Goal: Information Seeking & Learning: Learn about a topic

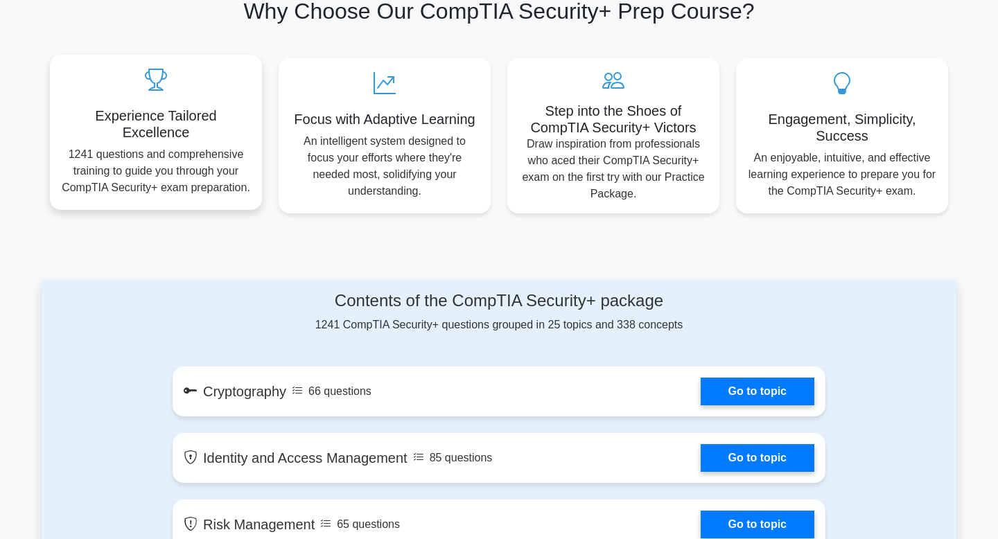
scroll to position [491, 0]
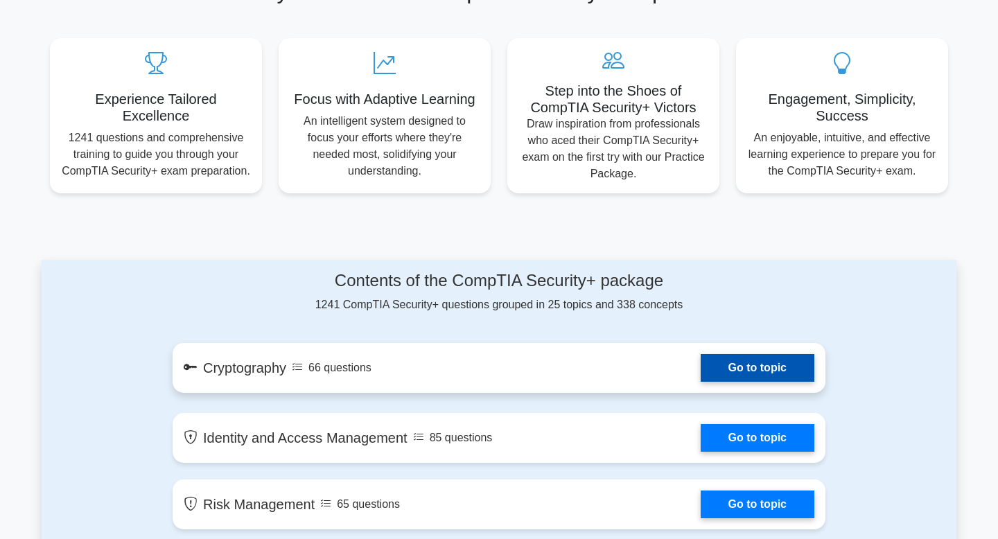
click at [750, 364] on link "Go to topic" at bounding box center [758, 368] width 114 height 28
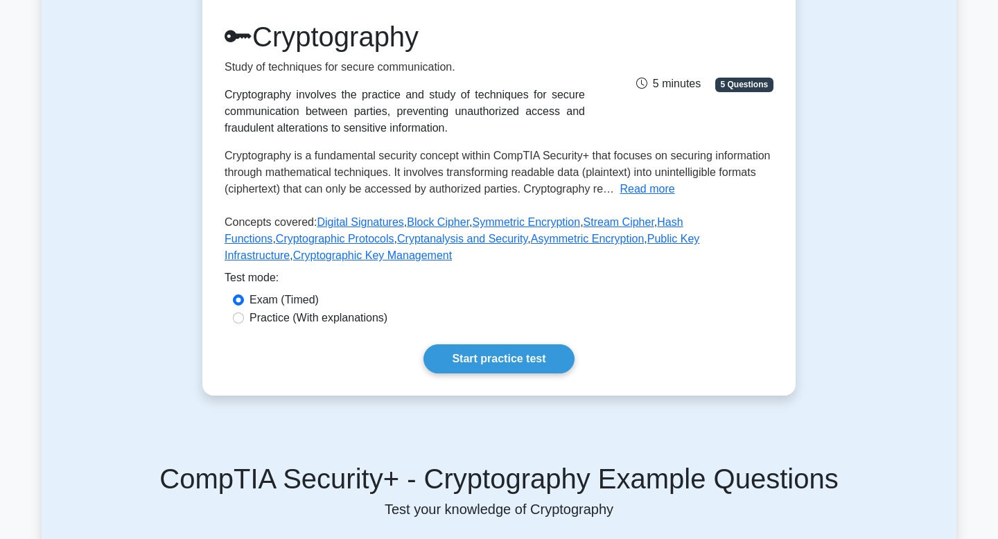
scroll to position [172, 0]
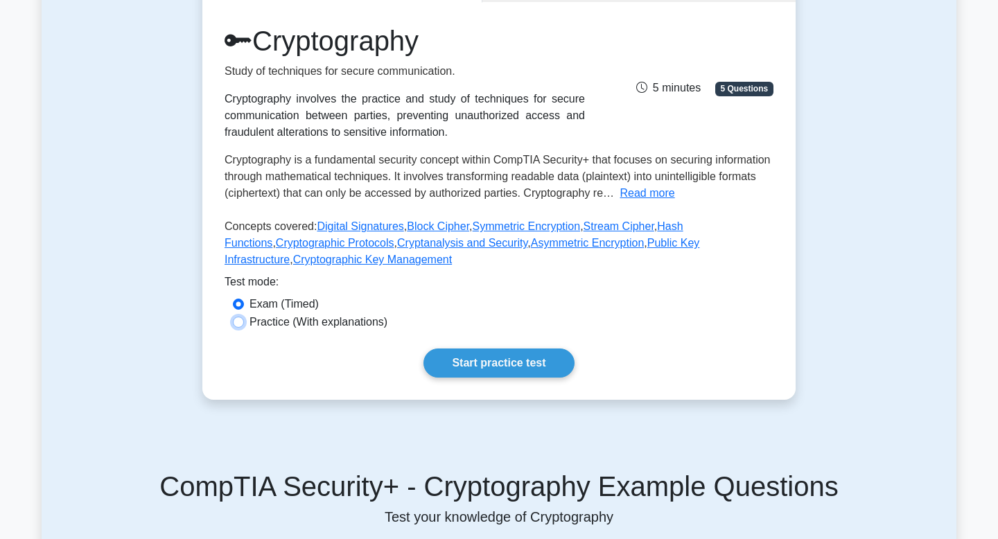
click at [237, 321] on input "Practice (With explanations)" at bounding box center [238, 322] width 11 height 11
radio input "true"
click at [465, 356] on link "Start practice test" at bounding box center [498, 363] width 150 height 29
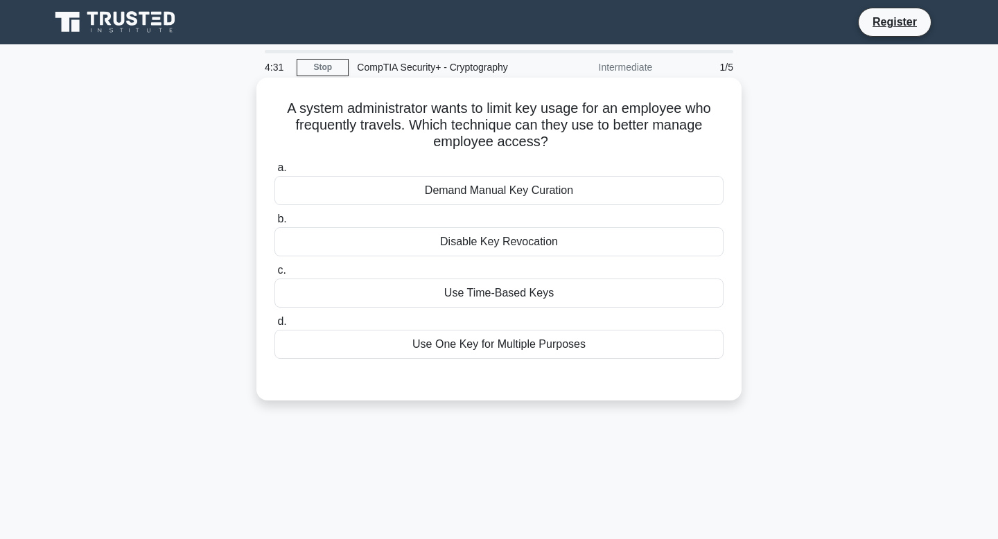
click at [487, 296] on div "Use Time-Based Keys" at bounding box center [498, 293] width 449 height 29
click at [274, 275] on input "c. Use Time-Based Keys" at bounding box center [274, 270] width 0 height 9
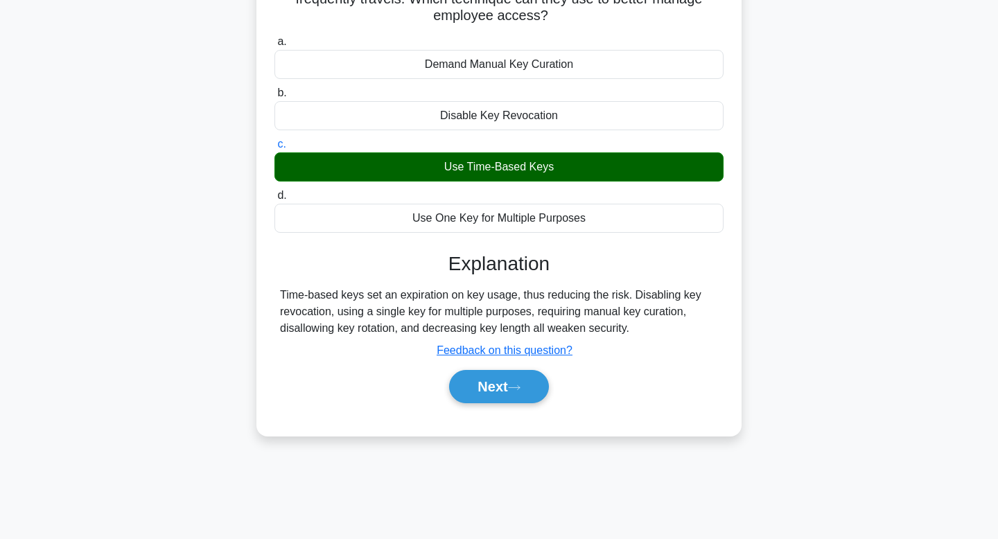
scroll to position [131, 0]
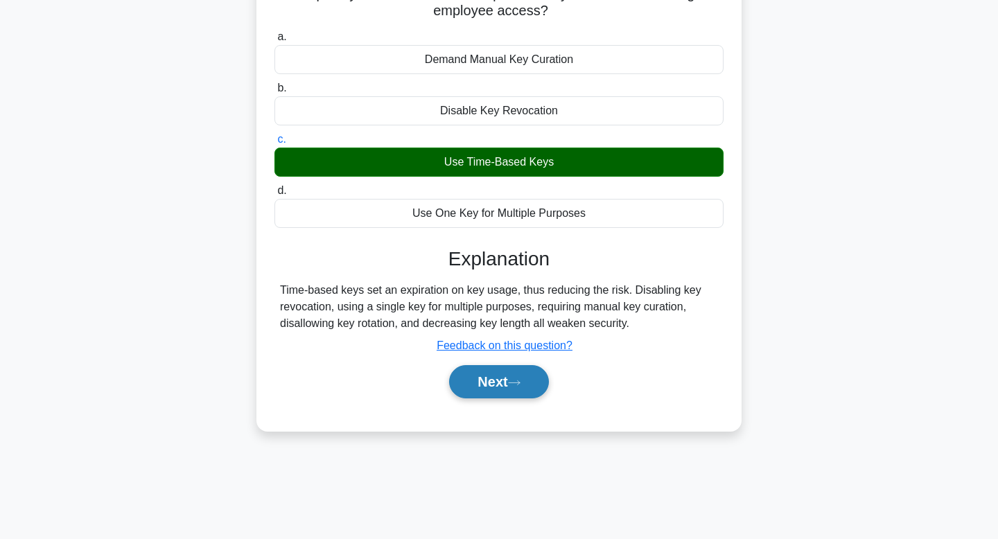
click at [499, 375] on button "Next" at bounding box center [498, 381] width 99 height 33
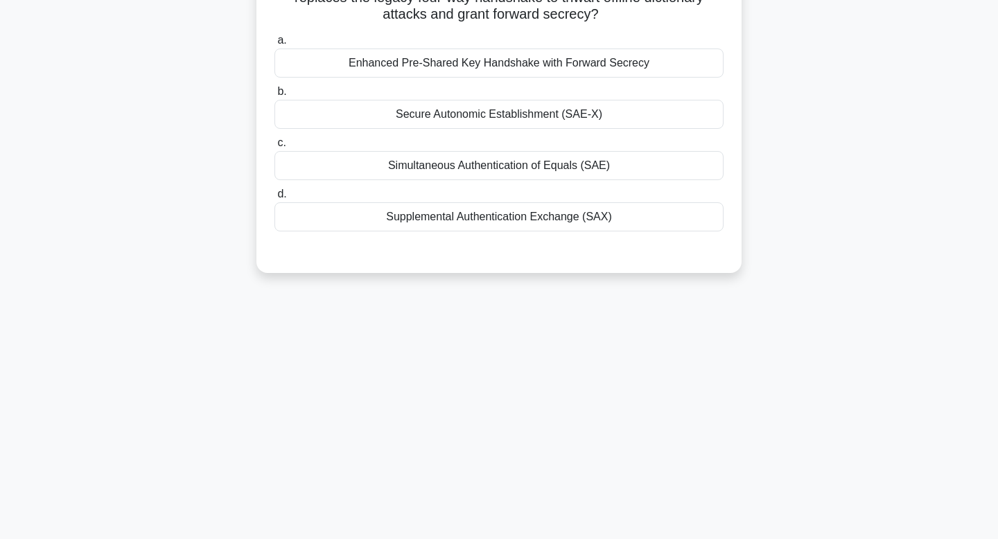
scroll to position [0, 0]
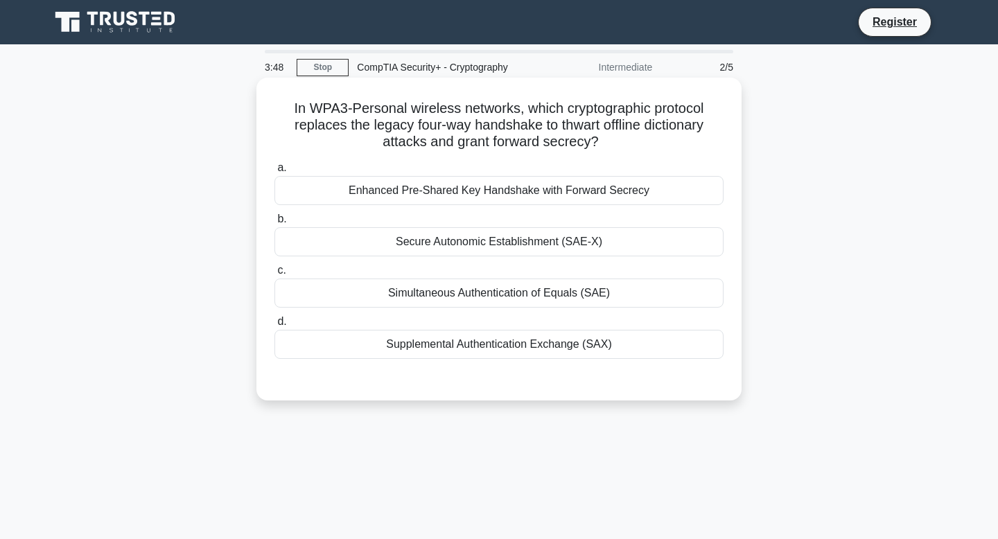
click at [471, 193] on div "Enhanced Pre-Shared Key Handshake with Forward Secrecy" at bounding box center [498, 190] width 449 height 29
click at [274, 173] on input "a. Enhanced Pre-Shared Key Handshake with Forward Secrecy" at bounding box center [274, 168] width 0 height 9
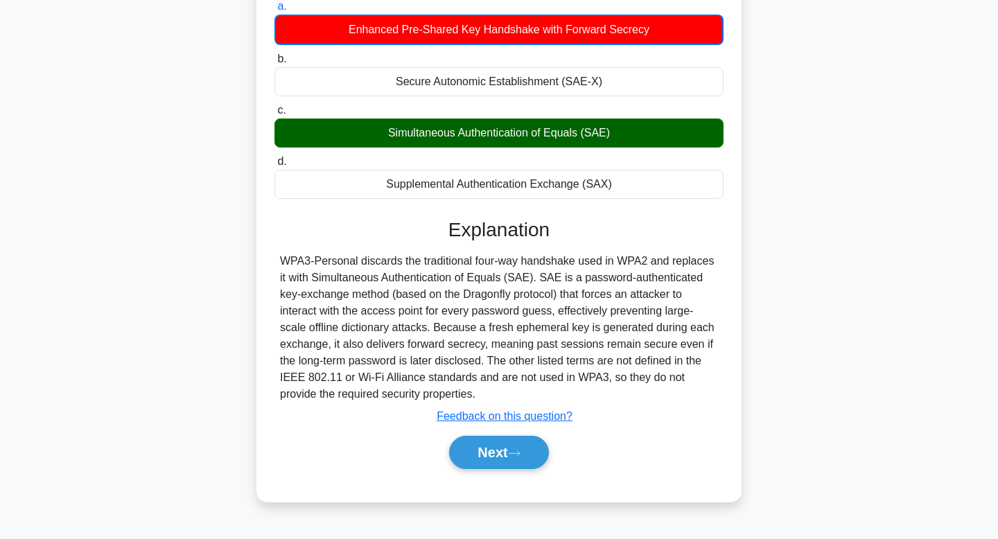
scroll to position [162, 0]
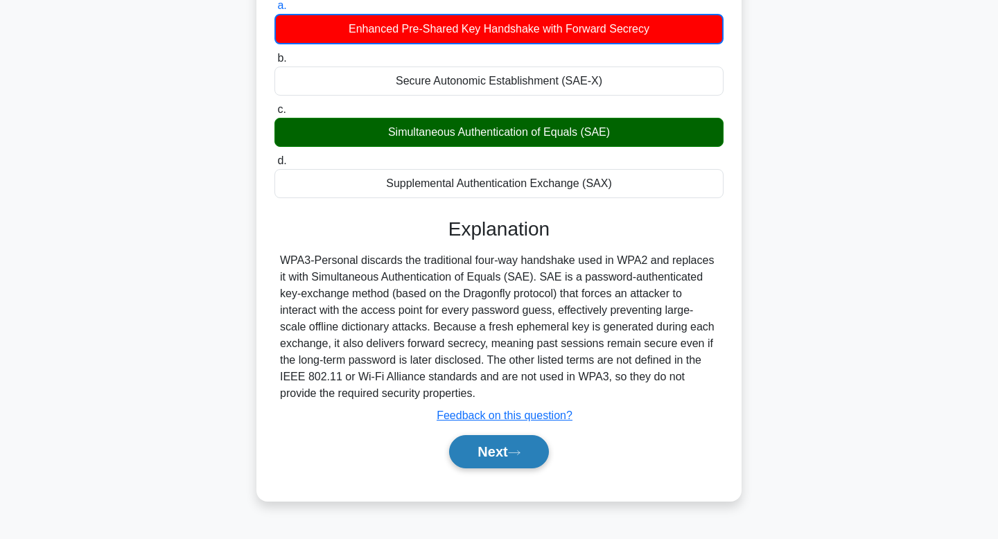
click at [487, 449] on button "Next" at bounding box center [498, 451] width 99 height 33
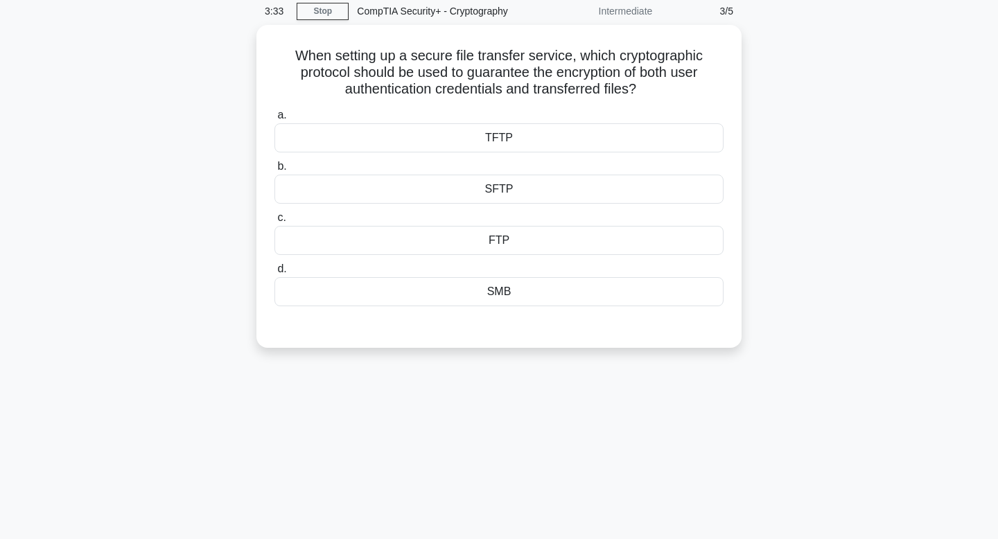
scroll to position [0, 0]
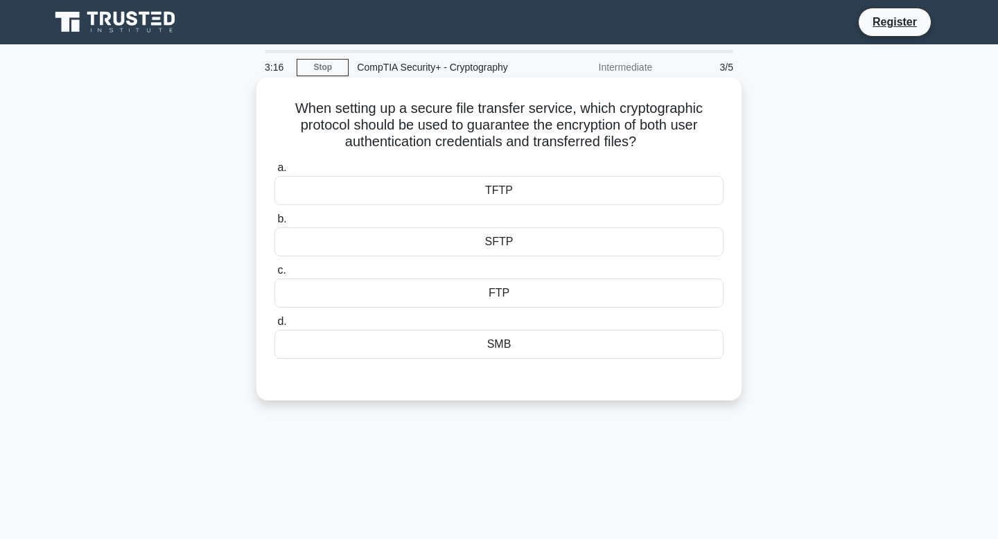
click at [500, 238] on div "SFTP" at bounding box center [498, 241] width 449 height 29
click at [274, 224] on input "b. SFTP" at bounding box center [274, 219] width 0 height 9
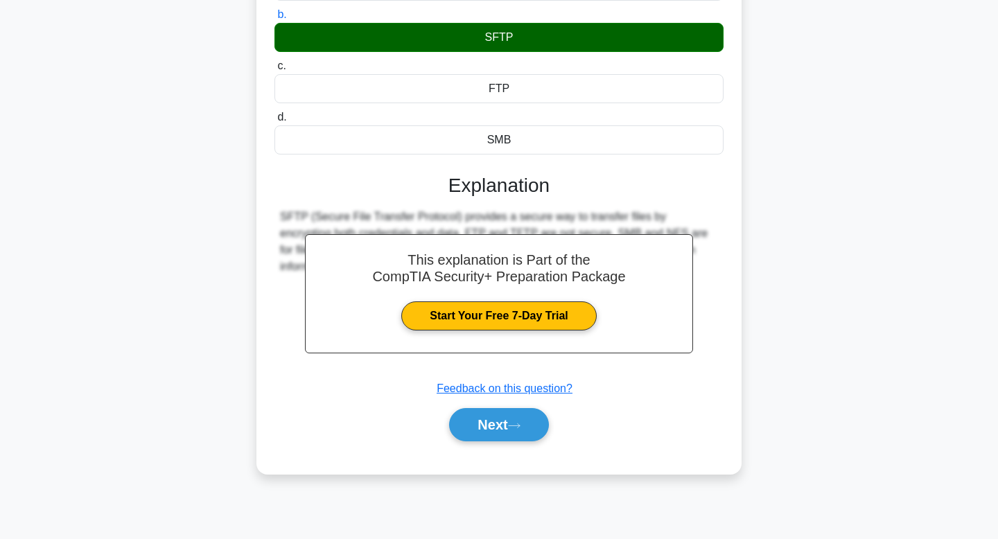
scroll to position [206, 0]
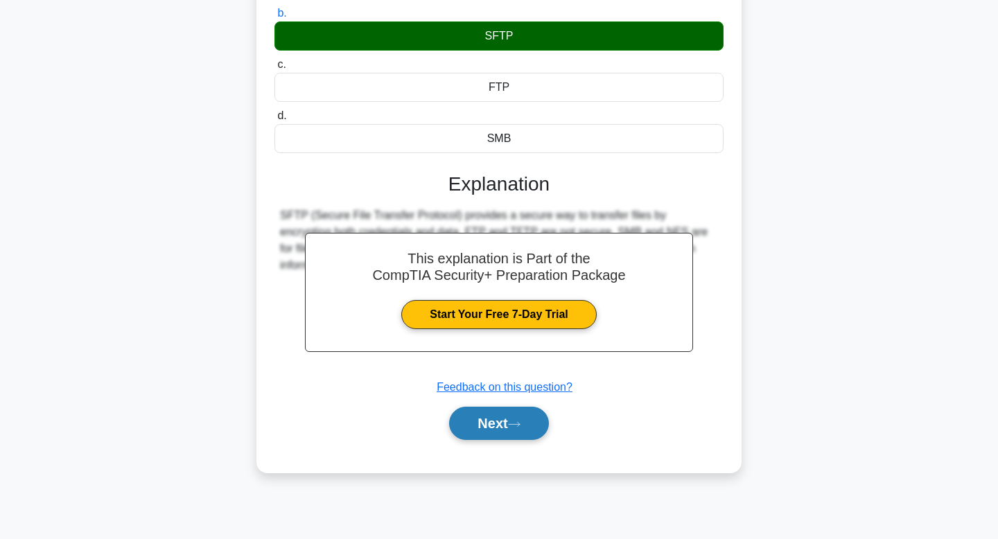
click at [496, 424] on button "Next" at bounding box center [498, 423] width 99 height 33
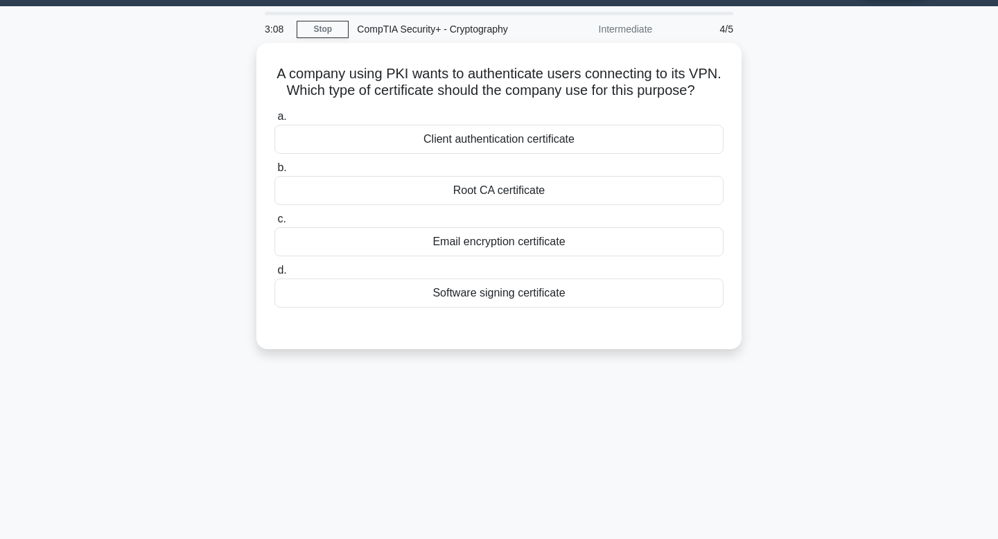
scroll to position [0, 0]
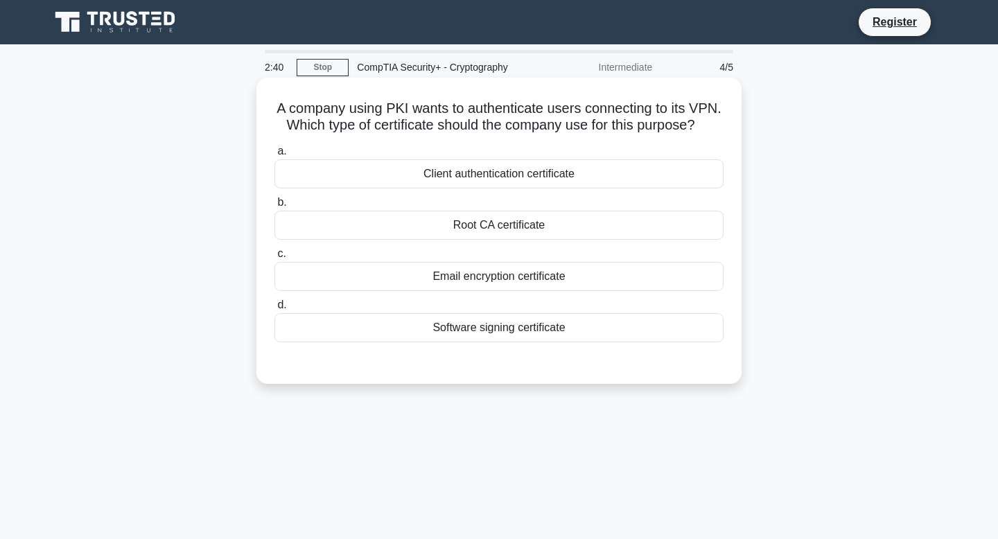
click at [466, 177] on div "Client authentication certificate" at bounding box center [498, 173] width 449 height 29
click at [274, 156] on input "a. Client authentication certificate" at bounding box center [274, 151] width 0 height 9
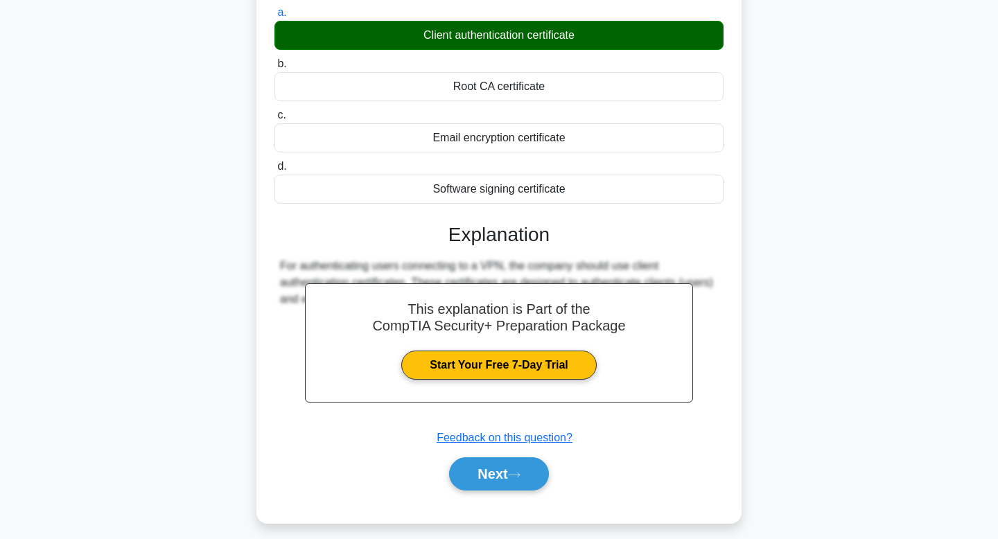
scroll to position [209, 0]
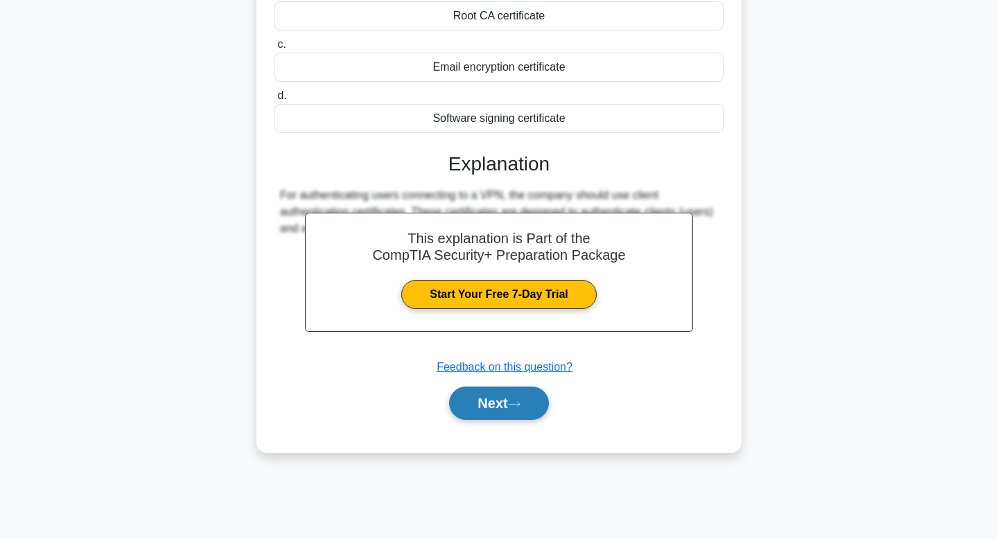
click at [477, 405] on button "Next" at bounding box center [498, 403] width 99 height 33
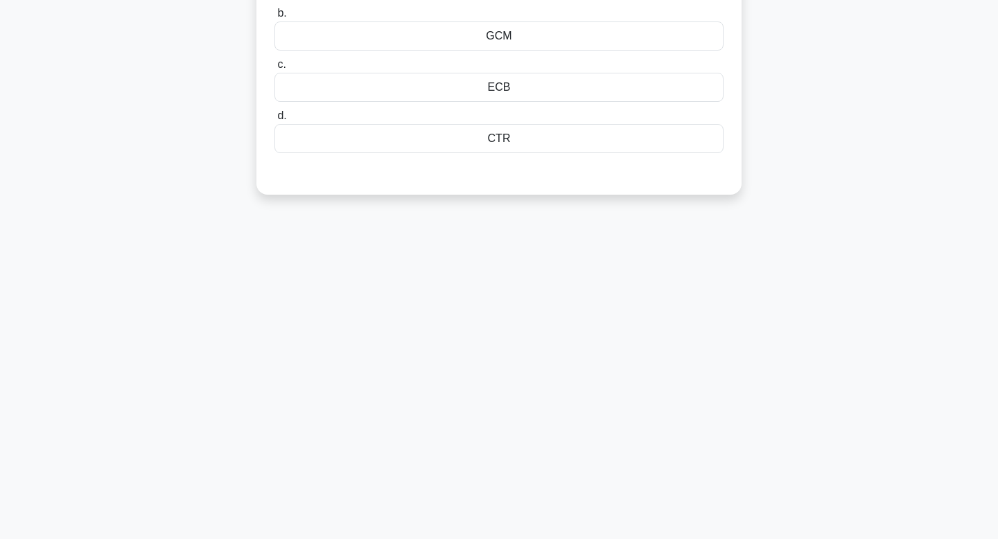
scroll to position [0, 0]
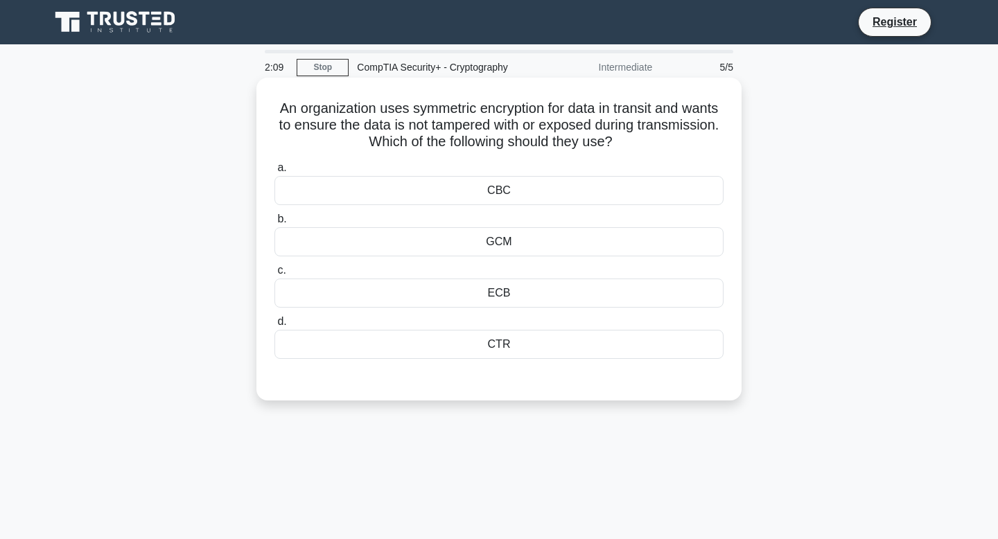
click at [509, 345] on div "CTR" at bounding box center [498, 344] width 449 height 29
click at [274, 326] on input "d. CTR" at bounding box center [274, 321] width 0 height 9
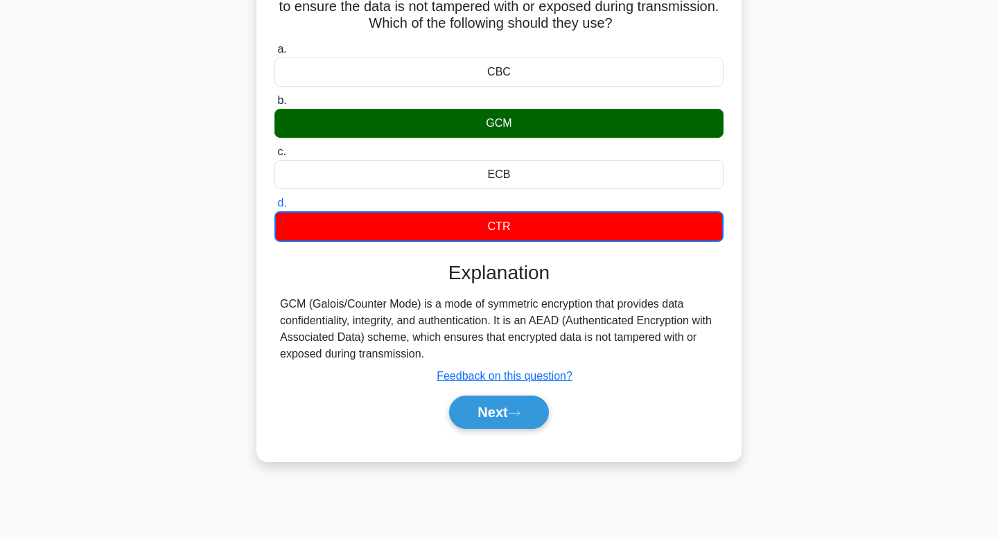
scroll to position [121, 0]
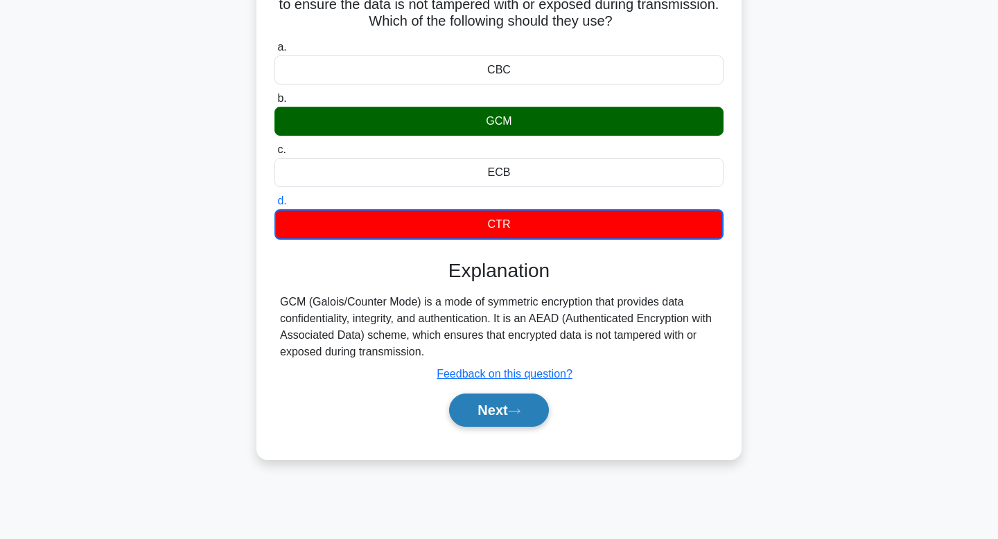
click at [512, 412] on button "Next" at bounding box center [498, 410] width 99 height 33
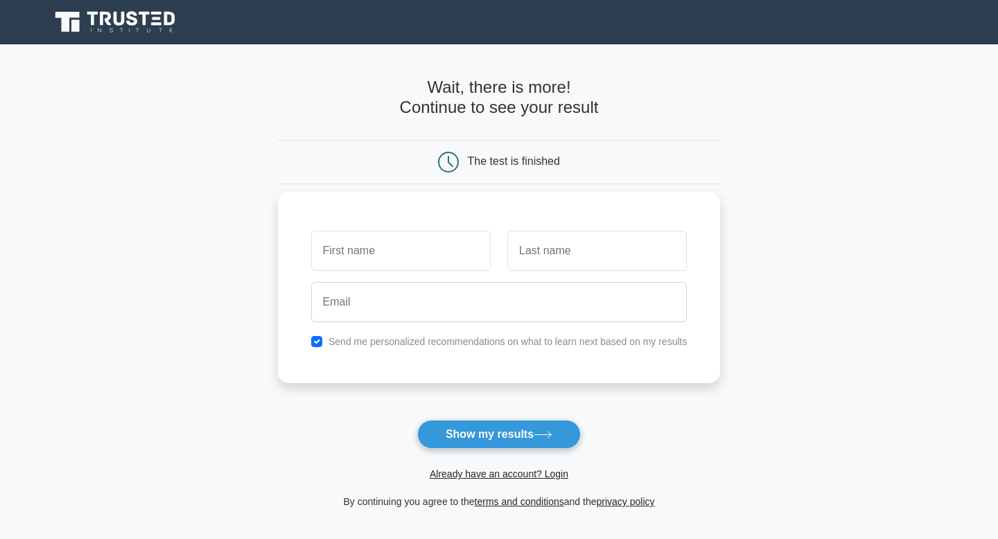
click at [436, 245] on input "text" at bounding box center [401, 251] width 180 height 40
type input "jordan"
click at [568, 256] on input "text" at bounding box center [597, 251] width 180 height 40
type input "kafunda"
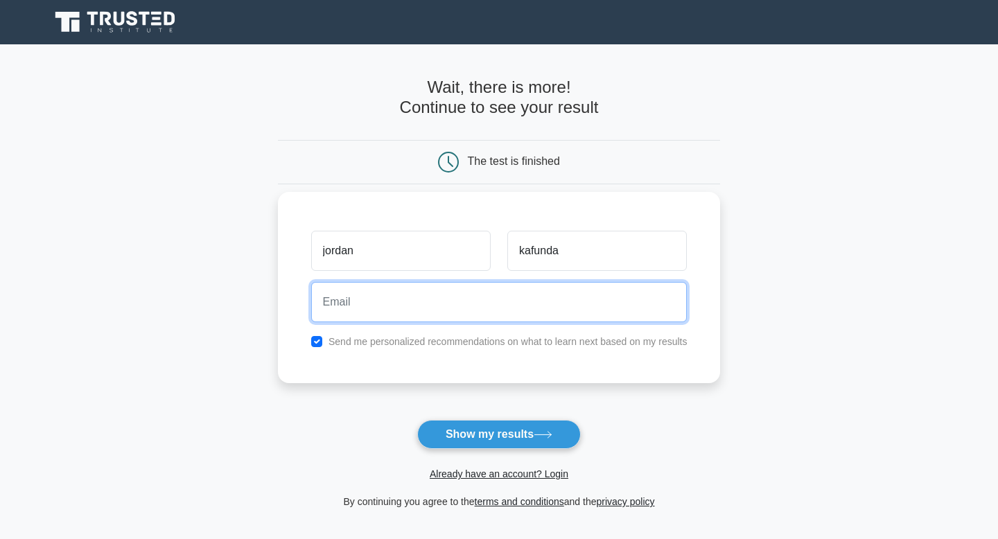
click at [426, 295] on input "email" at bounding box center [499, 302] width 376 height 40
type input "sappiboy16@gmail.com"
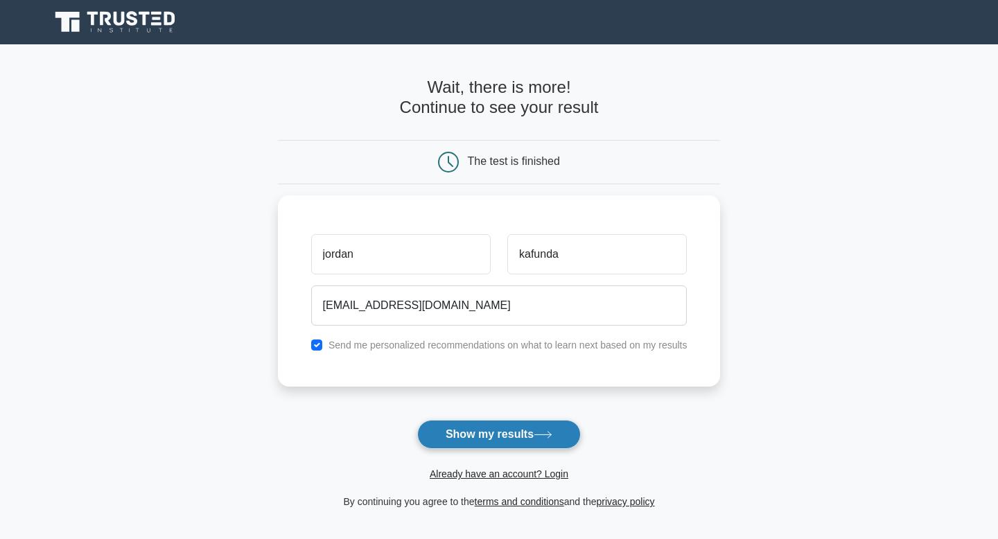
click at [476, 432] on button "Show my results" at bounding box center [499, 434] width 164 height 29
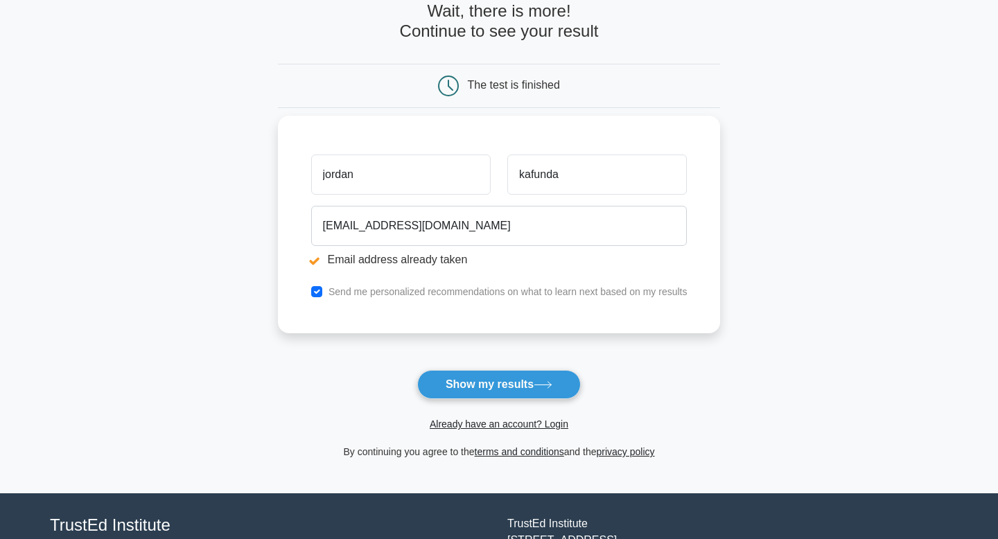
scroll to position [129, 0]
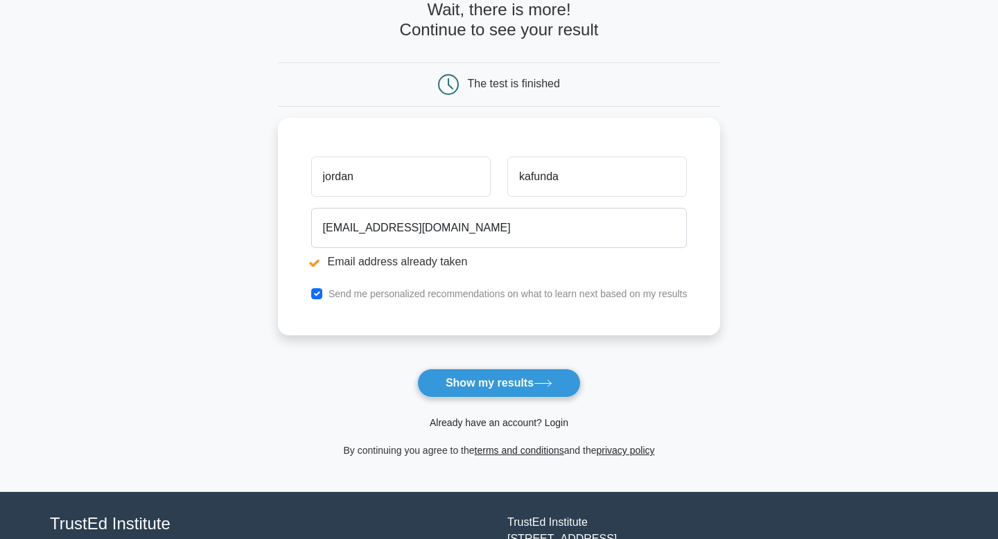
click at [515, 424] on link "Already have an account? Login" at bounding box center [499, 422] width 139 height 11
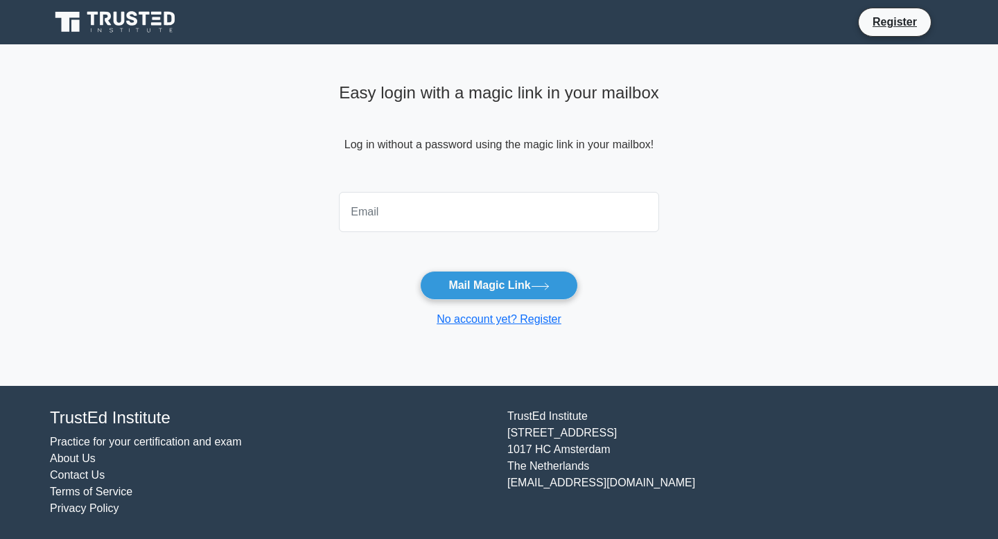
click at [412, 220] on input "email" at bounding box center [499, 212] width 320 height 40
type input "[EMAIL_ADDRESS][DOMAIN_NAME]"
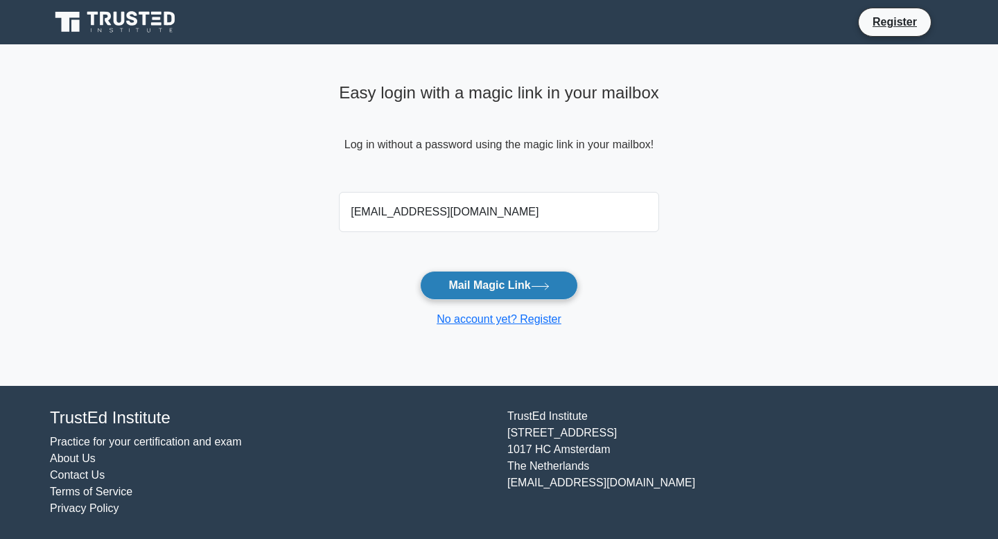
click at [465, 289] on button "Mail Magic Link" at bounding box center [498, 285] width 157 height 29
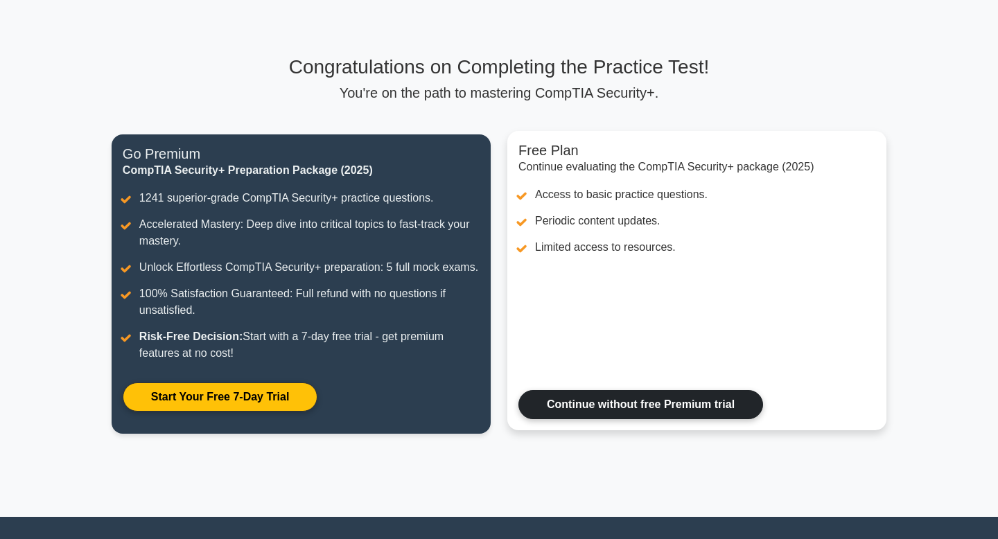
scroll to position [61, 0]
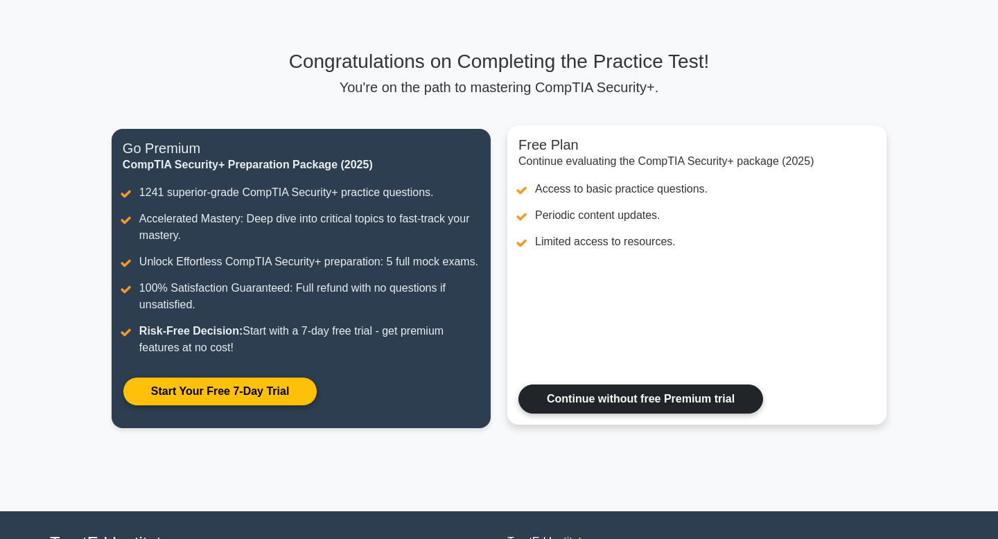
click at [628, 407] on link "Continue without free Premium trial" at bounding box center [640, 399] width 245 height 29
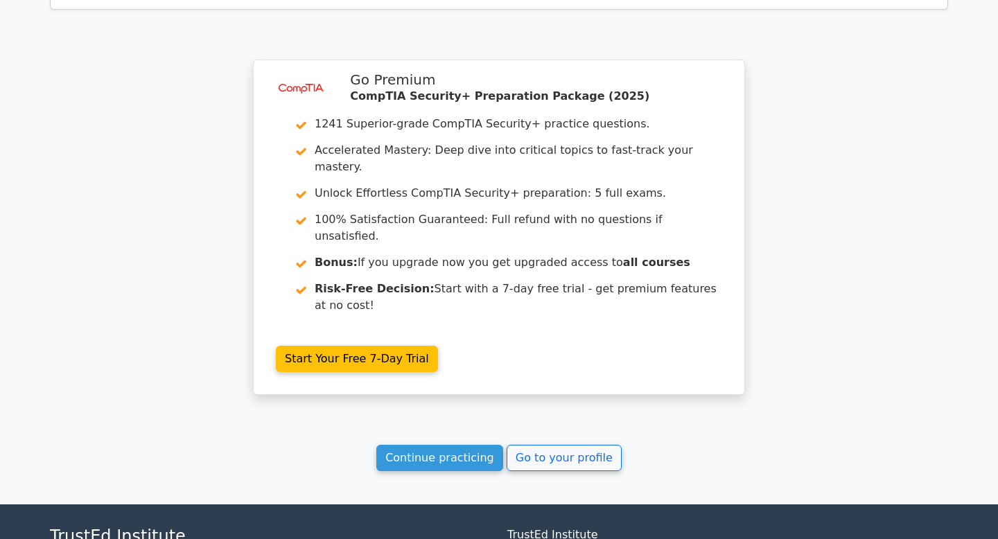
scroll to position [1804, 0]
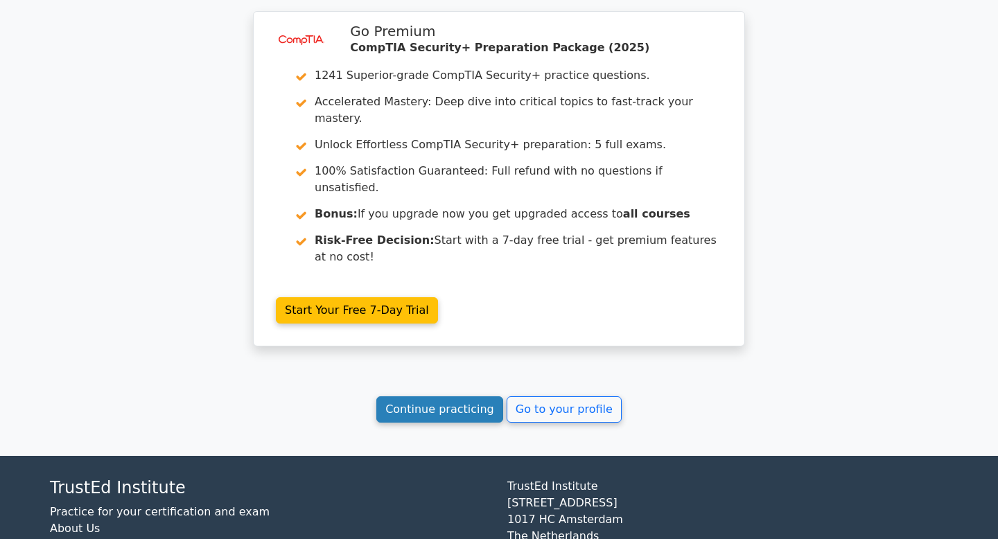
click at [434, 396] on link "Continue practicing" at bounding box center [439, 409] width 127 height 26
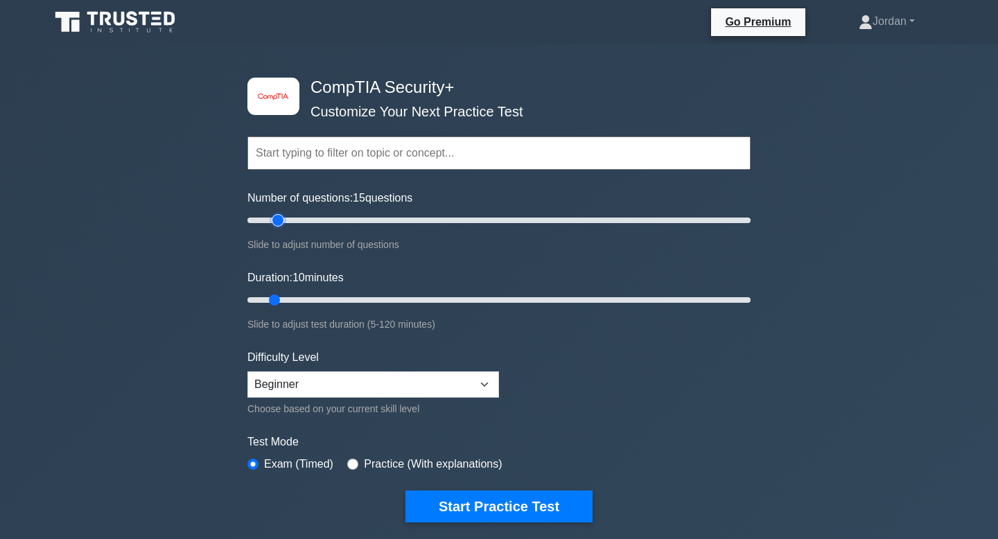
drag, startPoint x: 268, startPoint y: 225, endPoint x: 277, endPoint y: 225, distance: 9.7
type input "15"
click at [277, 225] on input "Number of questions: 15 questions" at bounding box center [498, 220] width 503 height 17
click at [343, 157] on input "text" at bounding box center [498, 153] width 503 height 33
drag, startPoint x: 274, startPoint y: 298, endPoint x: 313, endPoint y: 298, distance: 38.8
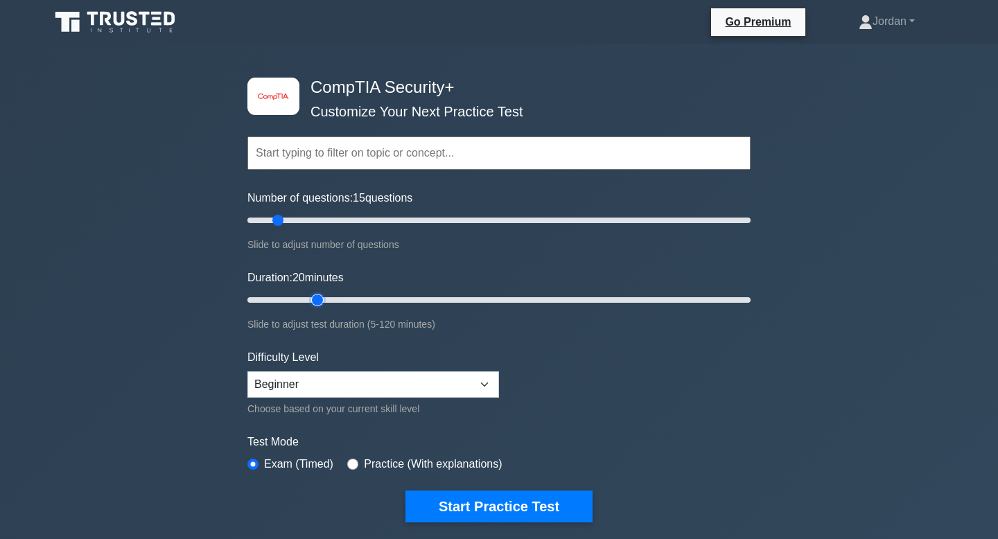
type input "20"
click at [313, 298] on input "Duration: 20 minutes" at bounding box center [498, 300] width 503 height 17
click at [306, 392] on select "Beginner Intermediate Expert" at bounding box center [373, 384] width 252 height 26
click at [291, 385] on select "Beginner Intermediate Expert" at bounding box center [373, 384] width 252 height 26
select select "intermediate"
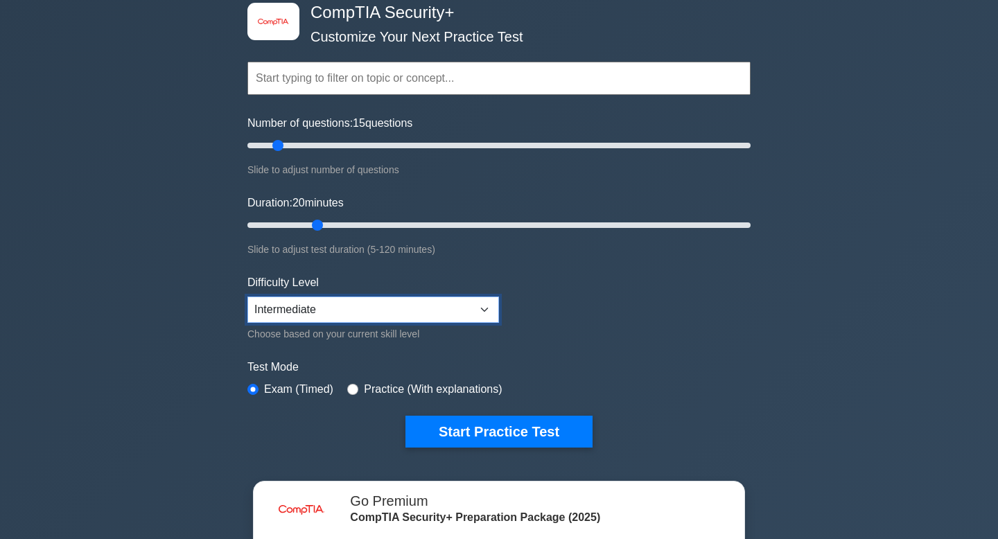
scroll to position [76, 0]
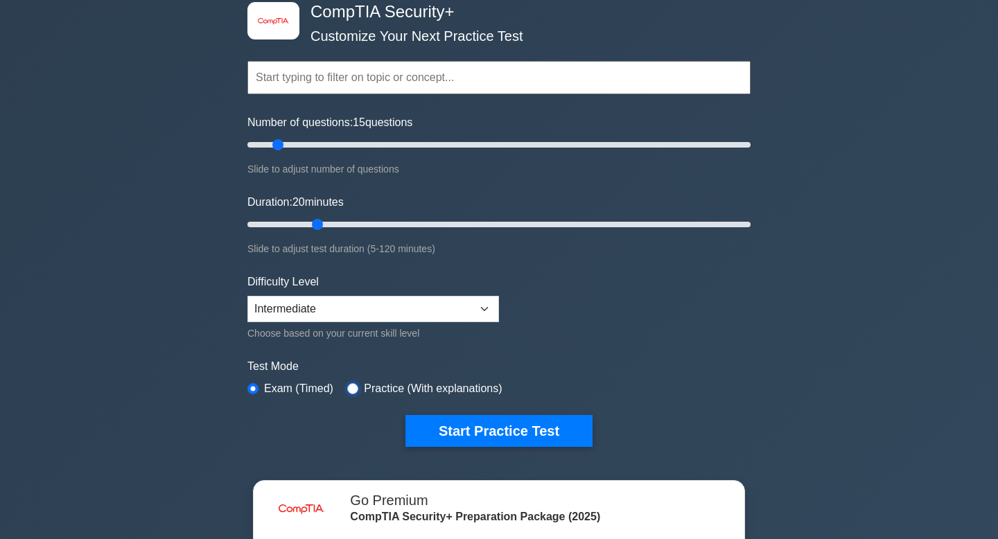
click at [356, 387] on input "radio" at bounding box center [352, 388] width 11 height 11
radio input "true"
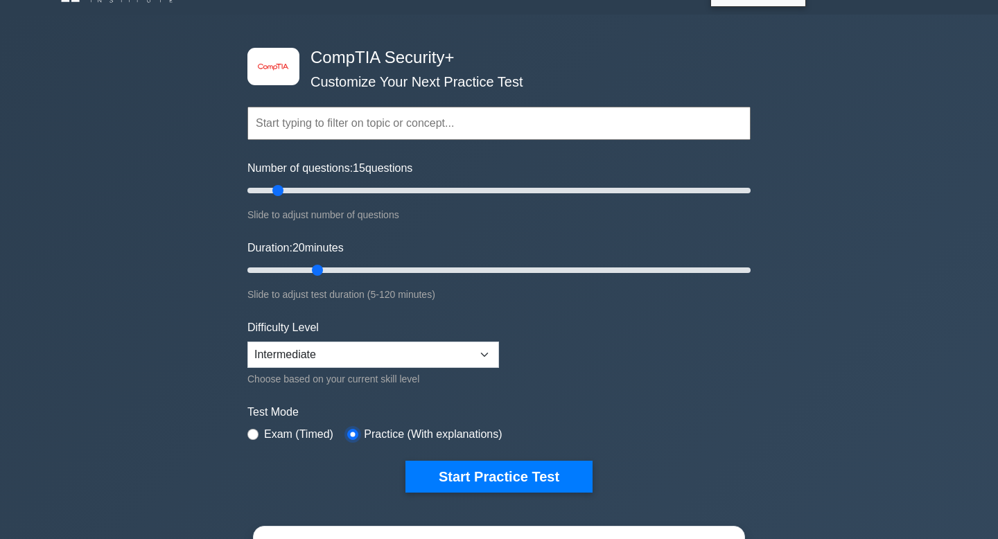
scroll to position [0, 0]
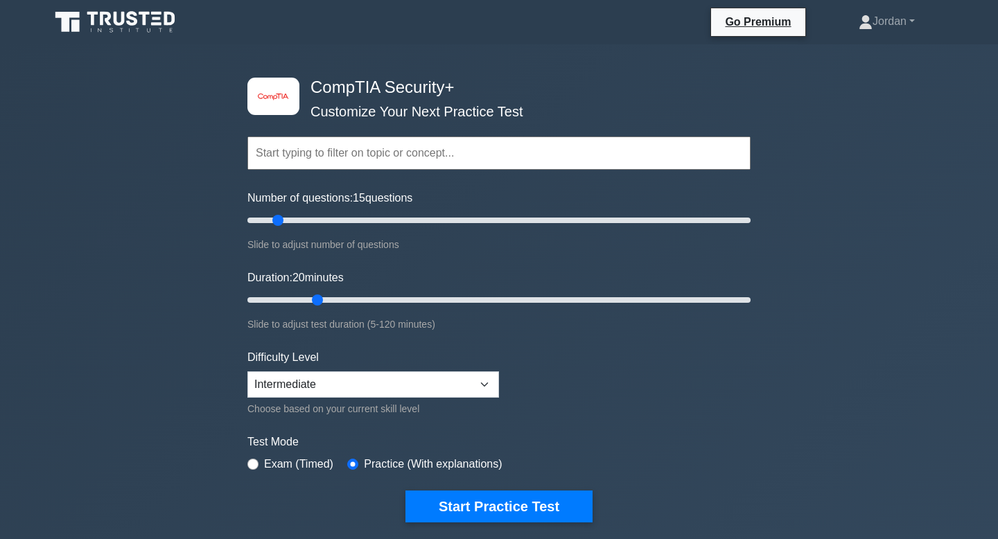
click at [353, 154] on input "text" at bounding box center [498, 153] width 503 height 33
paste input "Security Operations"
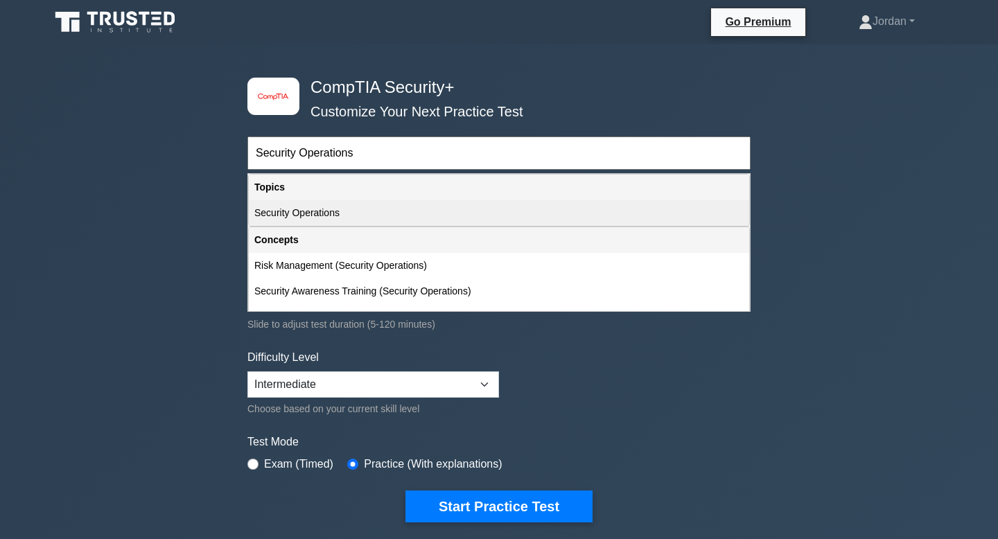
type input "Security Operations"
click at [279, 218] on div "Security Operations" at bounding box center [499, 213] width 500 height 26
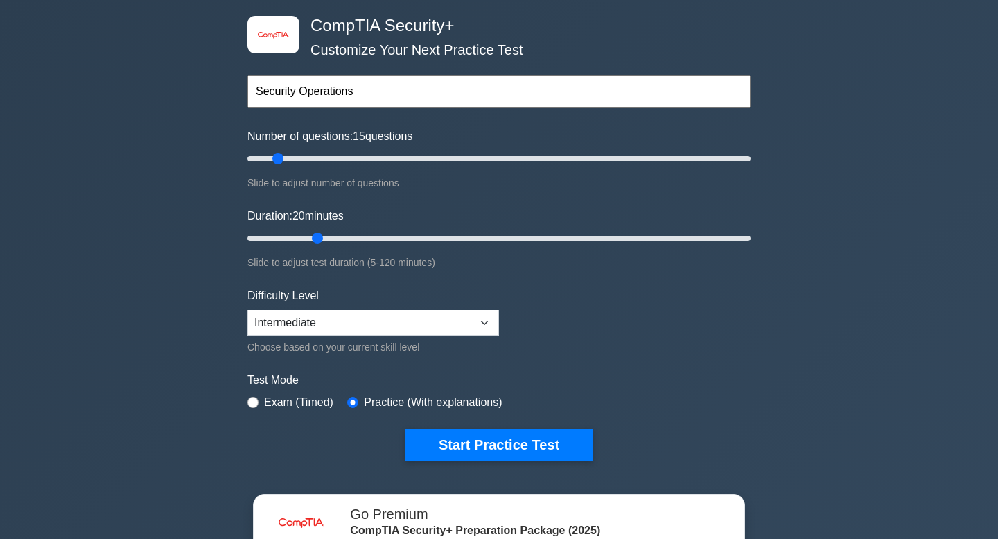
scroll to position [65, 0]
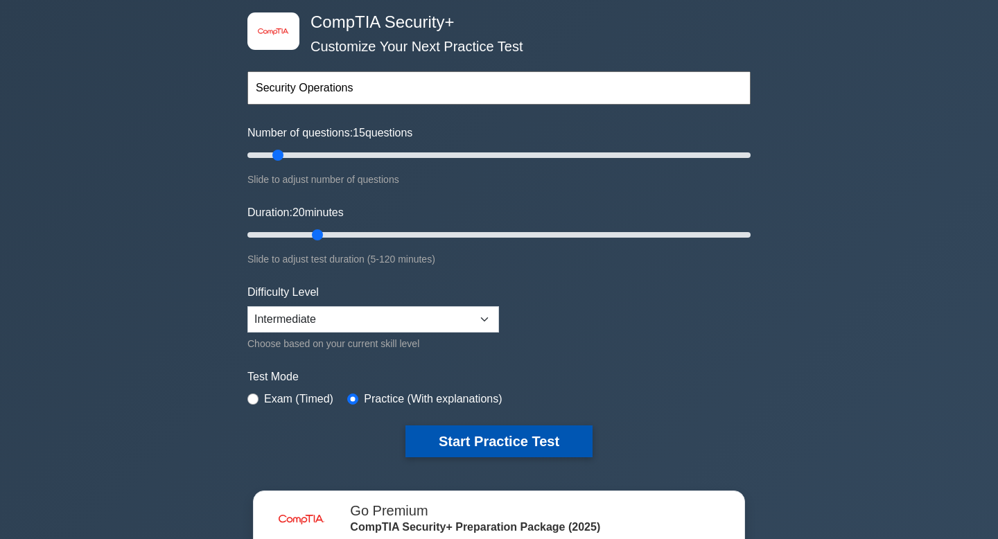
click at [500, 437] on button "Start Practice Test" at bounding box center [498, 442] width 187 height 32
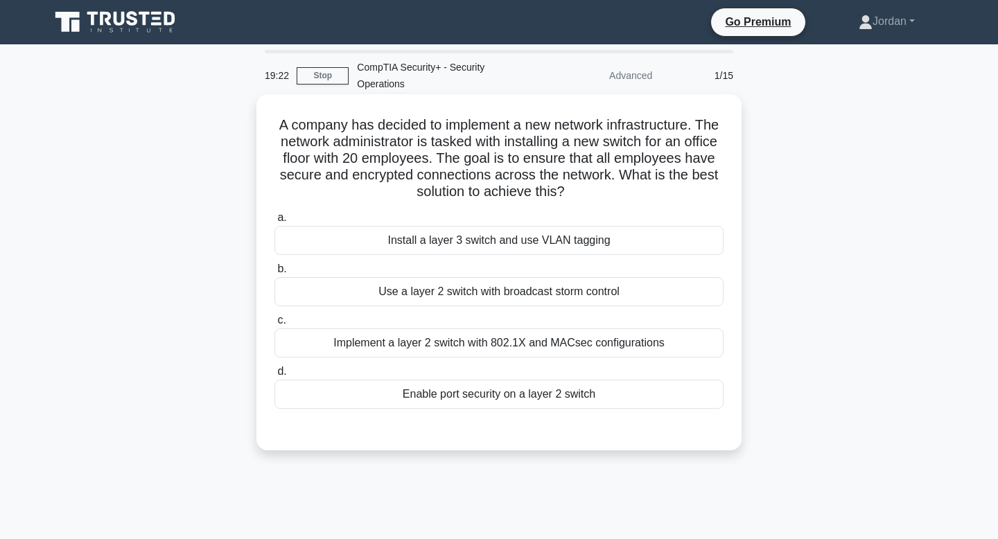
click at [464, 344] on div "Implement a layer 2 switch with 802.1X and MACsec configurations" at bounding box center [498, 343] width 449 height 29
click at [274, 325] on input "c. Implement a layer 2 switch with 802.1X and MACsec configurations" at bounding box center [274, 320] width 0 height 9
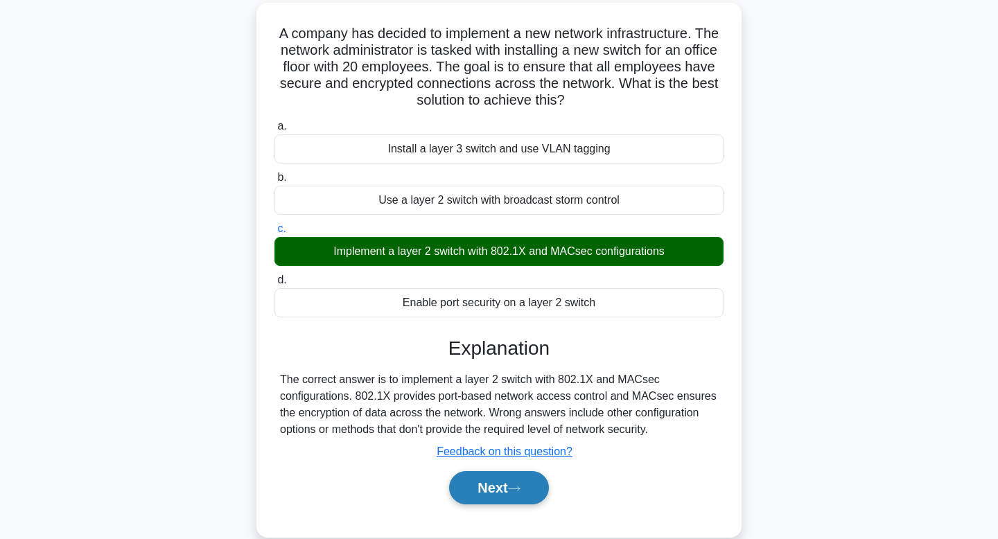
scroll to position [91, 0]
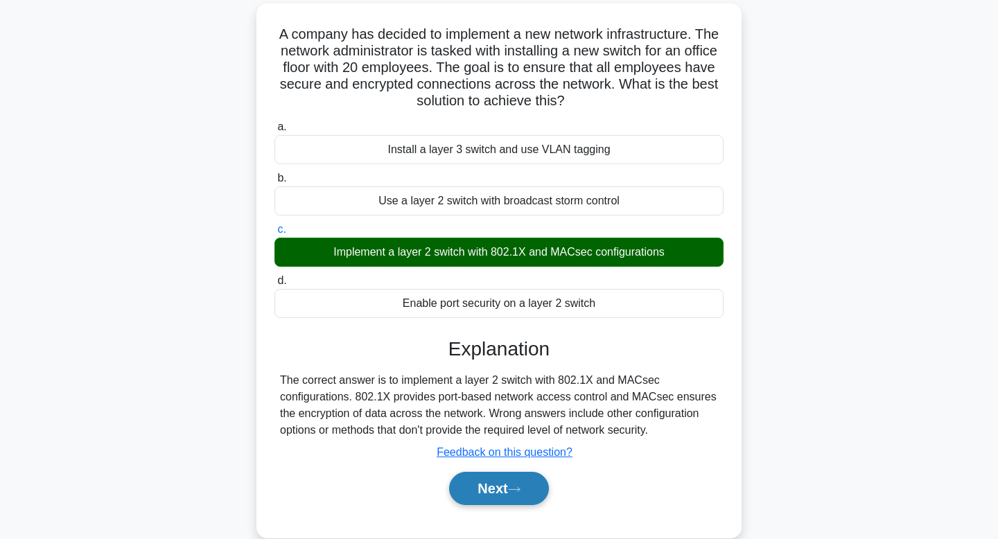
click at [489, 493] on button "Next" at bounding box center [498, 488] width 99 height 33
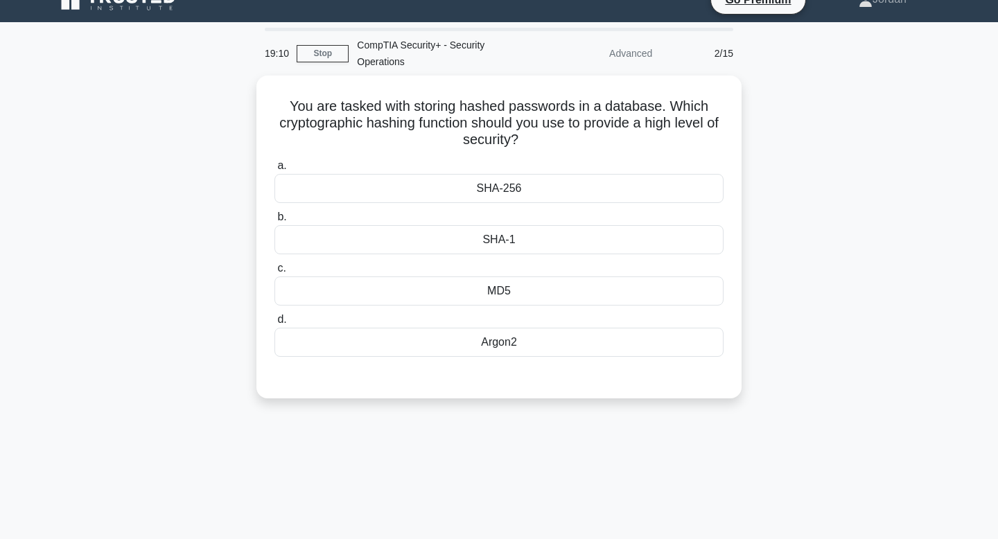
scroll to position [0, 0]
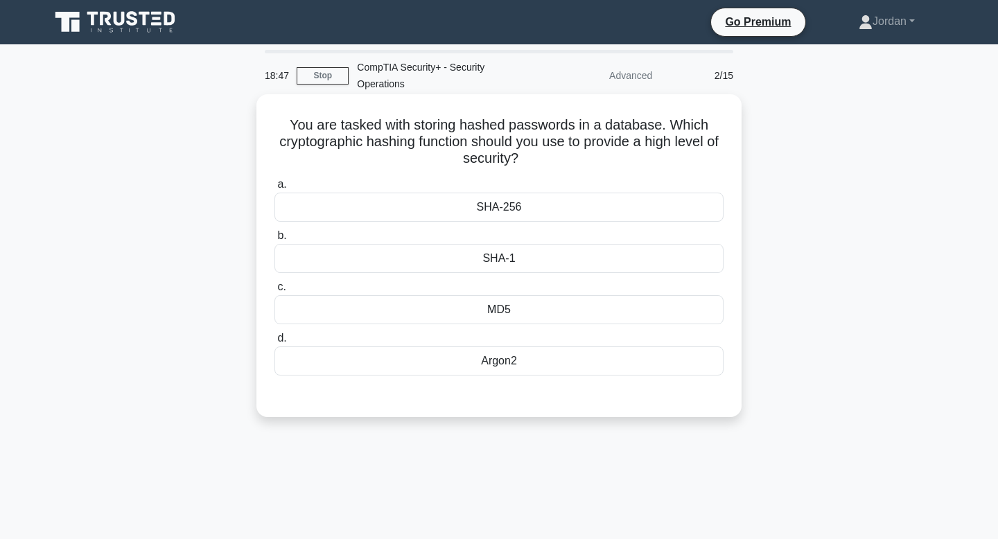
click at [492, 309] on div "MD5" at bounding box center [498, 309] width 449 height 29
click at [274, 292] on input "c. MD5" at bounding box center [274, 287] width 0 height 9
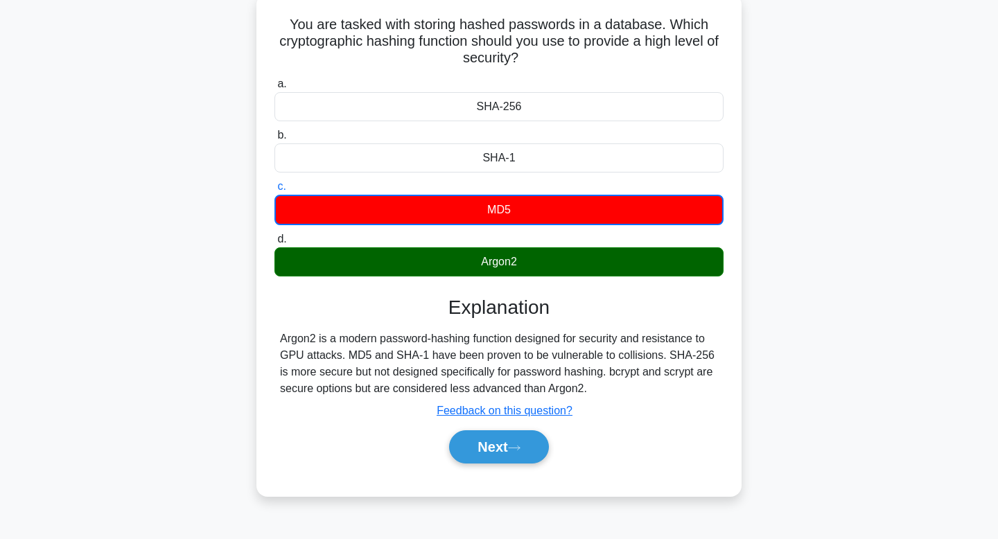
scroll to position [99, 0]
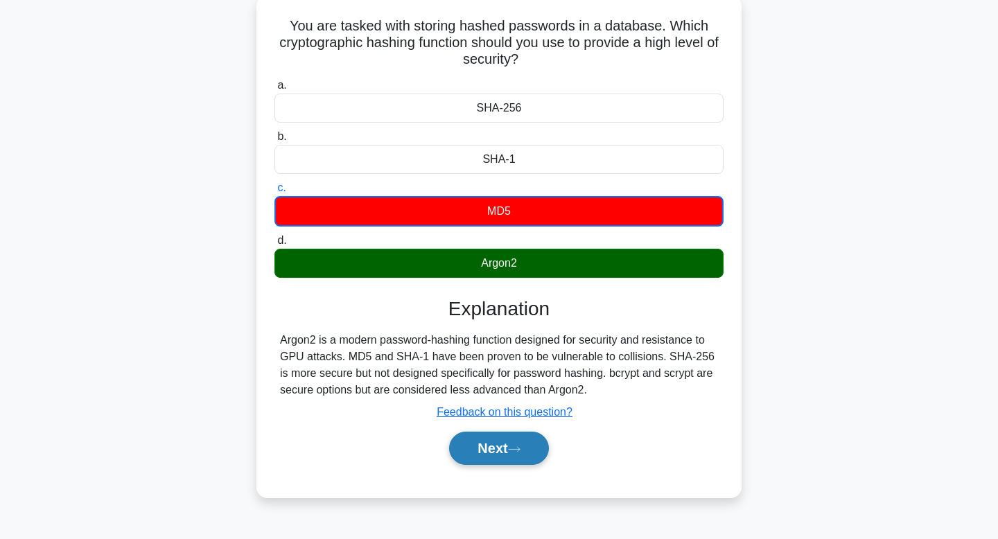
click at [496, 453] on button "Next" at bounding box center [498, 448] width 99 height 33
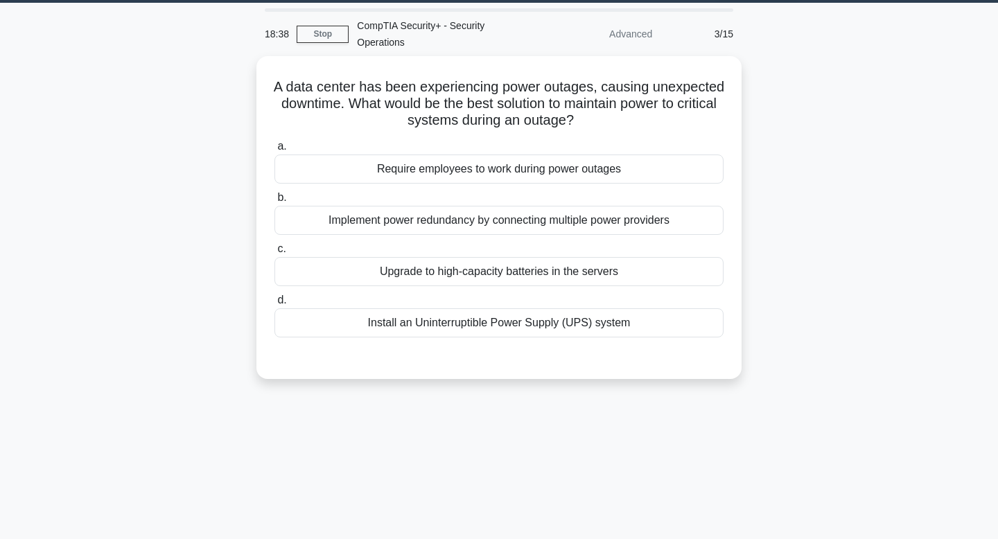
scroll to position [25, 0]
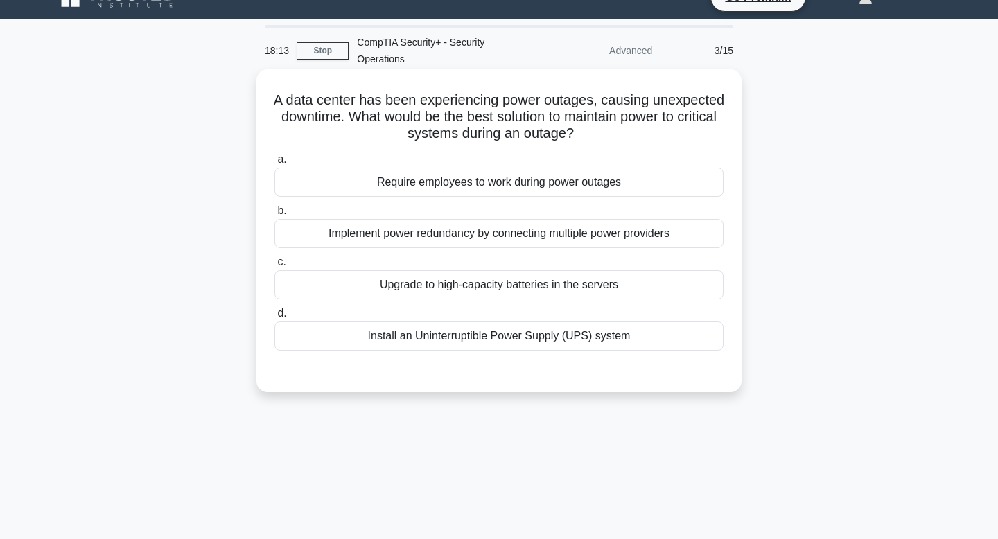
click at [584, 232] on div "Implement power redundancy by connecting multiple power providers" at bounding box center [498, 233] width 449 height 29
click at [274, 216] on input "b. Implement power redundancy by connecting multiple power providers" at bounding box center [274, 211] width 0 height 9
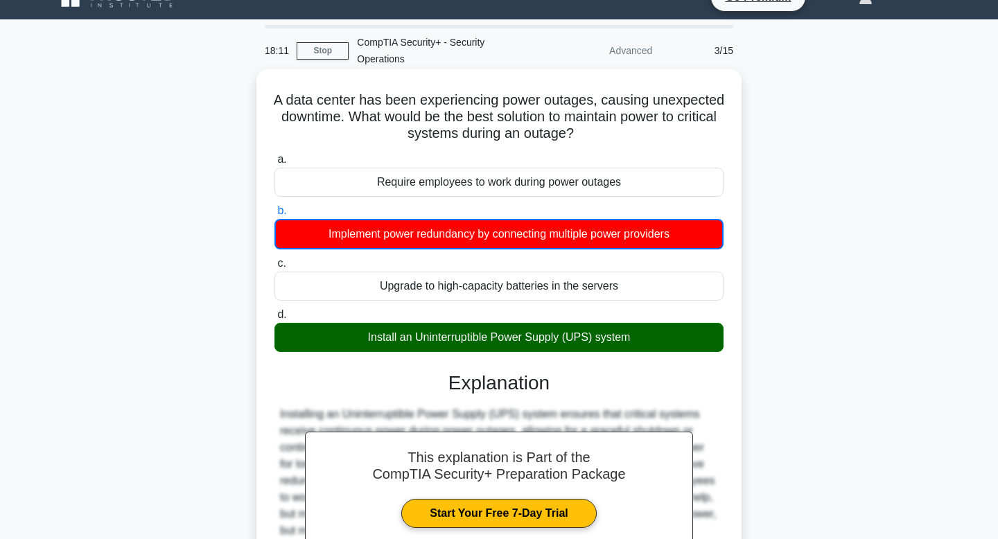
click at [545, 343] on div "Install an Uninterruptible Power Supply (UPS) system" at bounding box center [498, 337] width 449 height 29
click at [274, 320] on input "d. Install an Uninterruptible Power Supply (UPS) system" at bounding box center [274, 315] width 0 height 9
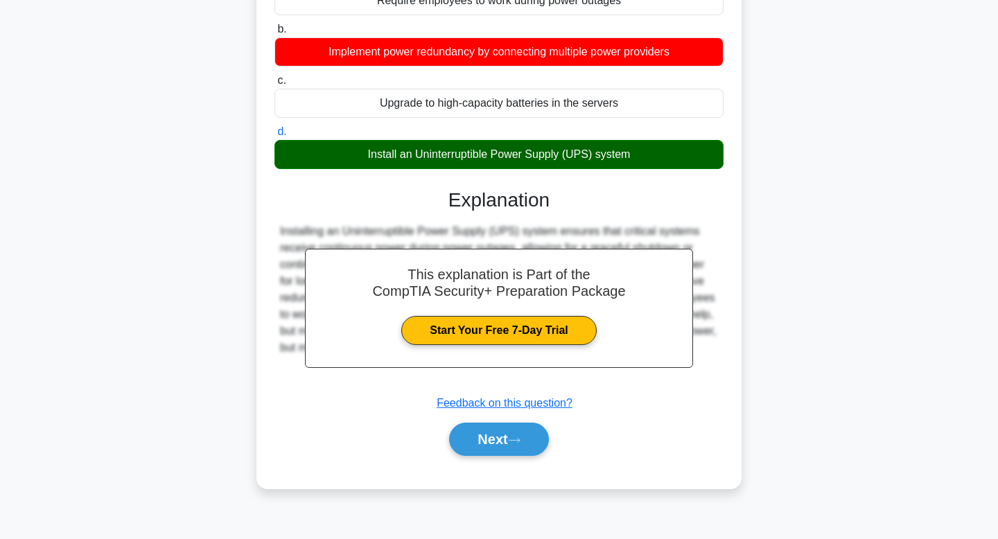
scroll to position [209, 0]
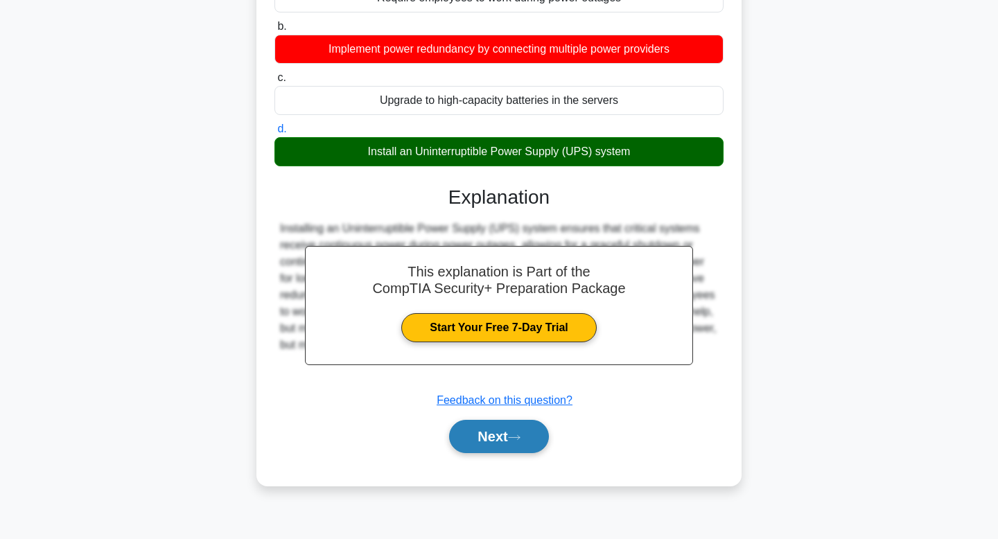
click at [487, 441] on button "Next" at bounding box center [498, 436] width 99 height 33
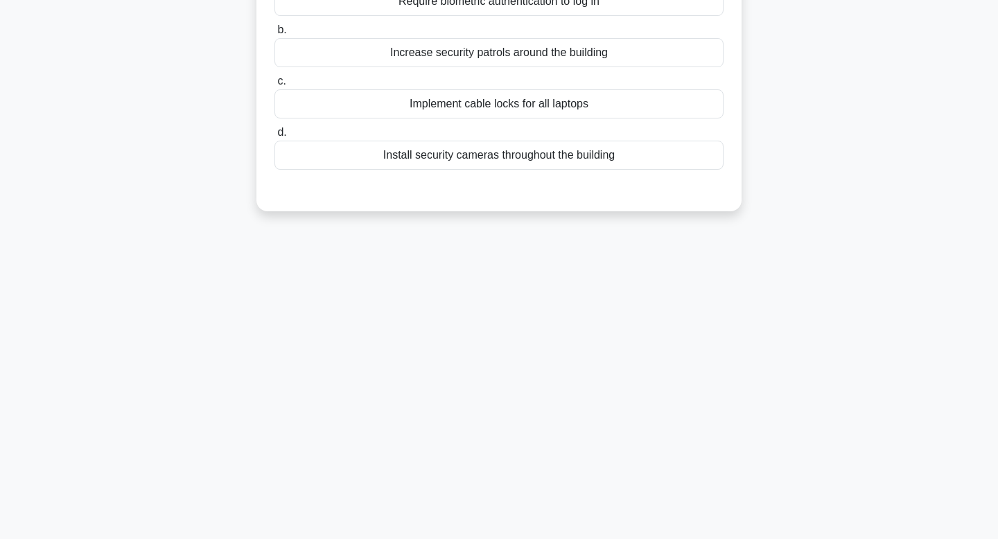
scroll to position [0, 0]
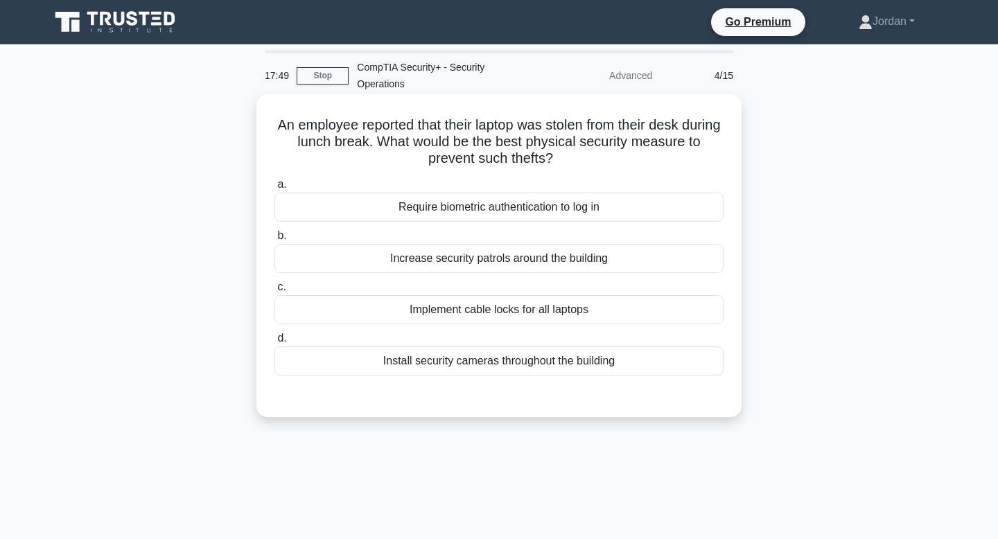
click at [501, 311] on div "Implement cable locks for all laptops" at bounding box center [498, 309] width 449 height 29
click at [274, 292] on input "c. Implement cable locks for all laptops" at bounding box center [274, 287] width 0 height 9
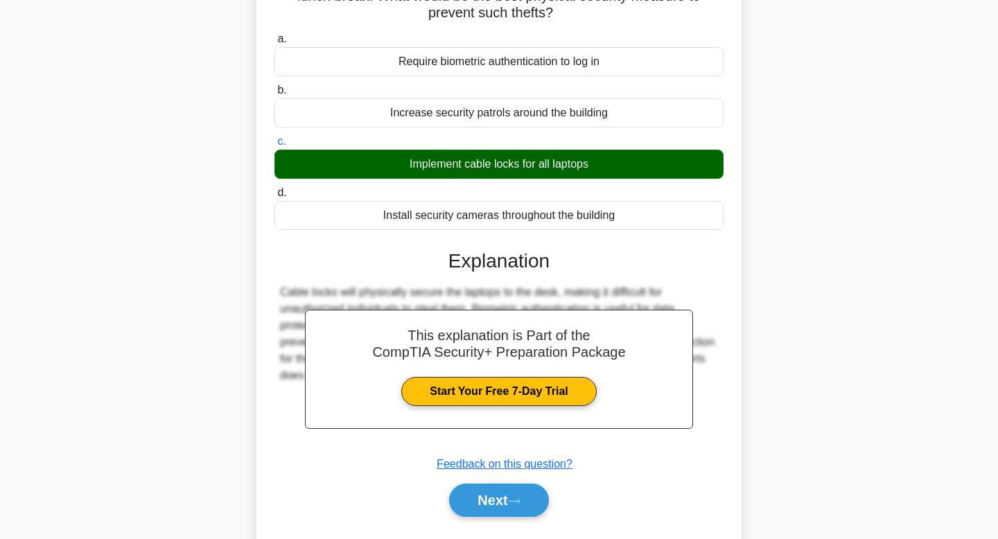
scroll to position [209, 0]
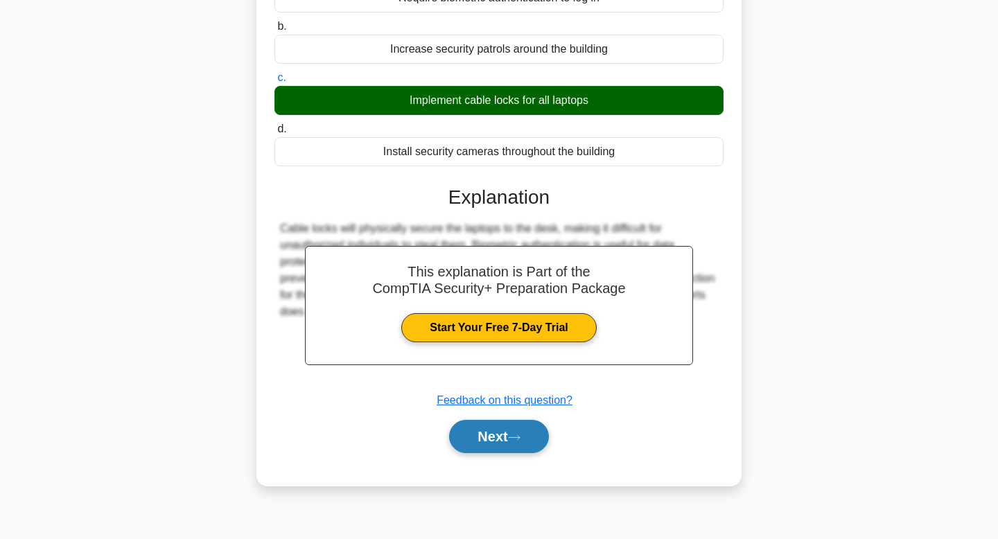
click at [484, 428] on button "Next" at bounding box center [498, 436] width 99 height 33
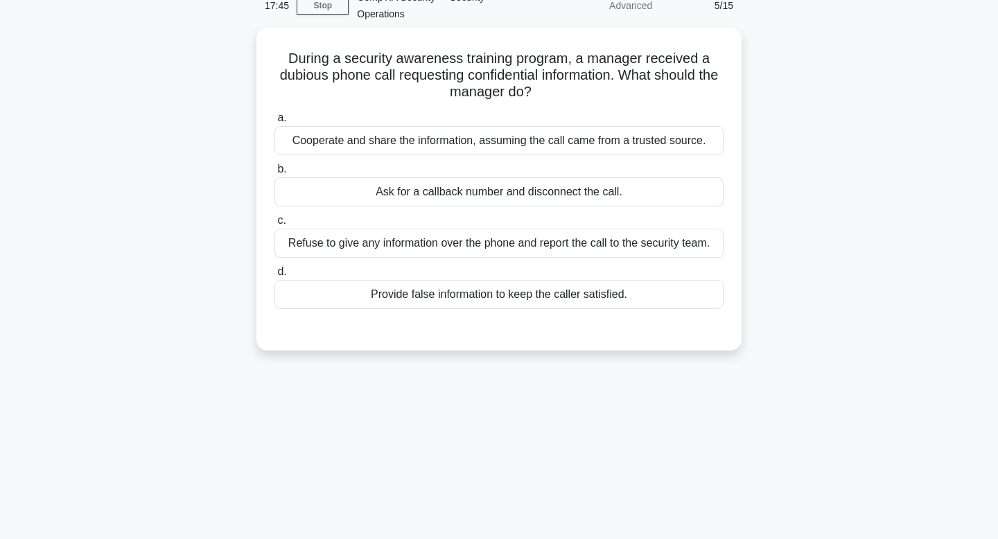
scroll to position [0, 0]
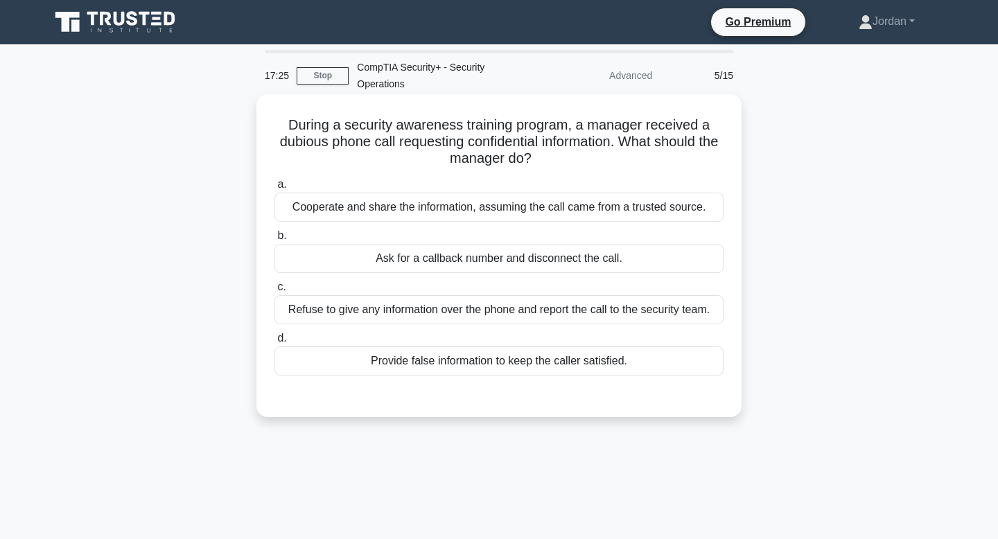
click at [462, 317] on div "Refuse to give any information over the phone and report the call to the securi…" at bounding box center [498, 309] width 449 height 29
click at [274, 292] on input "c. Refuse to give any information over the phone and report the call to the sec…" at bounding box center [274, 287] width 0 height 9
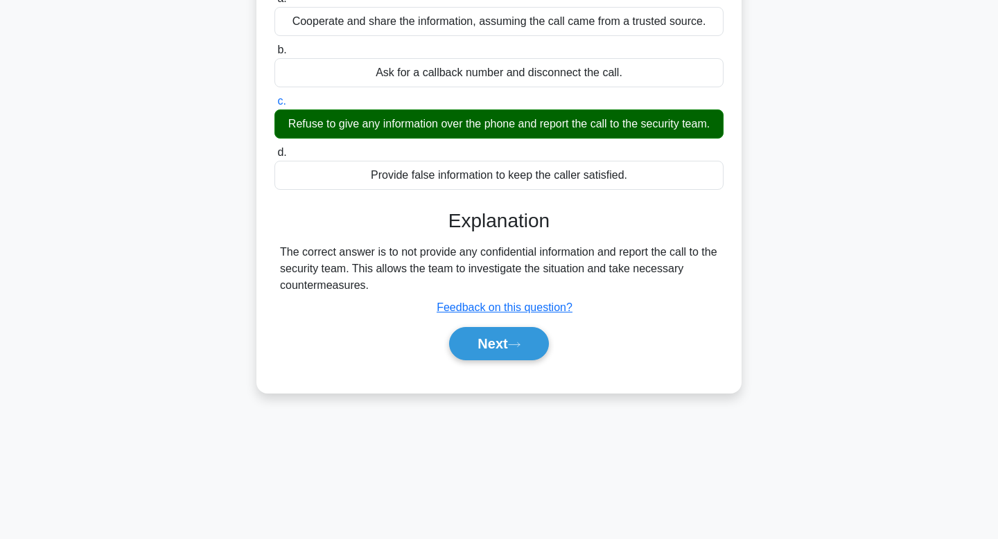
scroll to position [209, 0]
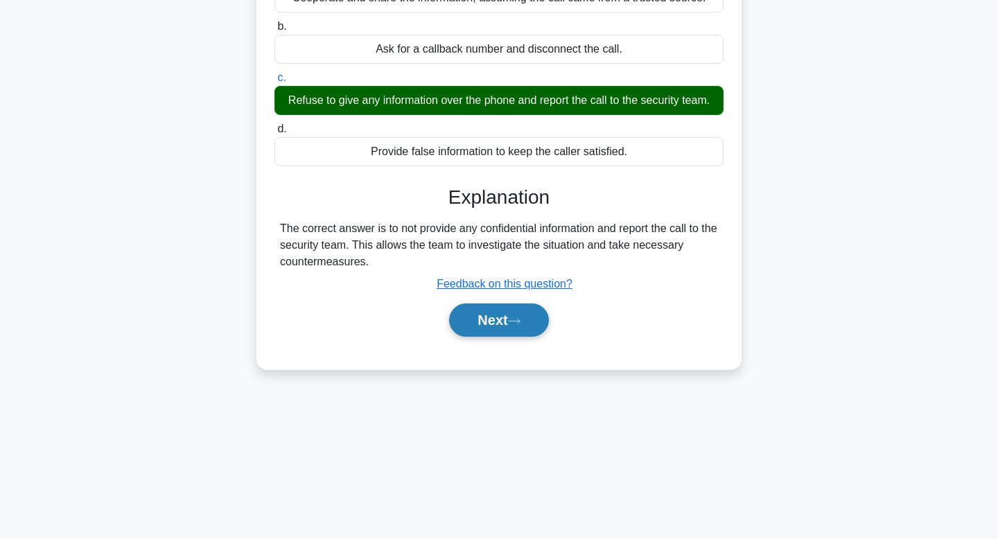
click at [495, 315] on button "Next" at bounding box center [498, 320] width 99 height 33
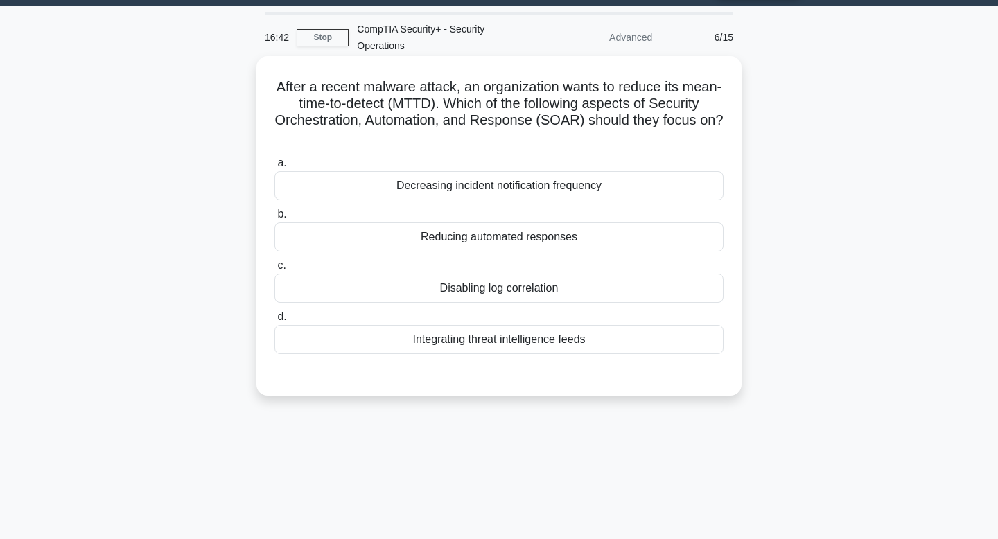
scroll to position [36, 0]
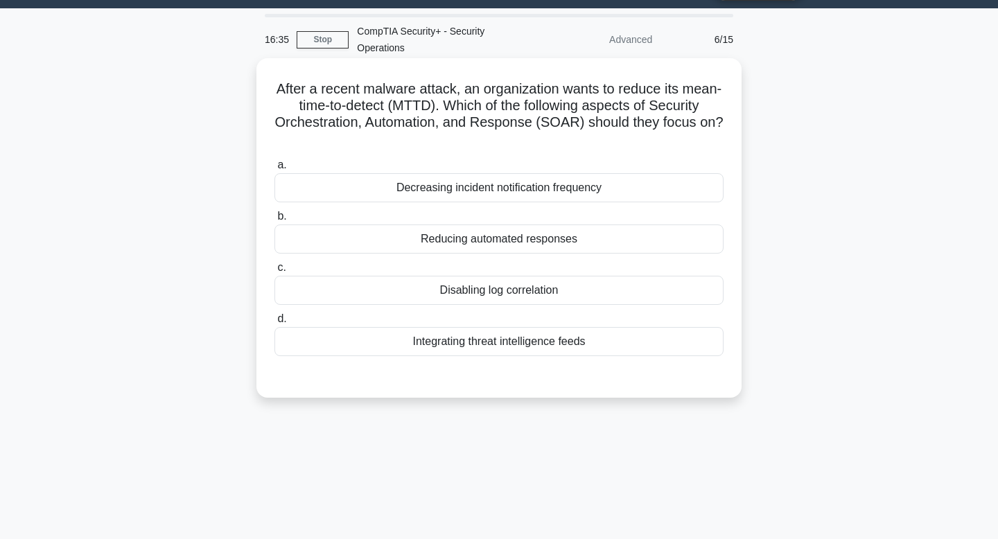
click at [497, 351] on div "Integrating threat intelligence feeds" at bounding box center [498, 341] width 449 height 29
click at [274, 324] on input "d. Integrating threat intelligence feeds" at bounding box center [274, 319] width 0 height 9
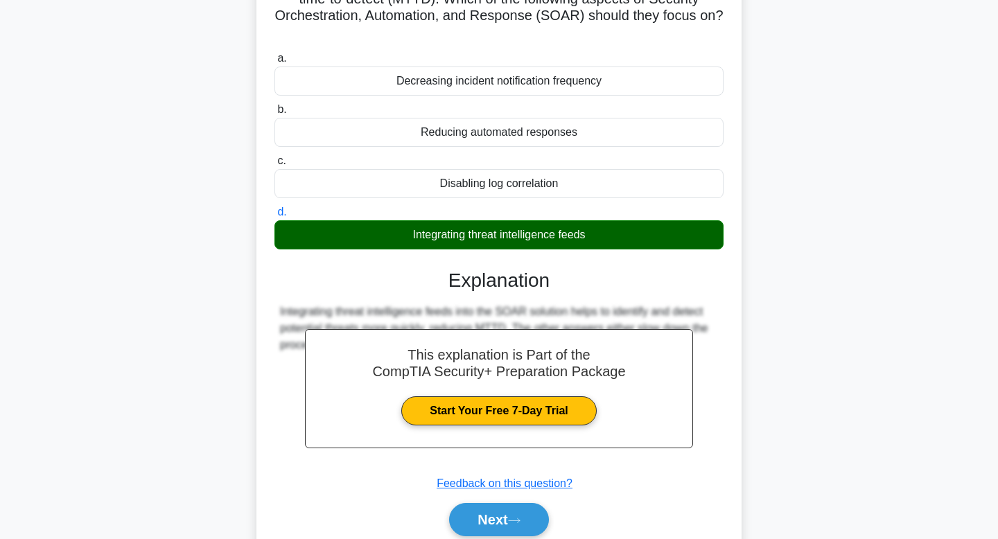
scroll to position [209, 0]
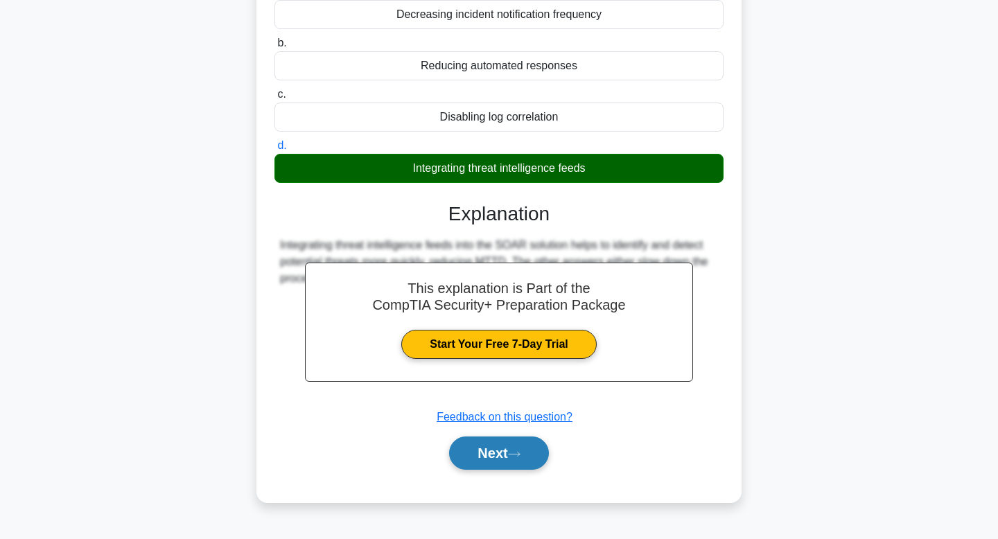
click at [489, 448] on button "Next" at bounding box center [498, 453] width 99 height 33
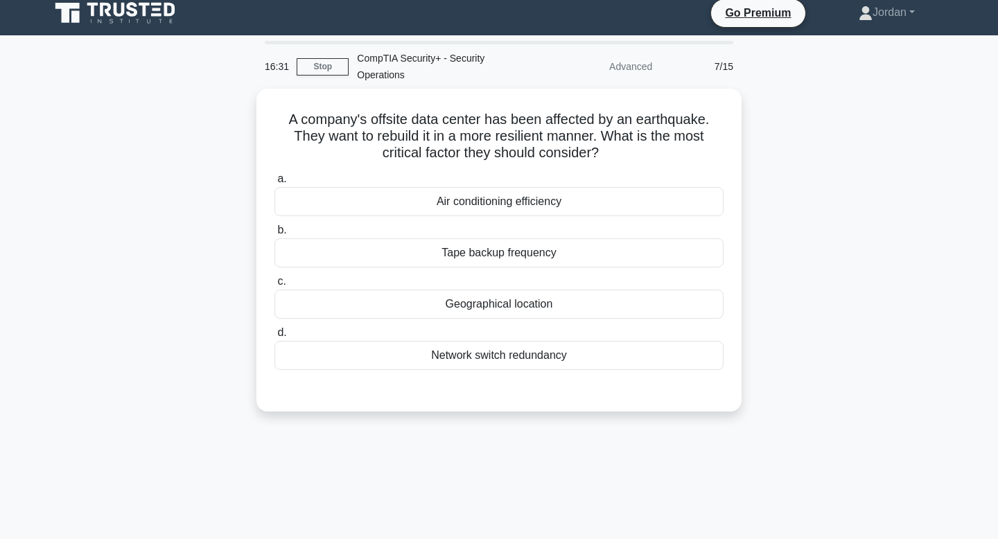
scroll to position [0, 0]
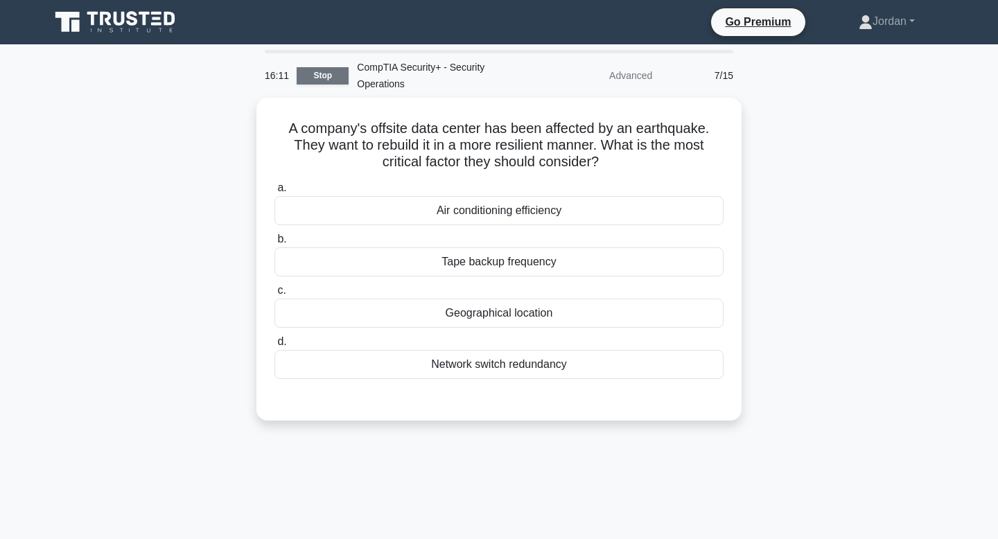
click at [326, 77] on link "Stop" at bounding box center [323, 75] width 52 height 17
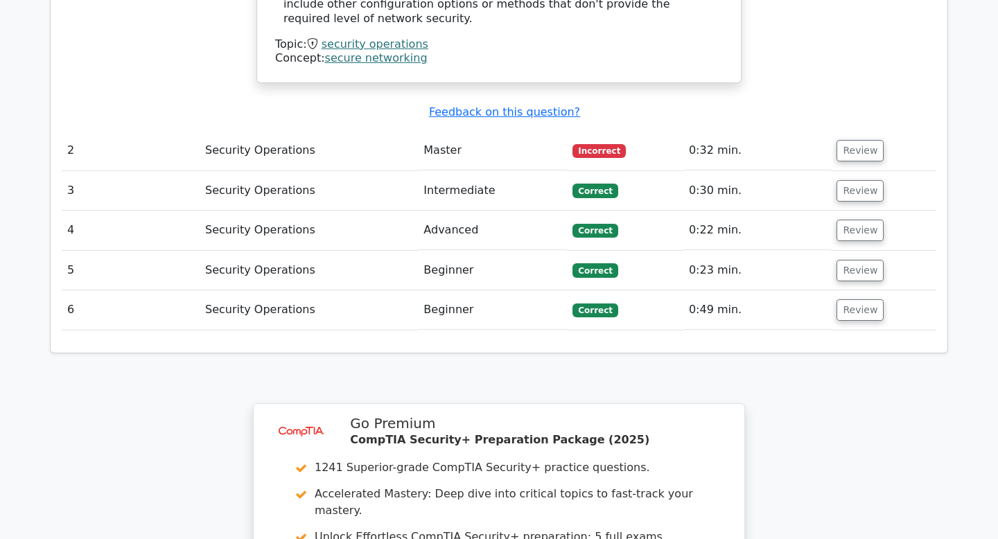
scroll to position [1877, 0]
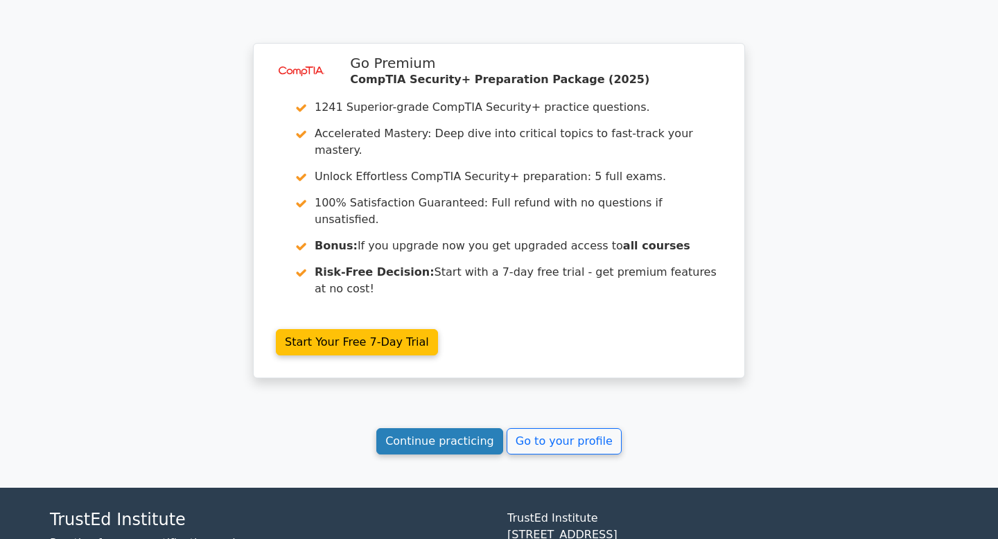
click at [423, 428] on link "Continue practicing" at bounding box center [439, 441] width 127 height 26
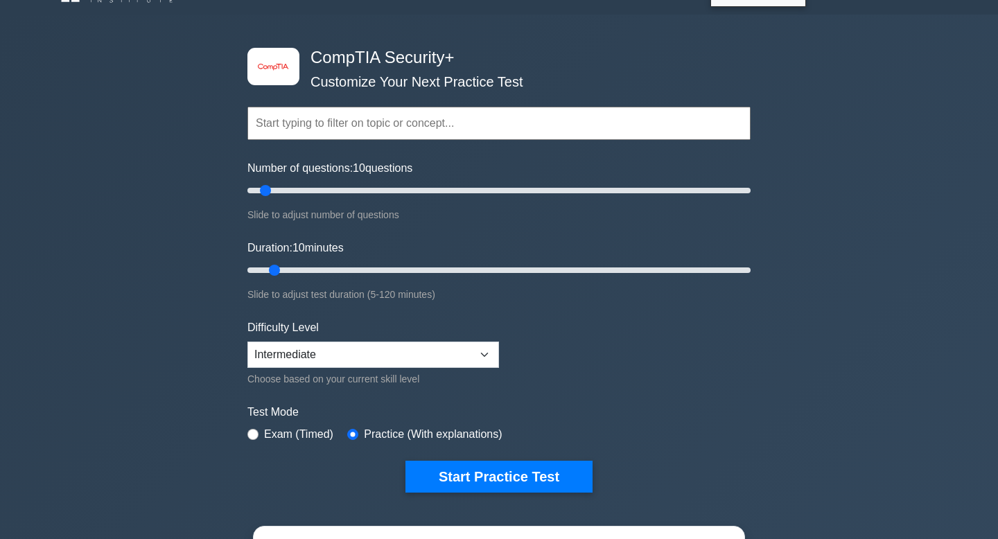
scroll to position [31, 0]
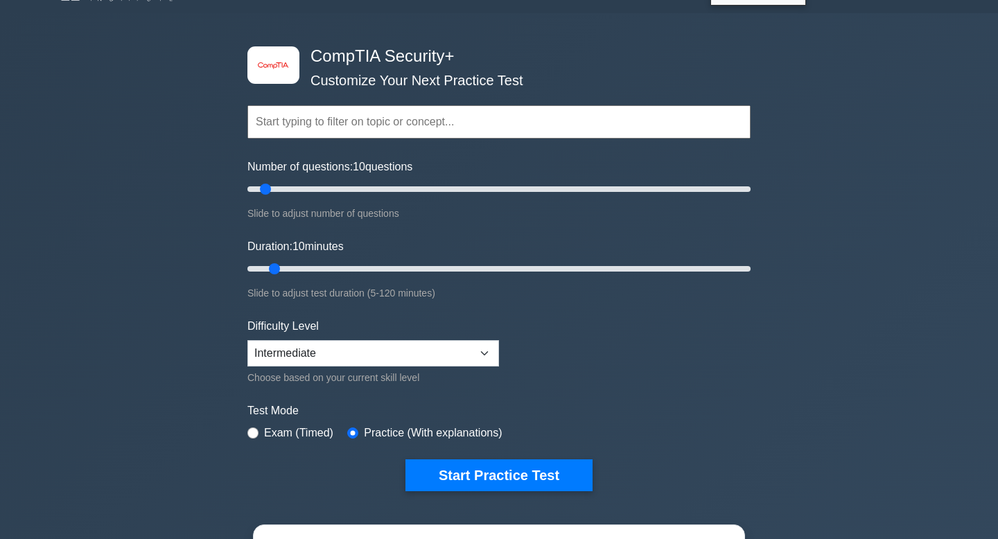
click at [399, 124] on input "text" at bounding box center [498, 121] width 503 height 33
paste input "Security Operations"
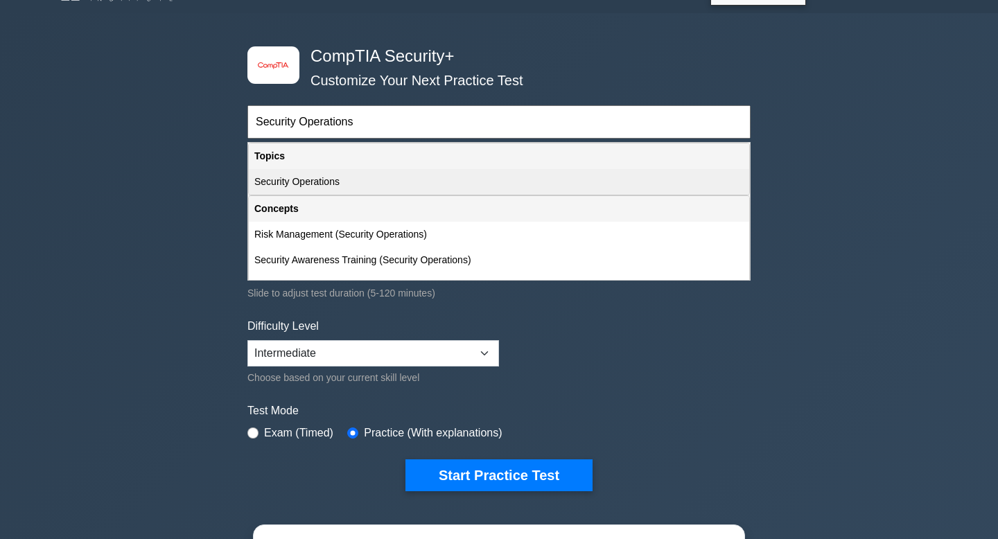
type input "Security Operations"
click at [299, 189] on div "Security Operations" at bounding box center [499, 182] width 500 height 26
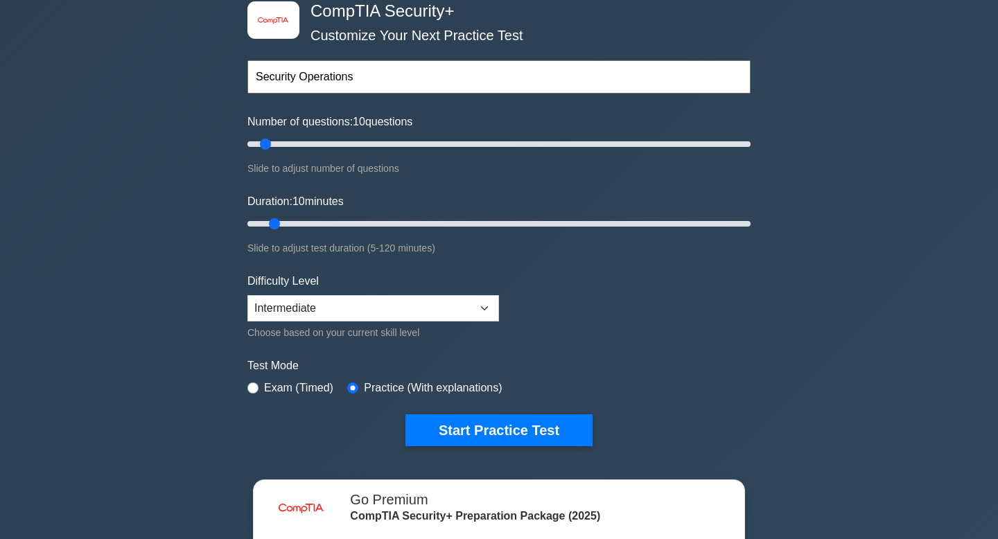
scroll to position [77, 0]
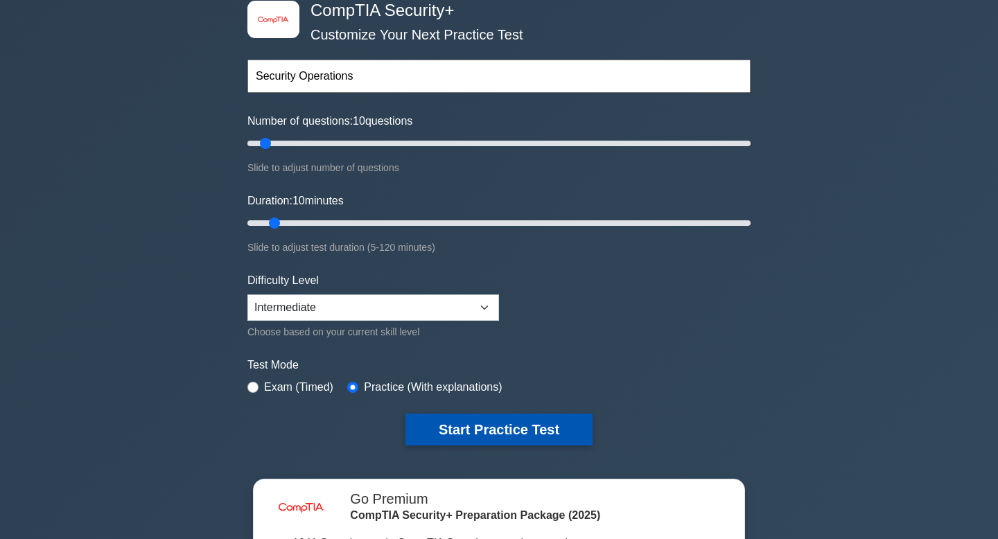
click at [462, 432] on button "Start Practice Test" at bounding box center [498, 430] width 187 height 32
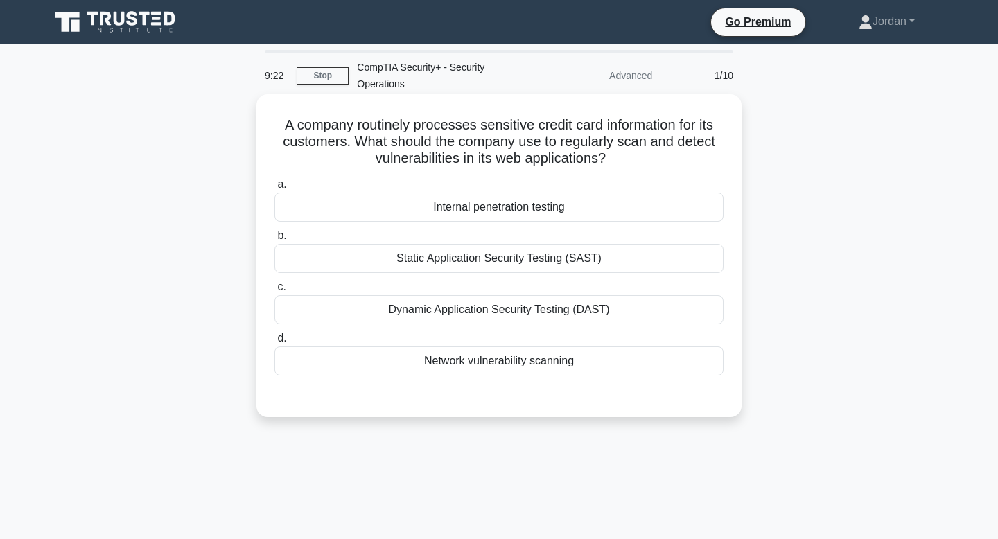
click at [489, 358] on div "Network vulnerability scanning" at bounding box center [498, 361] width 449 height 29
click at [274, 343] on input "d. Network vulnerability scanning" at bounding box center [274, 338] width 0 height 9
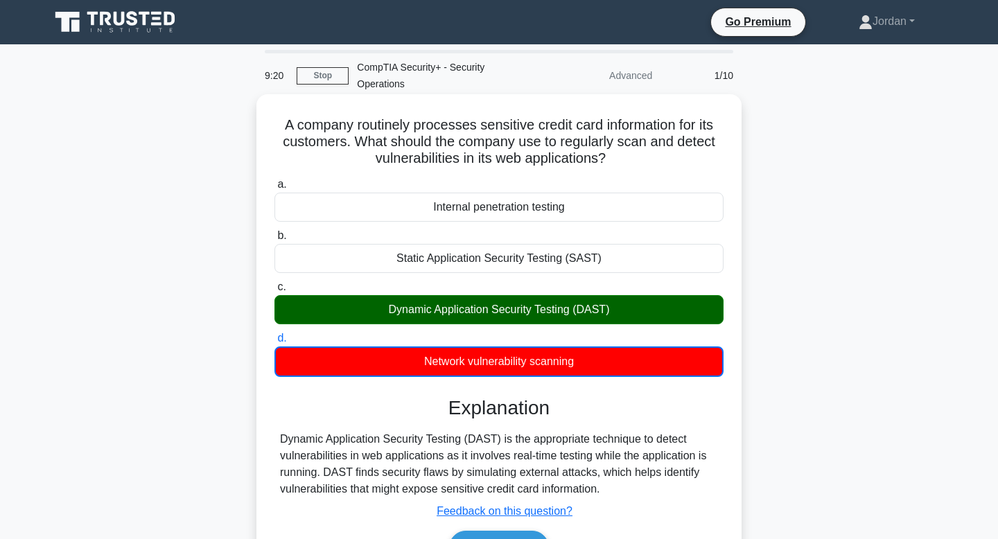
click at [487, 313] on div "Dynamic Application Security Testing (DAST)" at bounding box center [498, 309] width 449 height 29
click at [274, 292] on input "c. Dynamic Application Security Testing (DAST)" at bounding box center [274, 287] width 0 height 9
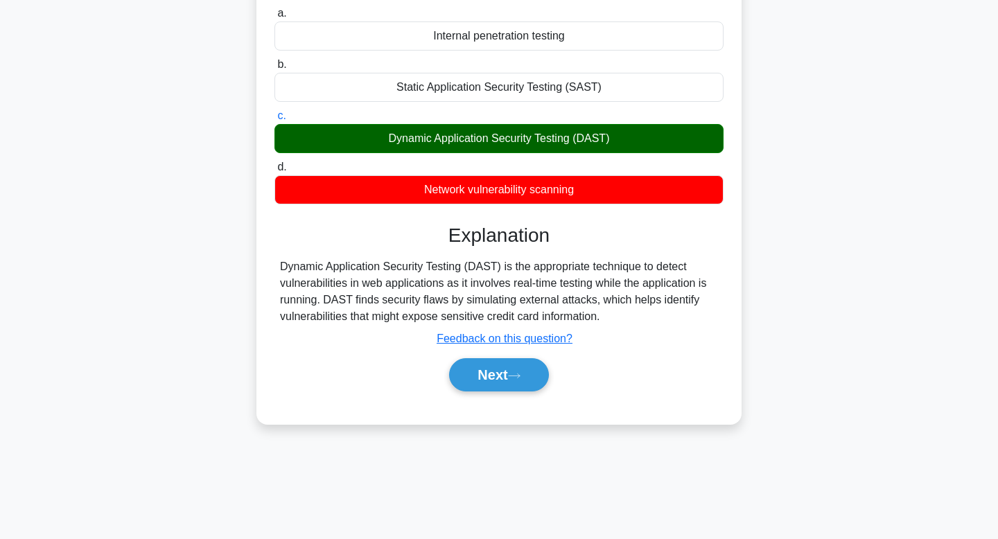
scroll to position [209, 0]
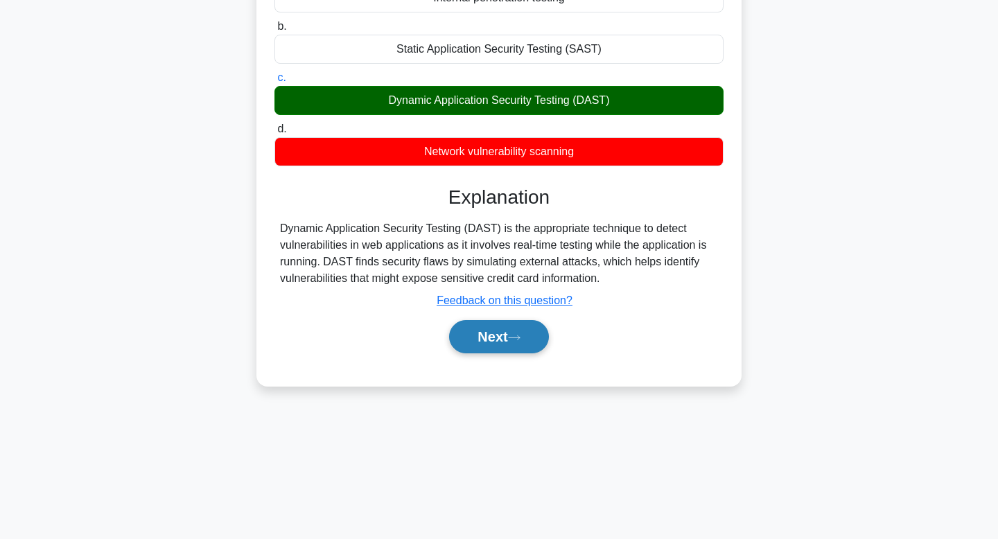
click at [483, 342] on button "Next" at bounding box center [498, 336] width 99 height 33
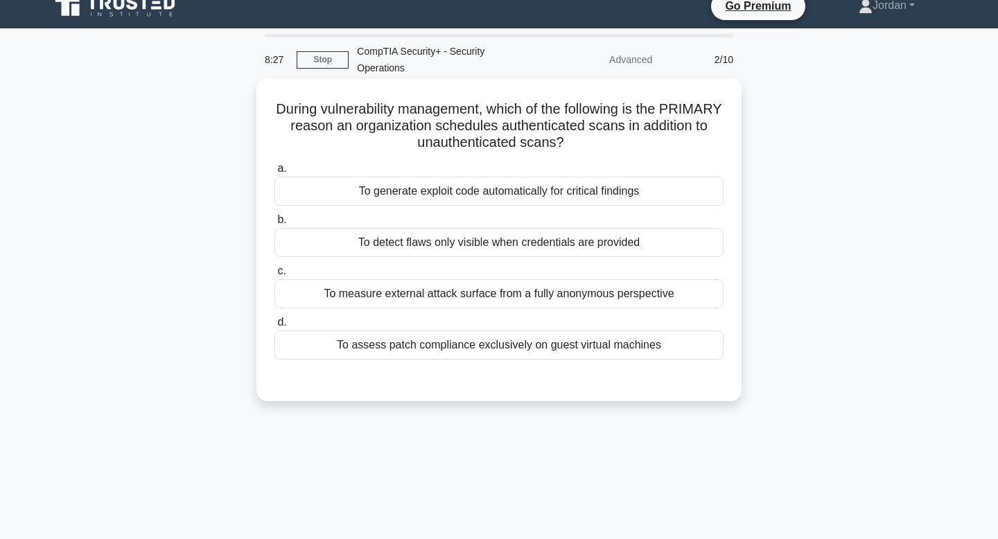
scroll to position [0, 0]
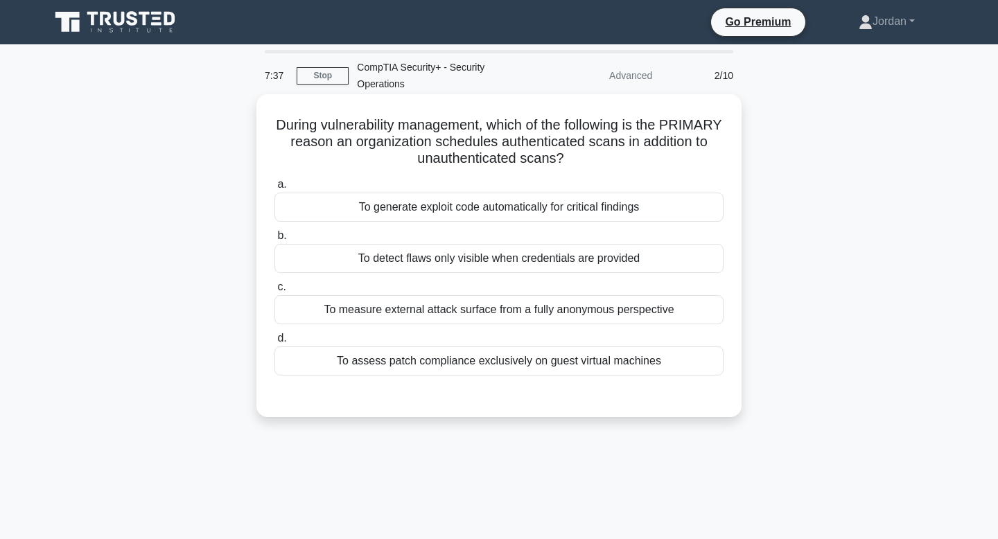
click at [450, 310] on div "To measure external attack surface from a fully anonymous perspective" at bounding box center [498, 309] width 449 height 29
click at [274, 292] on input "c. To measure external attack surface from a fully anonymous perspective" at bounding box center [274, 287] width 0 height 9
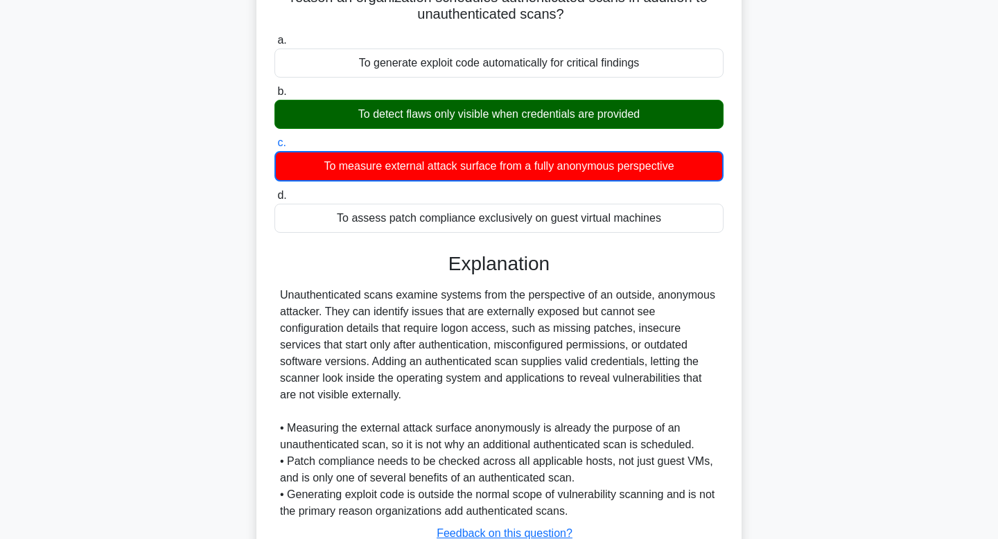
scroll to position [250, 0]
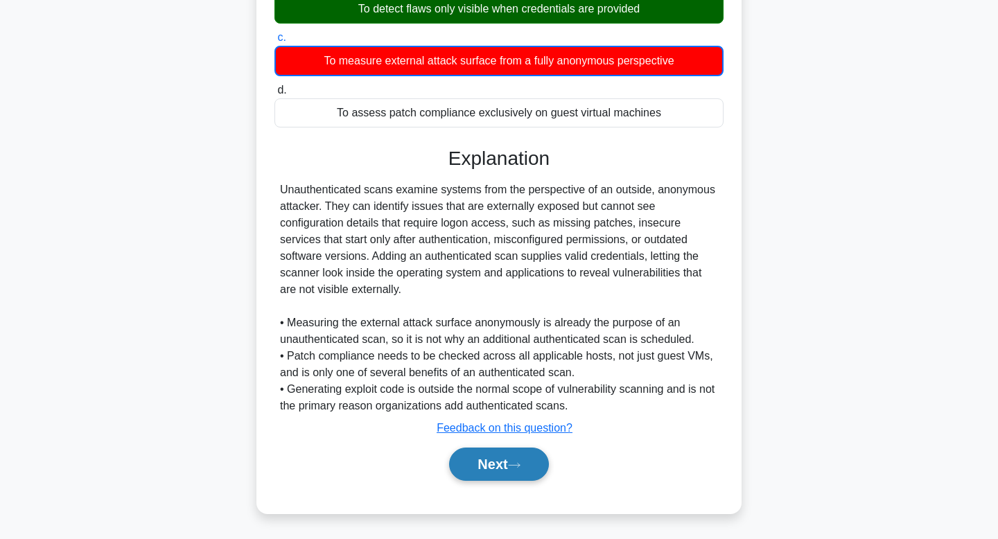
click at [489, 477] on button "Next" at bounding box center [498, 464] width 99 height 33
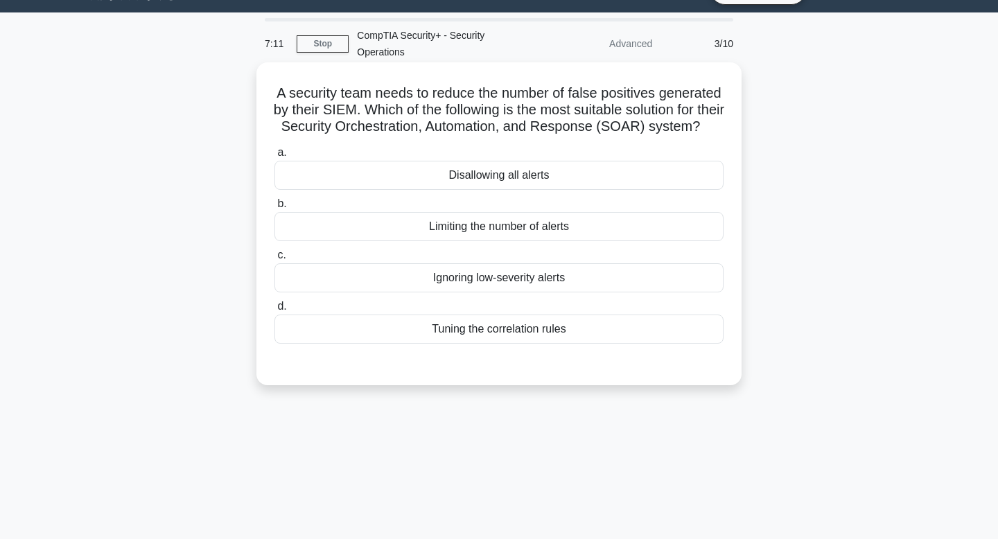
scroll to position [37, 0]
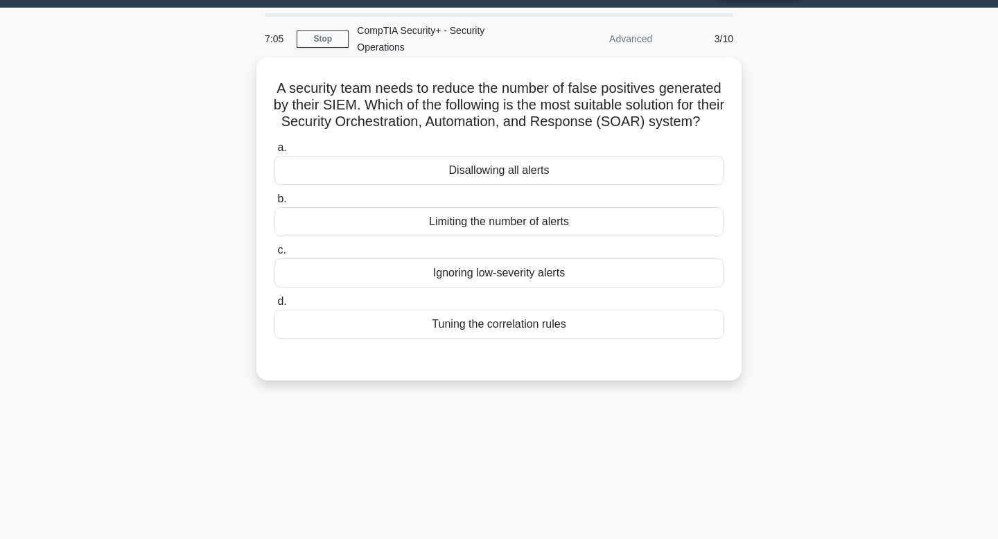
click at [493, 288] on div "Ignoring low-severity alerts" at bounding box center [498, 273] width 449 height 29
click at [274, 255] on input "c. Ignoring low-severity alerts" at bounding box center [274, 250] width 0 height 9
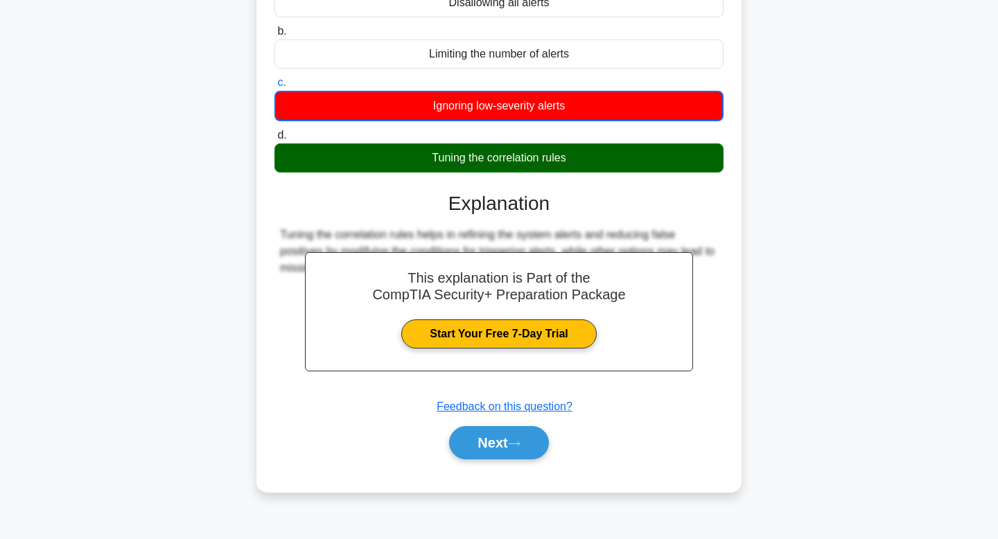
scroll to position [209, 0]
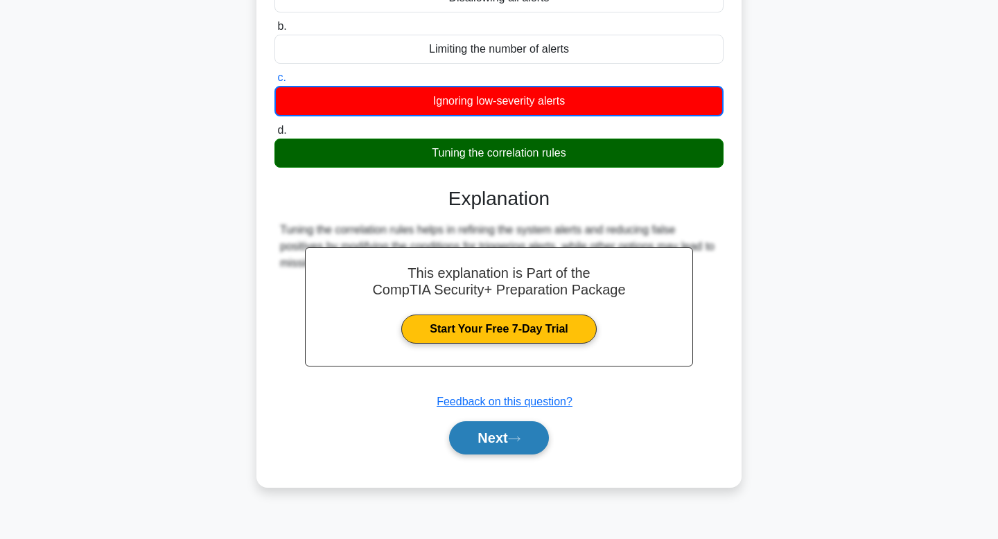
click at [491, 455] on button "Next" at bounding box center [498, 437] width 99 height 33
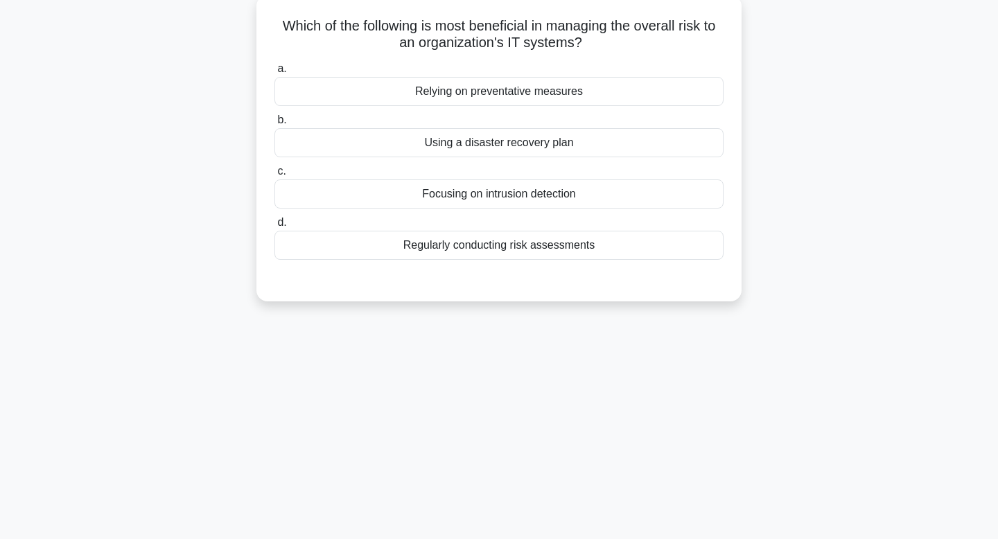
scroll to position [0, 0]
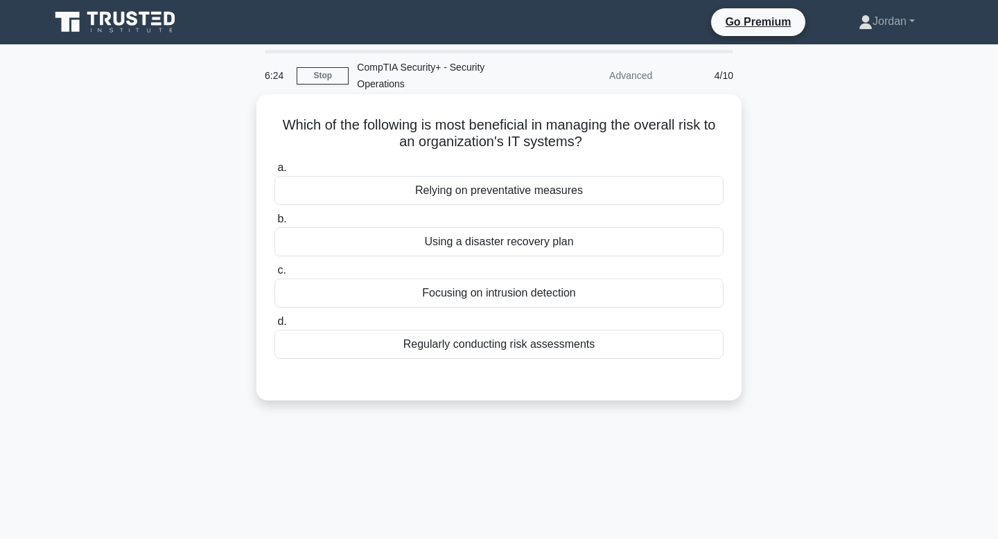
click at [479, 342] on div "Regularly conducting risk assessments" at bounding box center [498, 344] width 449 height 29
click at [274, 326] on input "d. Regularly conducting risk assessments" at bounding box center [274, 321] width 0 height 9
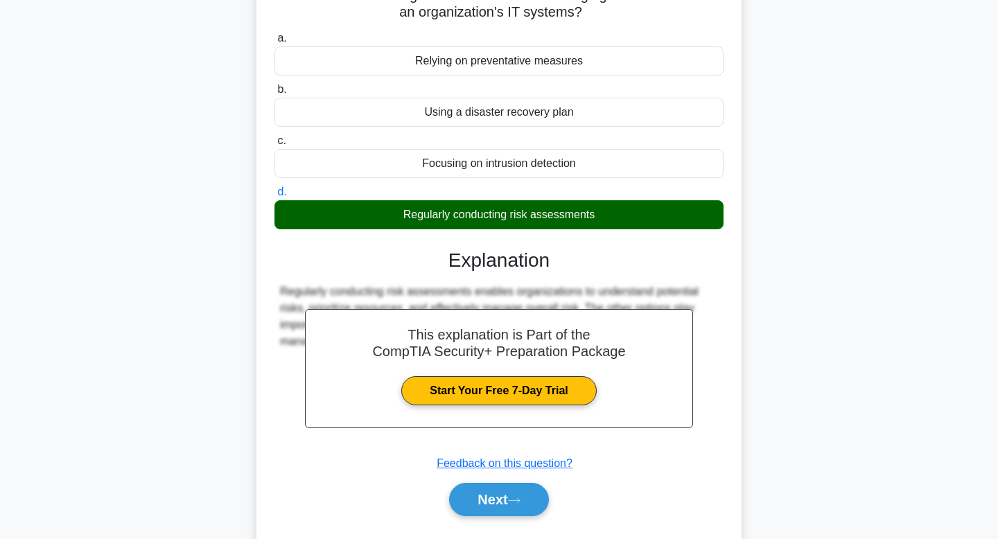
scroll to position [209, 0]
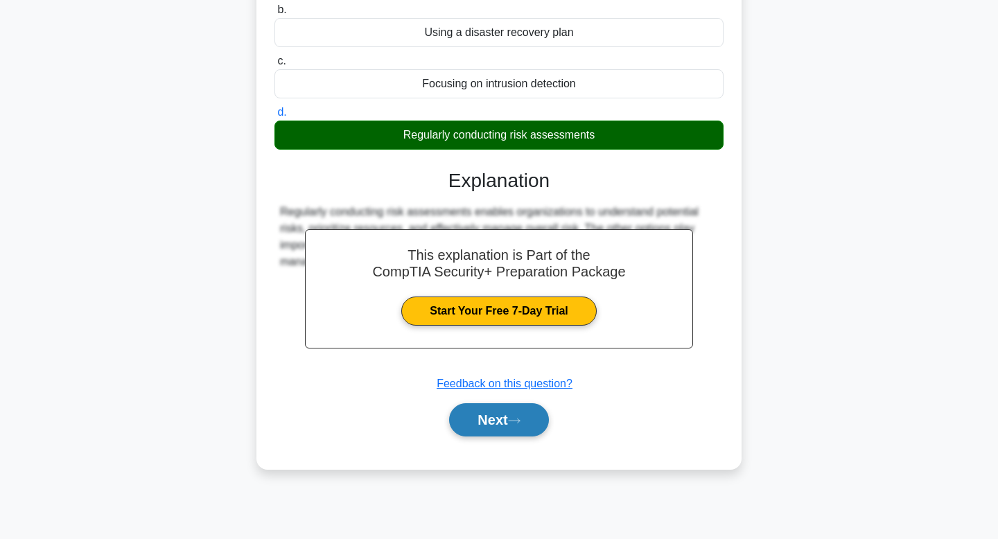
click at [494, 421] on button "Next" at bounding box center [498, 419] width 99 height 33
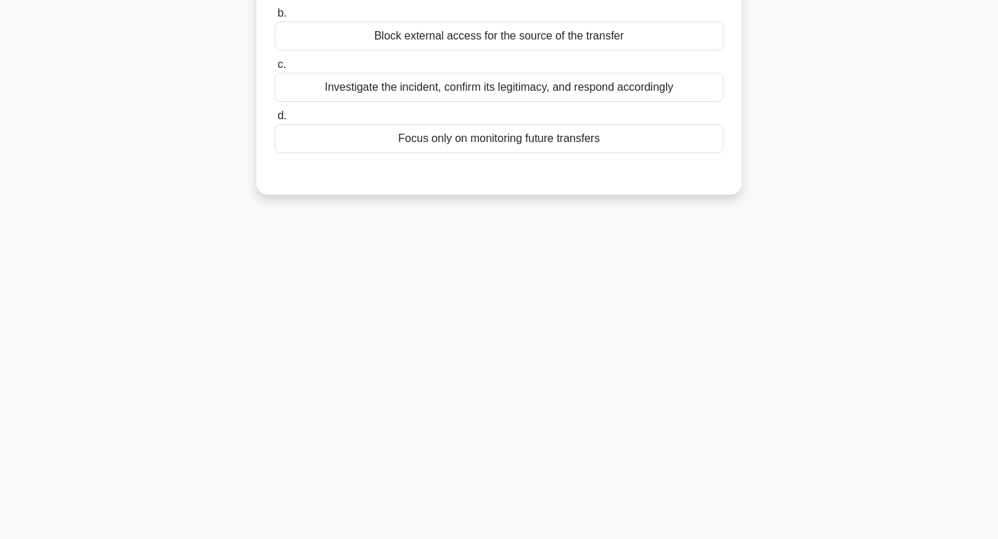
scroll to position [0, 0]
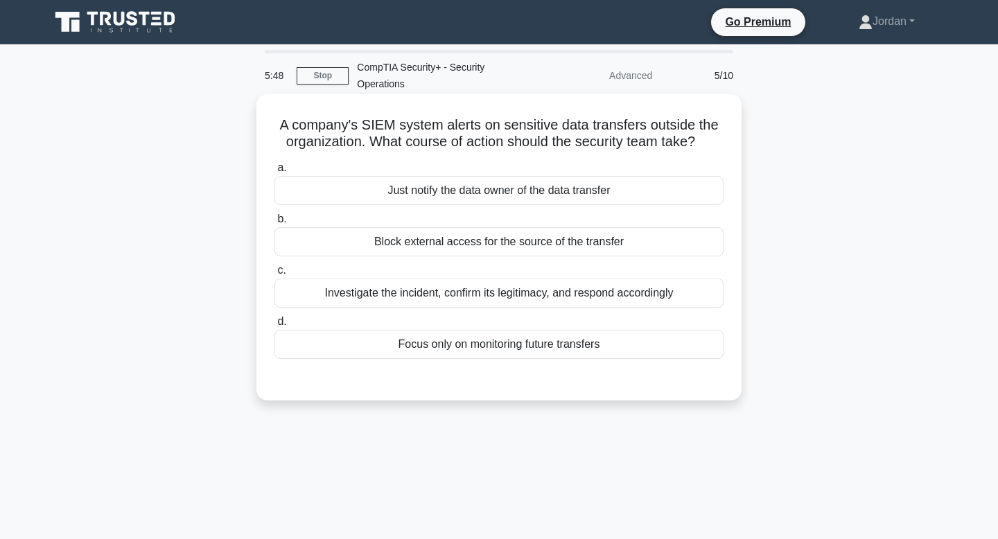
click at [480, 295] on div "Investigate the incident, confirm its legitimacy, and respond accordingly" at bounding box center [498, 293] width 449 height 29
click at [274, 275] on input "c. Investigate the incident, confirm its legitimacy, and respond accordingly" at bounding box center [274, 270] width 0 height 9
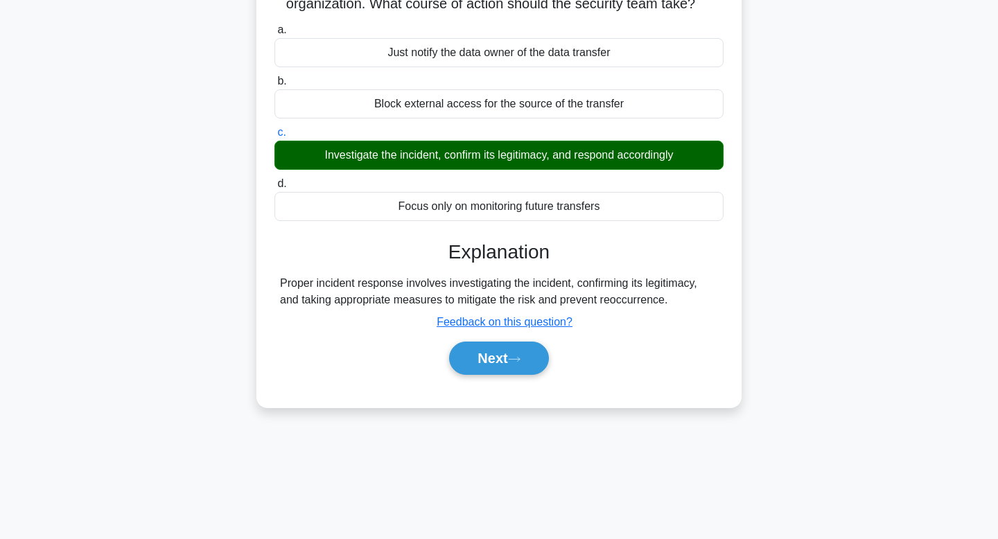
scroll to position [209, 0]
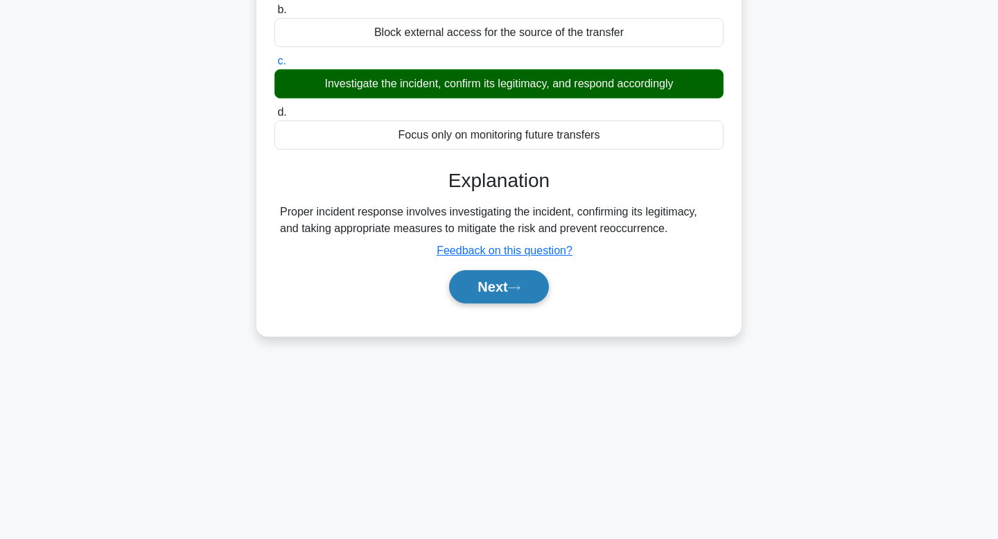
click at [489, 291] on button "Next" at bounding box center [498, 286] width 99 height 33
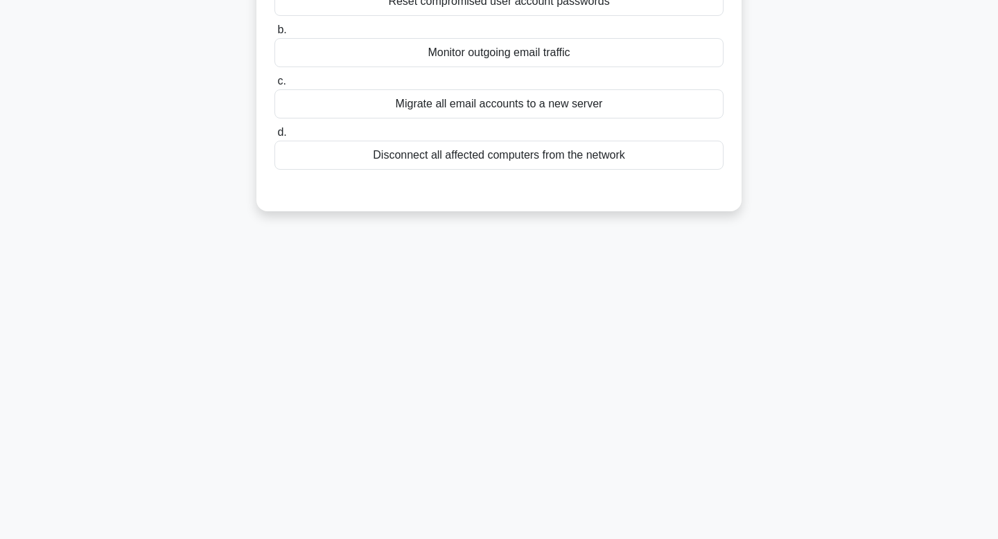
scroll to position [0, 0]
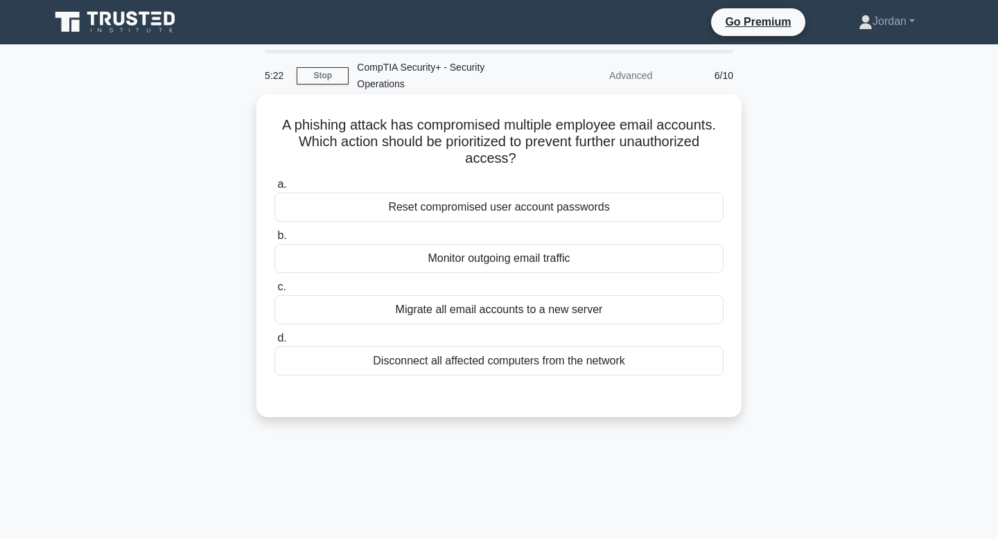
click at [457, 365] on div "Disconnect all affected computers from the network" at bounding box center [498, 361] width 449 height 29
click at [274, 343] on input "d. Disconnect all affected computers from the network" at bounding box center [274, 338] width 0 height 9
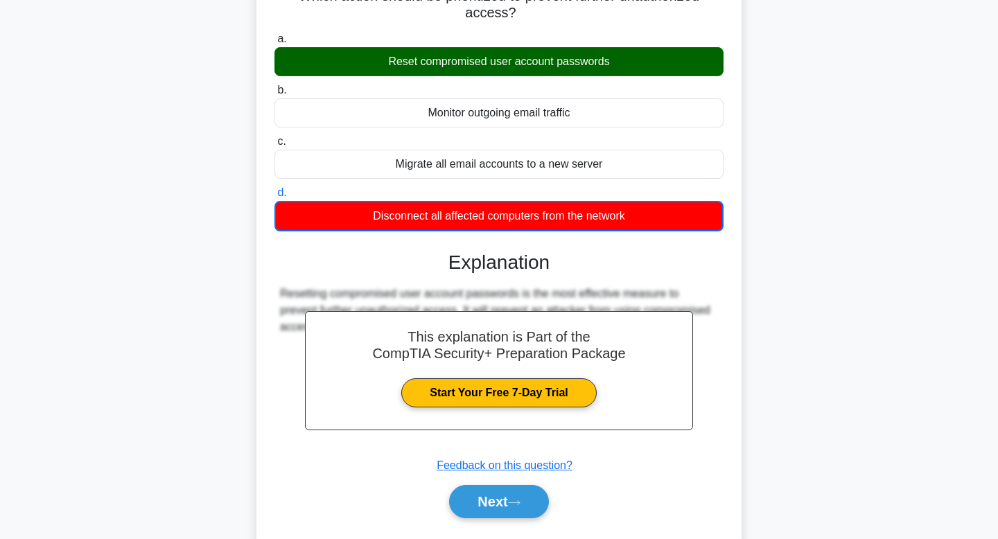
scroll to position [147, 0]
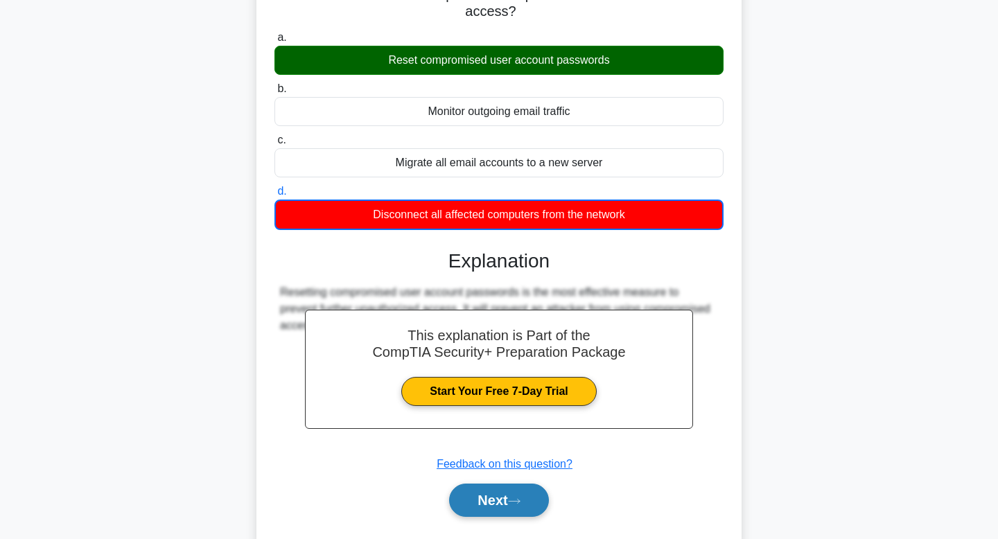
click at [491, 505] on button "Next" at bounding box center [498, 500] width 99 height 33
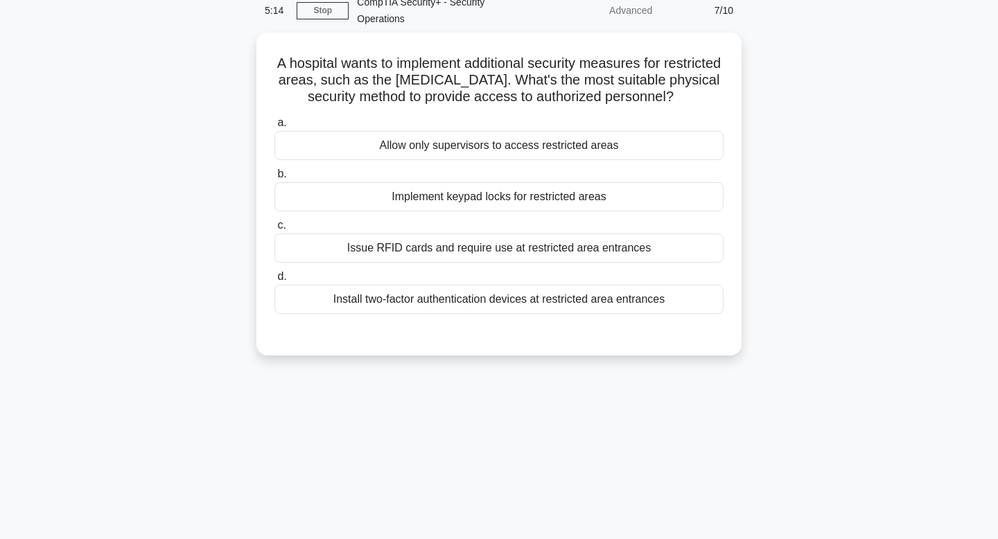
scroll to position [0, 0]
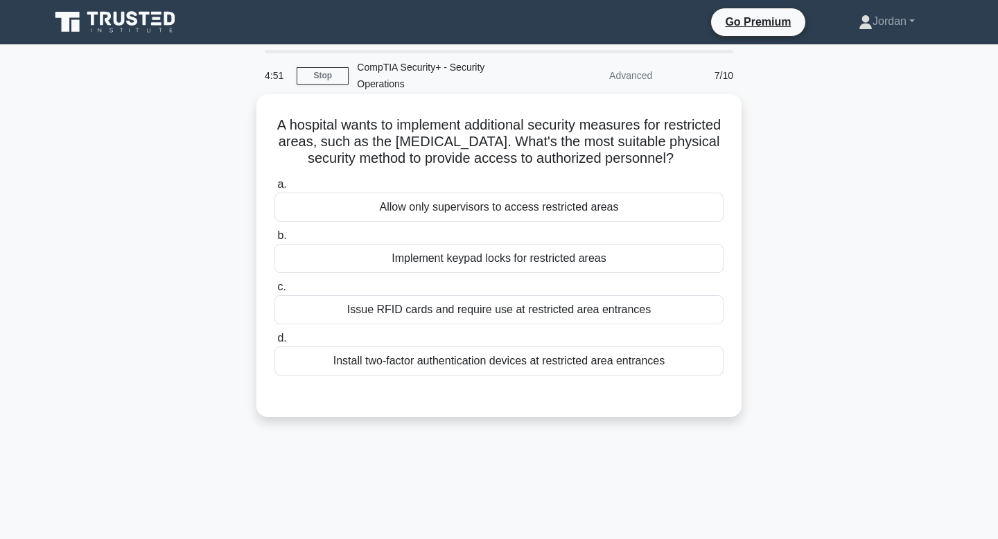
click at [491, 261] on div "Implement keypad locks for restricted areas" at bounding box center [498, 258] width 449 height 29
click at [274, 241] on input "b. Implement keypad locks for restricted areas" at bounding box center [274, 235] width 0 height 9
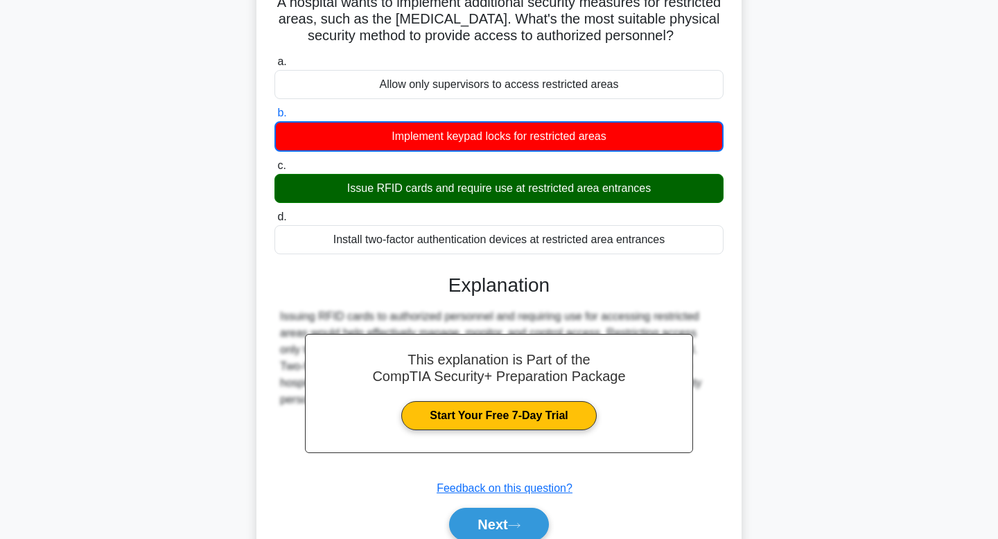
scroll to position [209, 0]
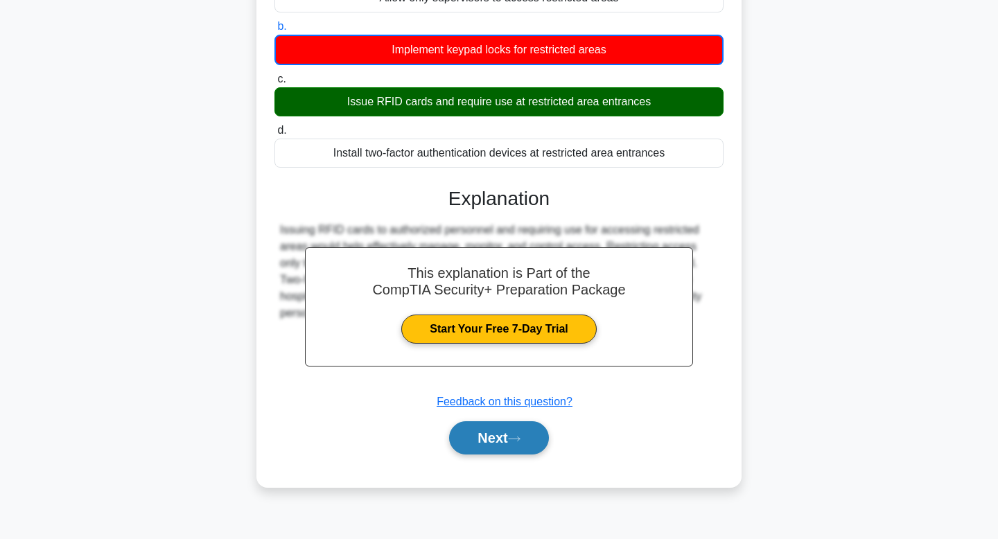
click at [500, 435] on button "Next" at bounding box center [498, 437] width 99 height 33
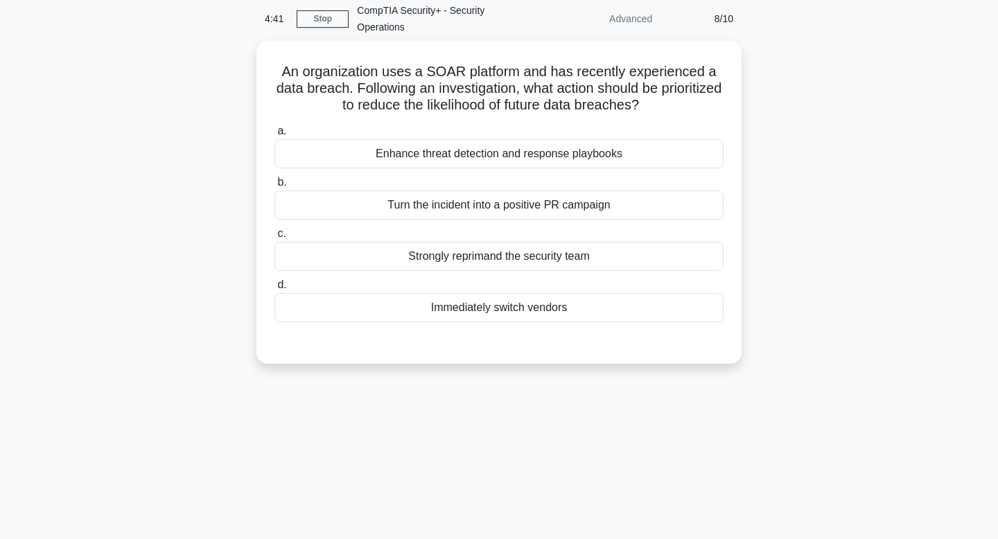
scroll to position [0, 0]
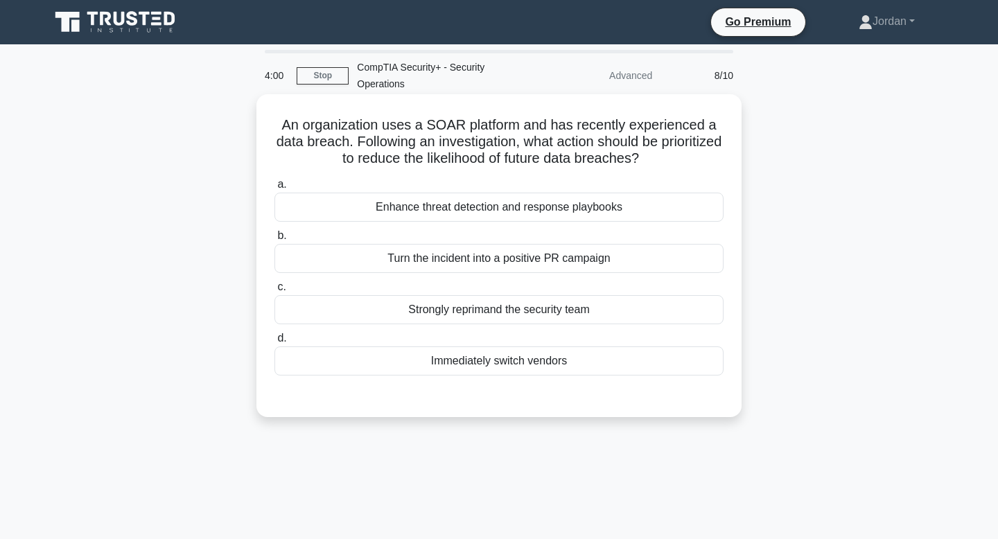
click at [477, 210] on div "Enhance threat detection and response playbooks" at bounding box center [498, 207] width 449 height 29
click at [274, 189] on input "a. Enhance threat detection and response playbooks" at bounding box center [274, 184] width 0 height 9
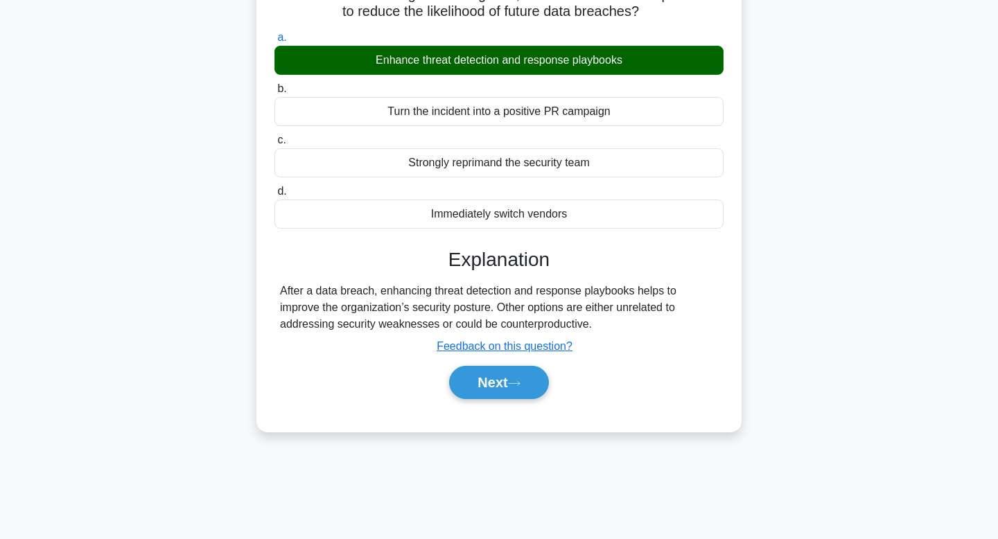
scroll to position [209, 0]
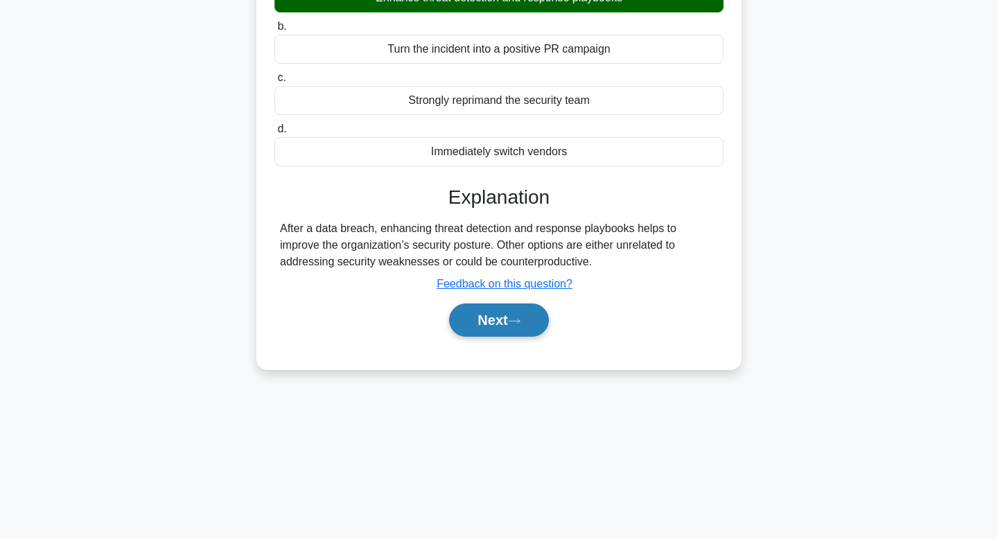
click at [493, 314] on button "Next" at bounding box center [498, 320] width 99 height 33
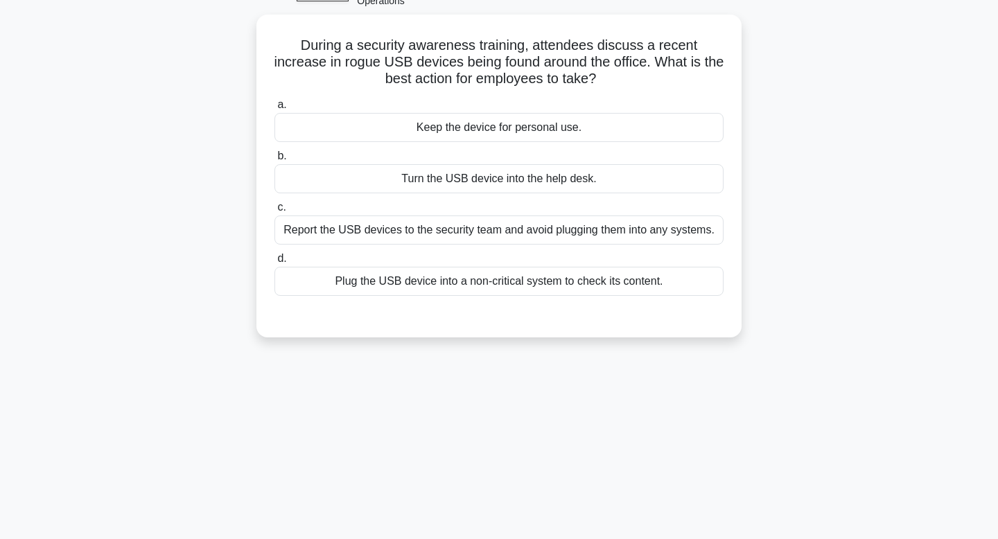
scroll to position [0, 0]
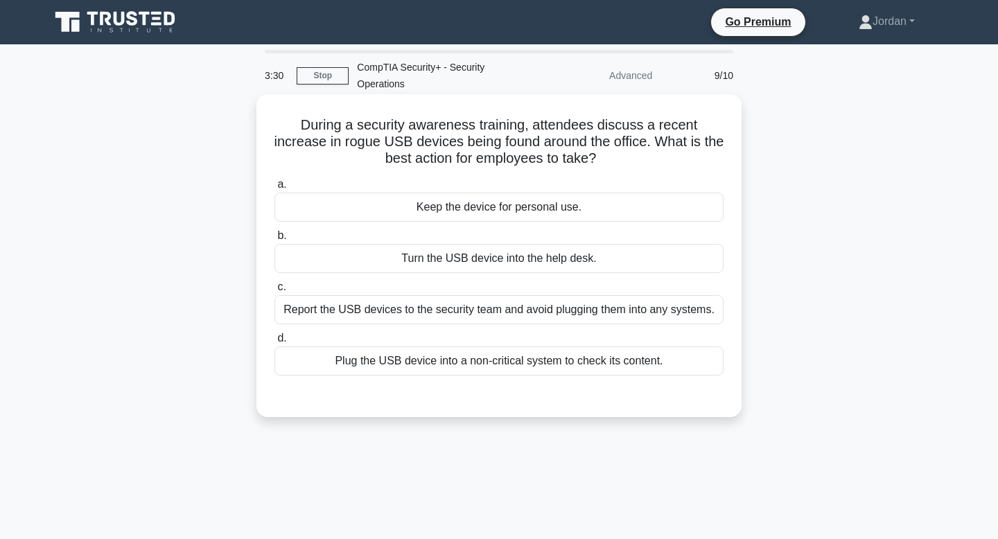
click at [529, 313] on div "Report the USB devices to the security team and avoid plugging them into any sy…" at bounding box center [498, 309] width 449 height 29
click at [274, 292] on input "c. Report the USB devices to the security team and avoid plugging them into any…" at bounding box center [274, 287] width 0 height 9
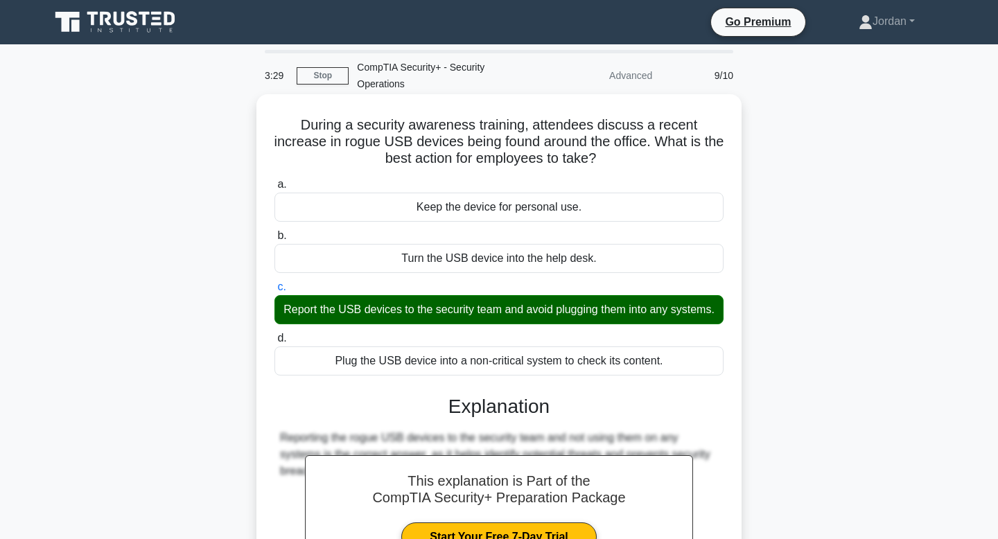
scroll to position [209, 0]
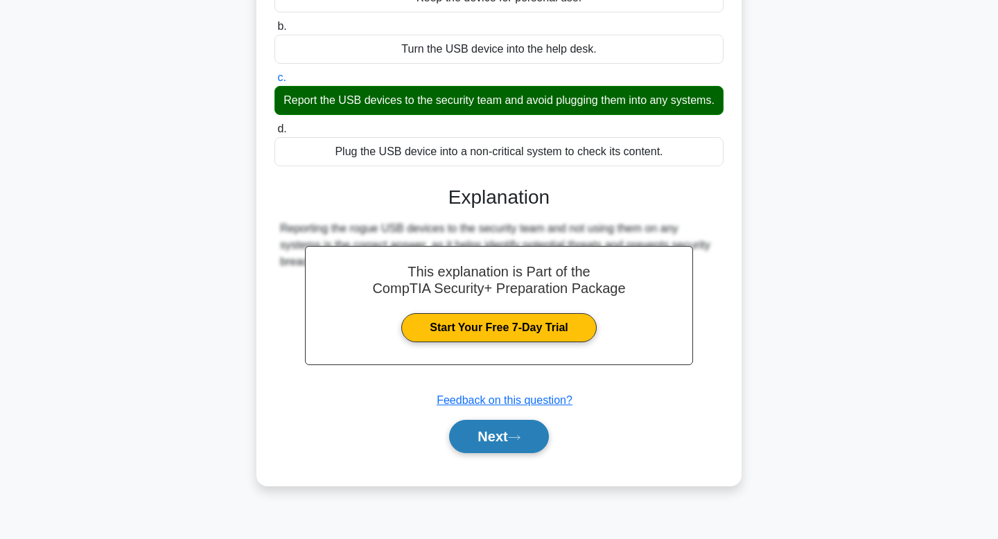
click at [504, 441] on button "Next" at bounding box center [498, 436] width 99 height 33
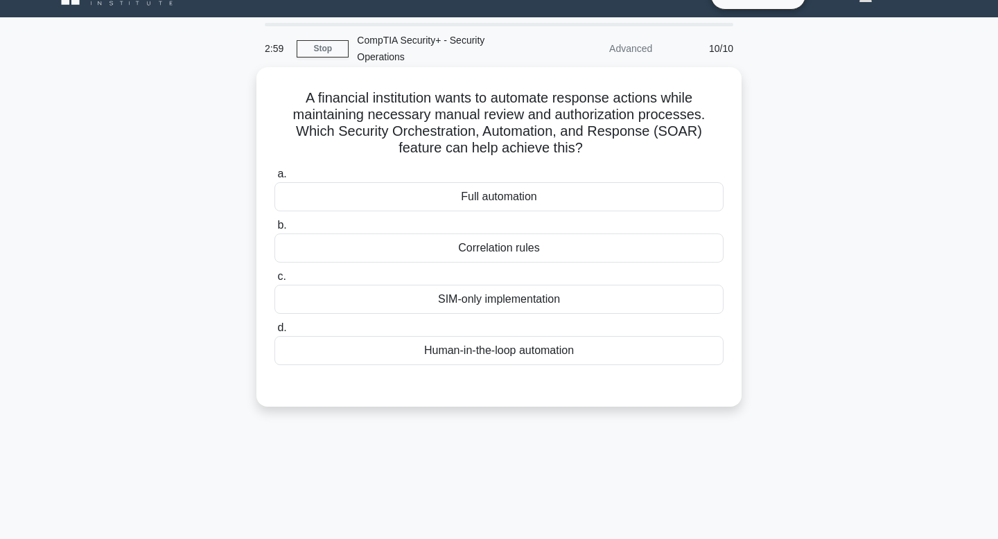
scroll to position [0, 0]
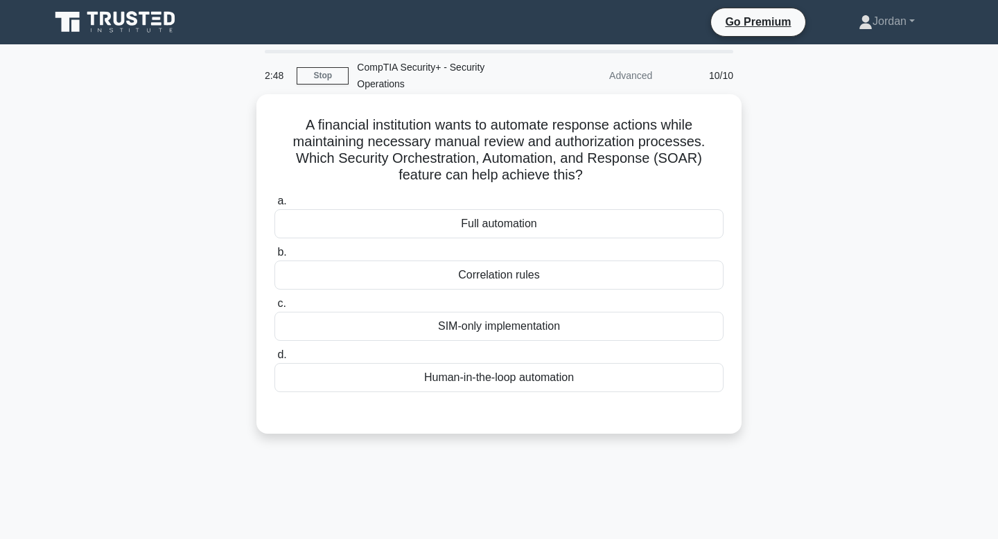
click at [494, 381] on div "Human-in-the-loop automation" at bounding box center [498, 377] width 449 height 29
click at [274, 360] on input "d. Human-in-the-loop automation" at bounding box center [274, 355] width 0 height 9
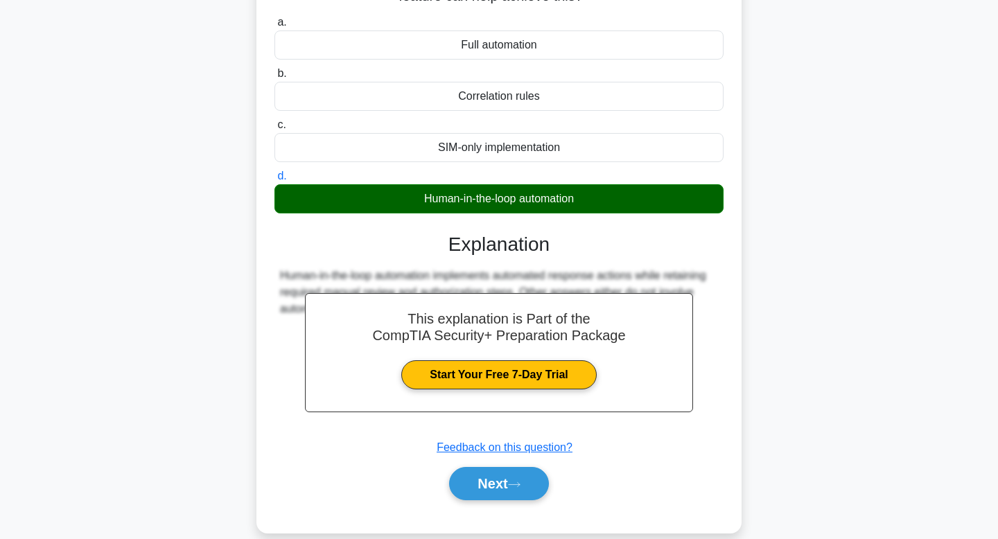
scroll to position [182, 0]
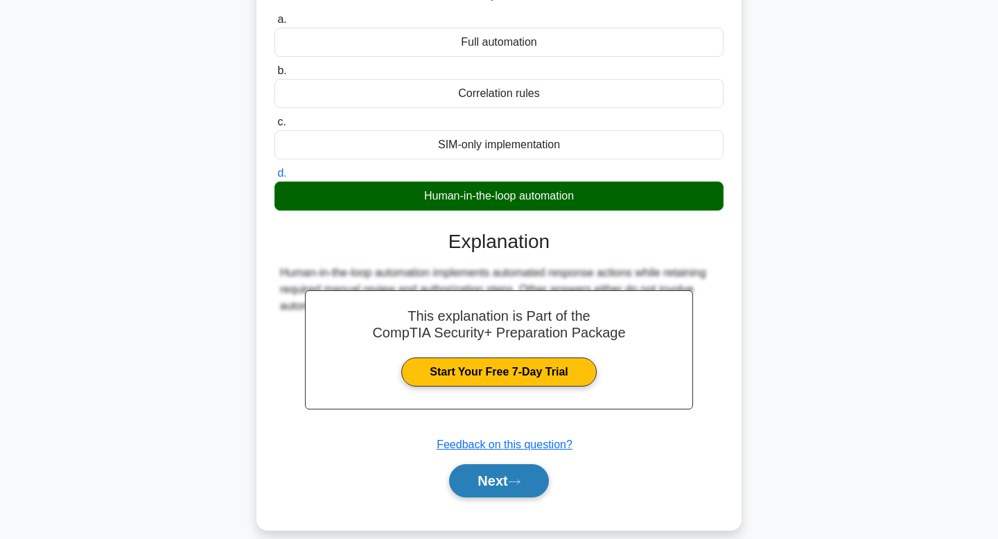
click at [502, 479] on button "Next" at bounding box center [498, 480] width 99 height 33
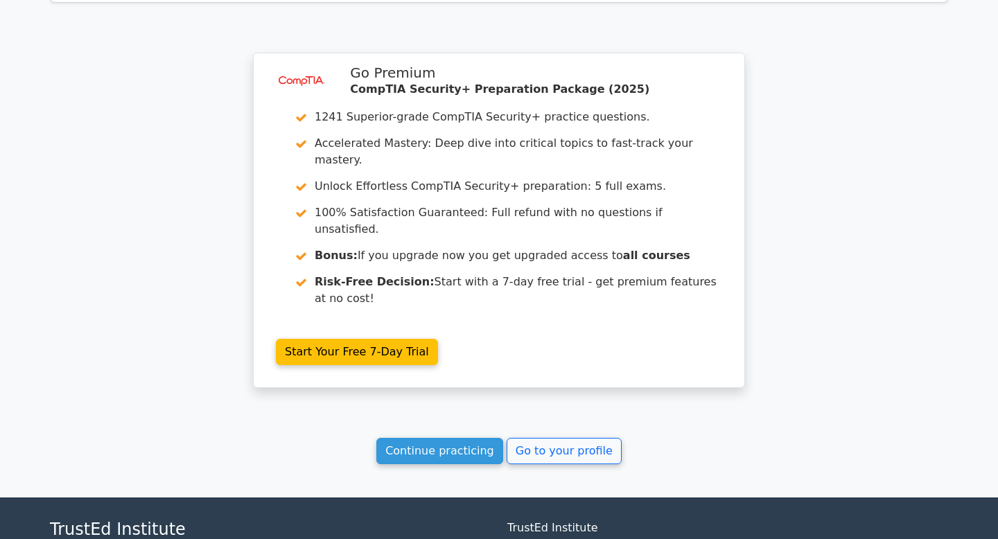
scroll to position [1979, 0]
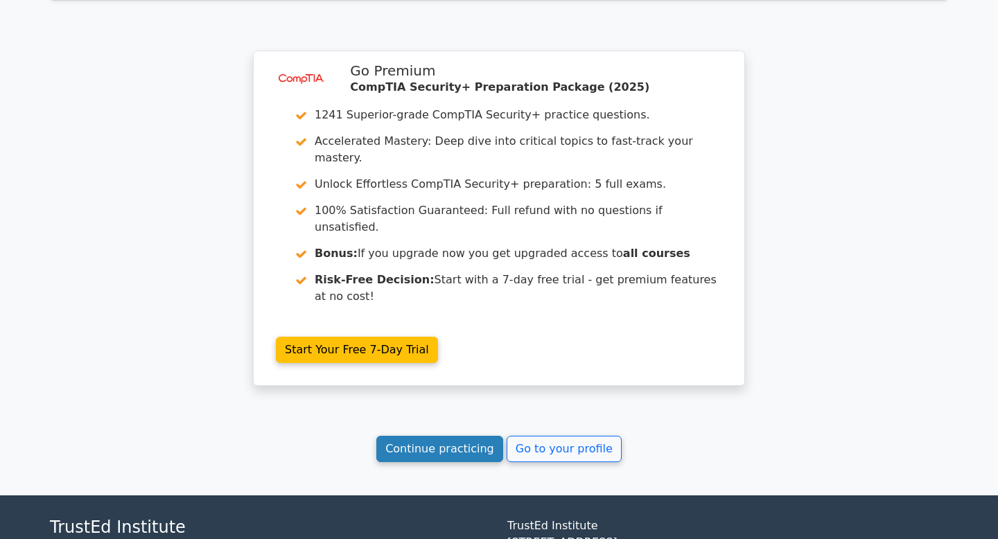
click at [416, 436] on link "Continue practicing" at bounding box center [439, 449] width 127 height 26
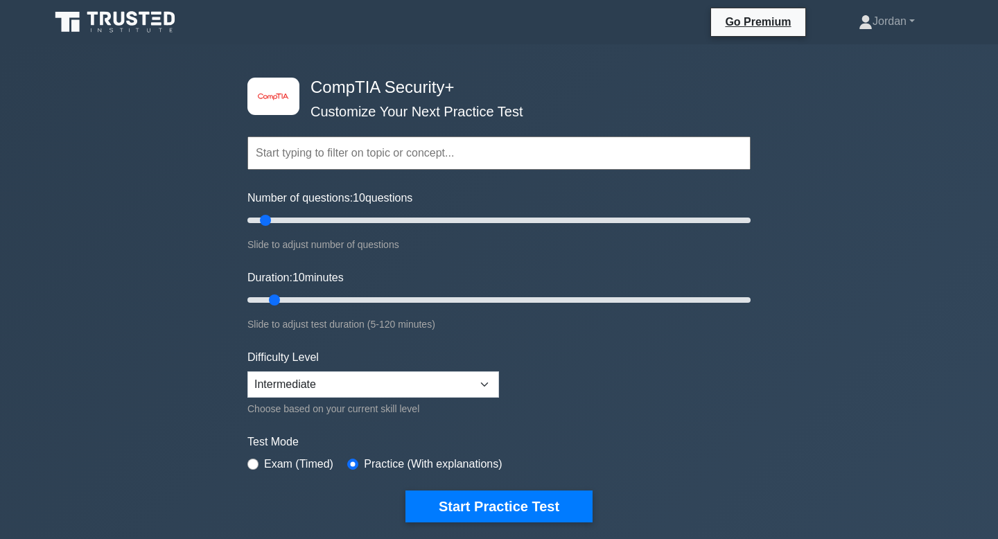
click at [407, 157] on input "text" at bounding box center [498, 153] width 503 height 33
paste input "Threats, Vulnerabilities, and Mitigations"
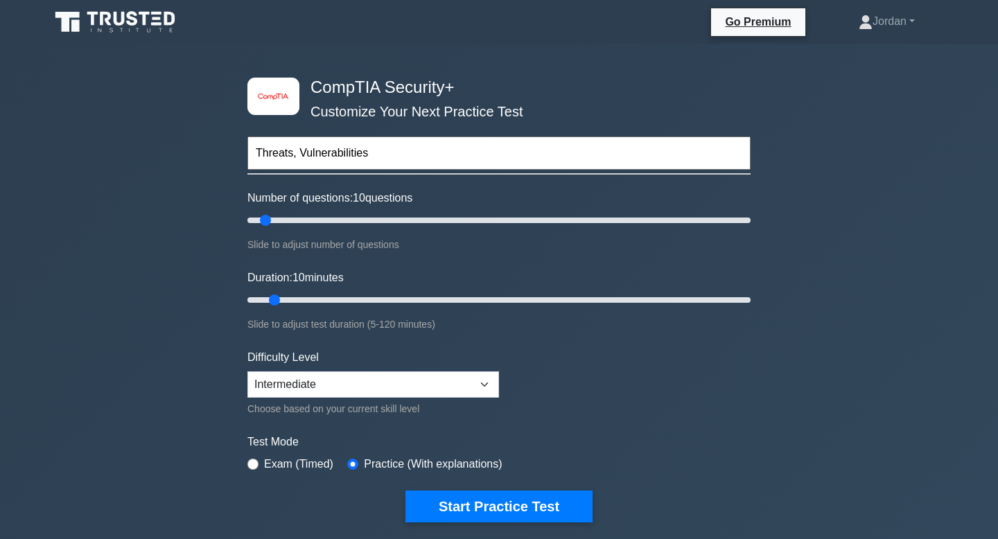
click at [305, 155] on input "Threats, Vulnerabilities" at bounding box center [498, 153] width 503 height 33
click at [301, 155] on input "Threats, Vulnerabilities" at bounding box center [498, 153] width 503 height 33
paste input "Threats, Vulnerabilities, and Mitigations"
drag, startPoint x: 484, startPoint y: 151, endPoint x: 365, endPoint y: 156, distance: 120.0
click at [365, 156] on input "Threats Vulnerabilities Threats, Vulnerabilities, and Mitigations" at bounding box center [498, 153] width 503 height 33
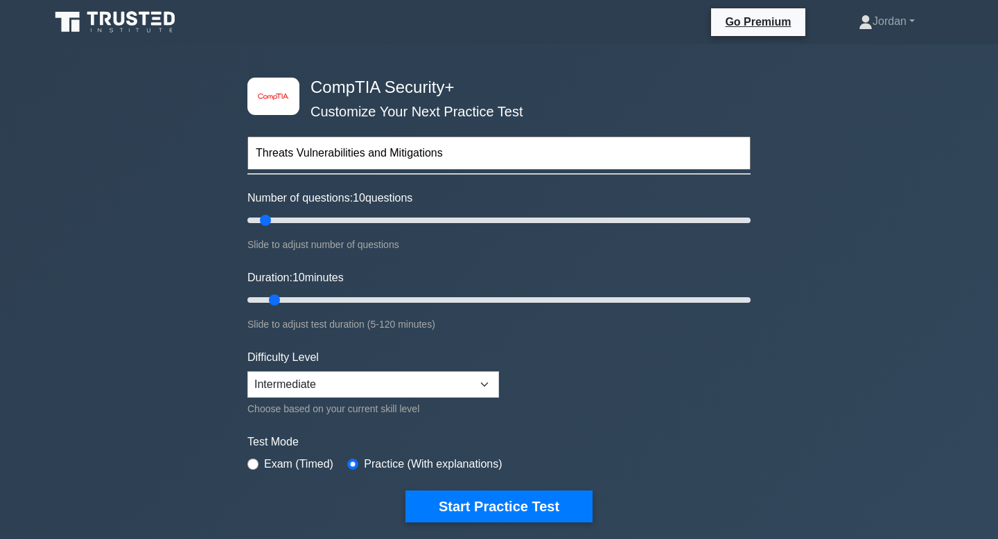
type input "Threats Vulnerabilities and Mitigations"
click at [446, 376] on select "Beginner Intermediate Expert" at bounding box center [373, 384] width 252 height 26
click at [364, 155] on input "text" at bounding box center [498, 153] width 503 height 33
paste input "Threats, Vulnerabilities, and Mitigations"
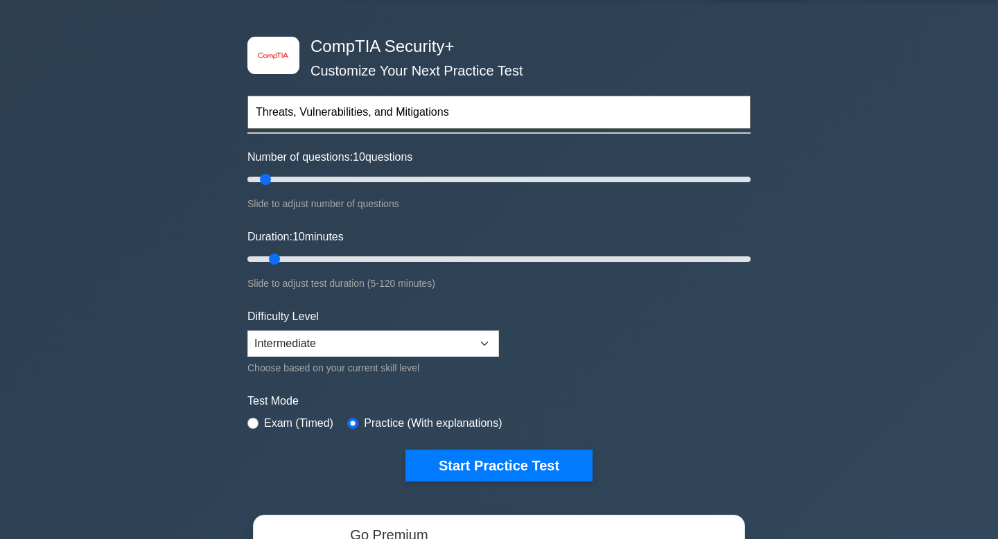
scroll to position [44, 0]
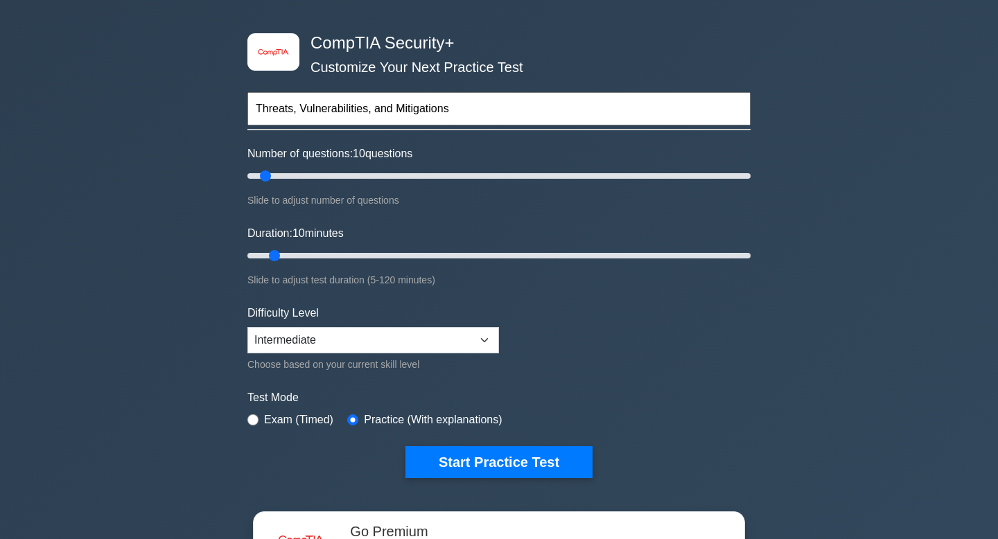
type input "Threats, Vulnerabilities, and Mitigations"
click at [362, 340] on select "Beginner Intermediate Expert" at bounding box center [373, 340] width 252 height 26
click at [277, 256] on input "Duration: 10 minutes" at bounding box center [498, 255] width 503 height 17
click at [269, 175] on input "Number of questions: 10 questions" at bounding box center [498, 176] width 503 height 17
drag, startPoint x: 268, startPoint y: 175, endPoint x: 288, endPoint y: 171, distance: 21.2
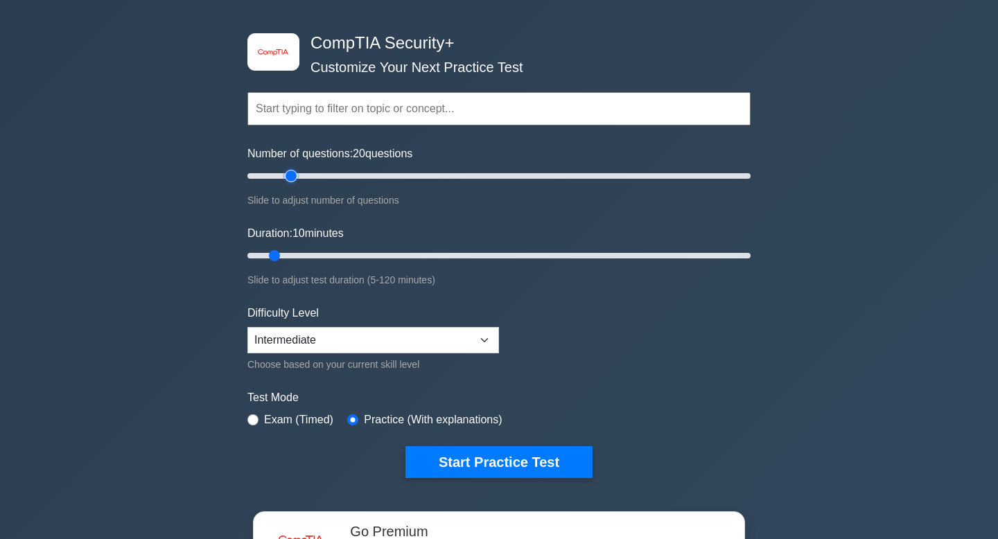
type input "20"
click at [288, 171] on input "Number of questions: 20 questions" at bounding box center [498, 176] width 503 height 17
click at [400, 342] on select "Beginner Intermediate Expert" at bounding box center [373, 340] width 252 height 26
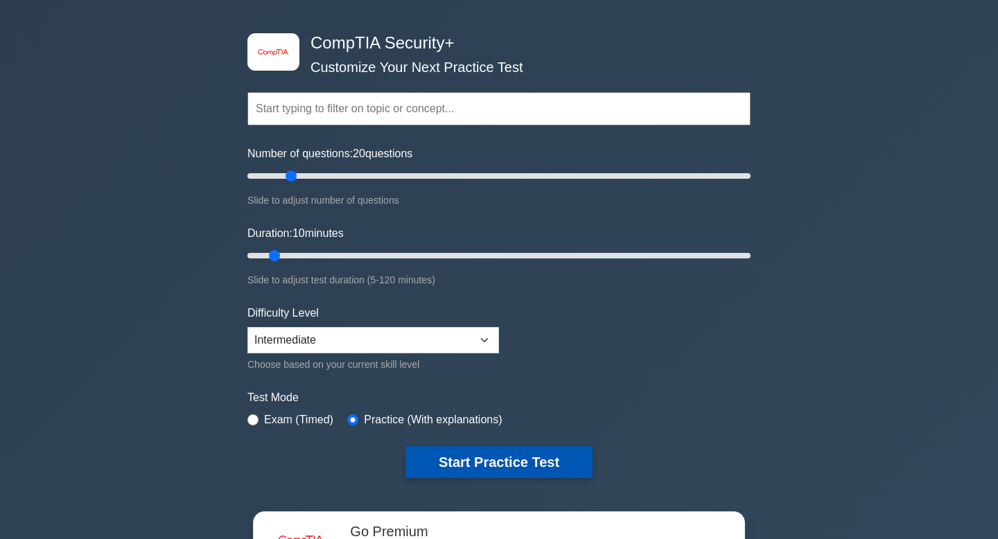
click at [473, 464] on button "Start Practice Test" at bounding box center [498, 462] width 187 height 32
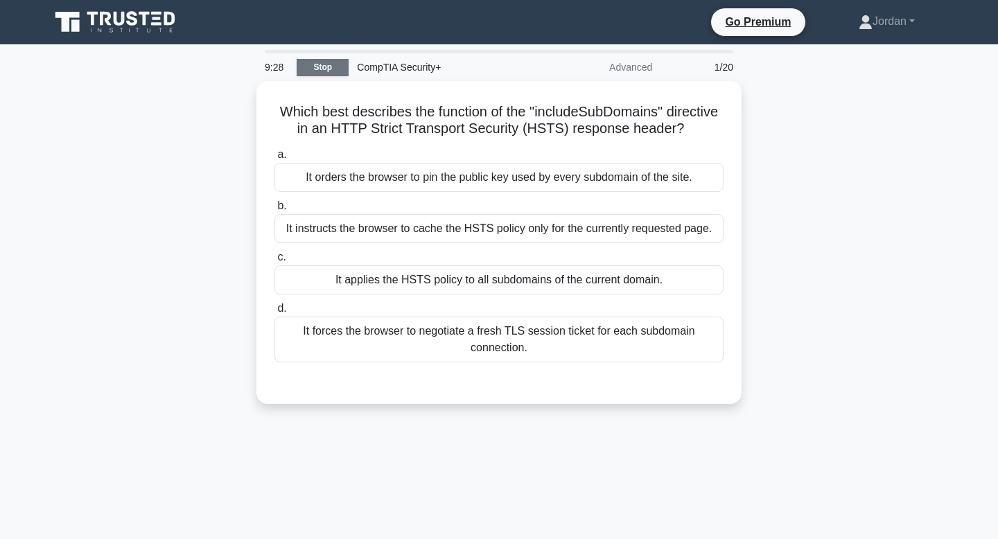
click at [321, 60] on link "Stop" at bounding box center [323, 67] width 52 height 17
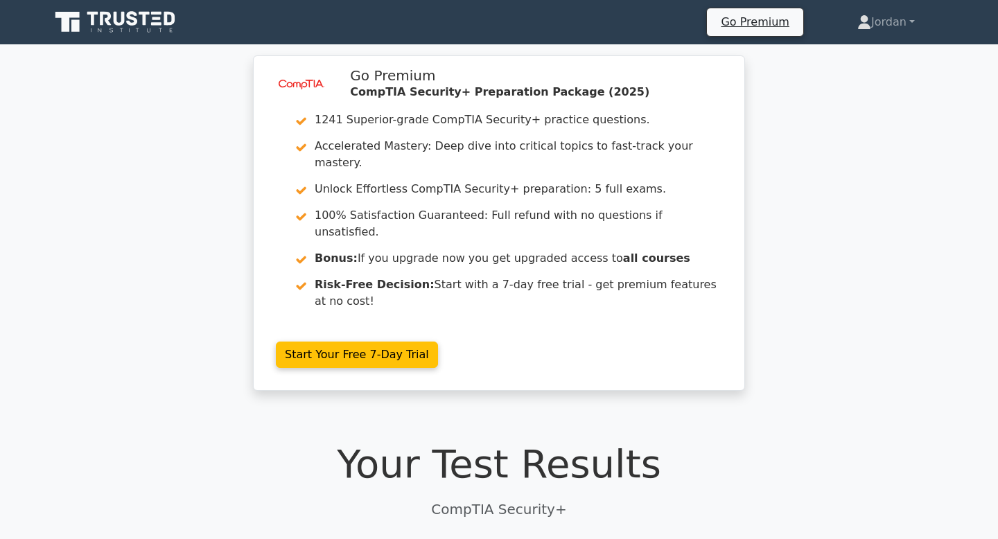
click at [321, 342] on link "Start Your Free 7-Day Trial" at bounding box center [357, 355] width 162 height 26
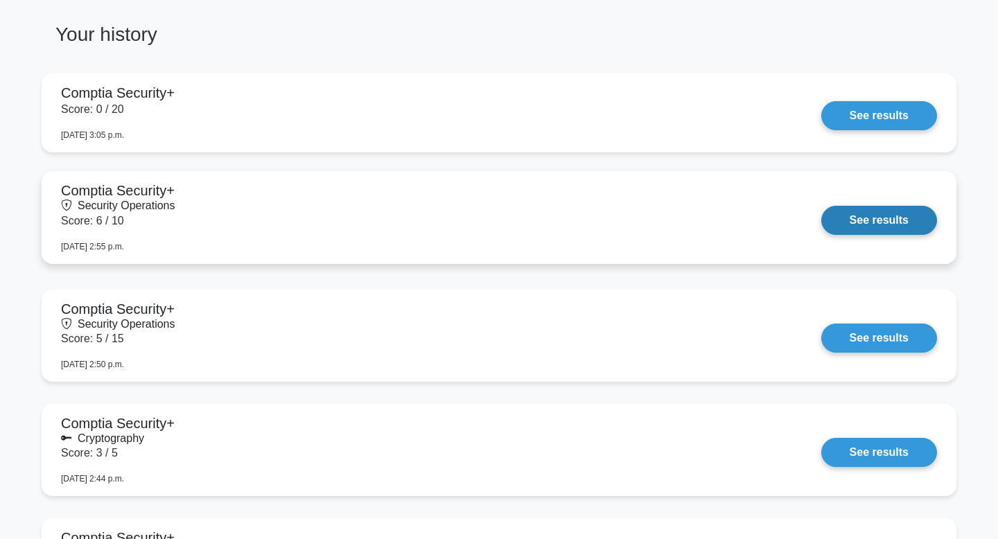
scroll to position [1142, 0]
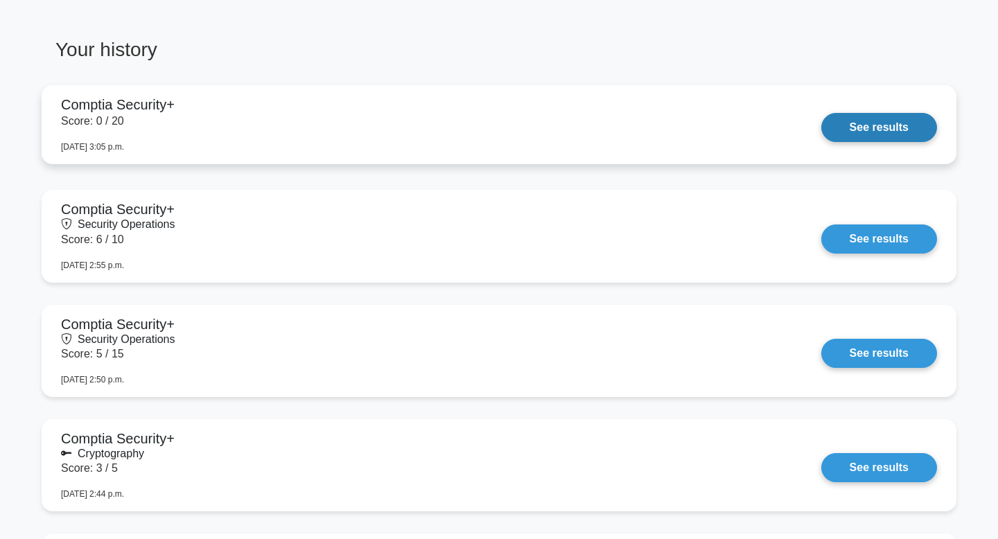
click at [821, 141] on link "See results" at bounding box center [879, 127] width 116 height 29
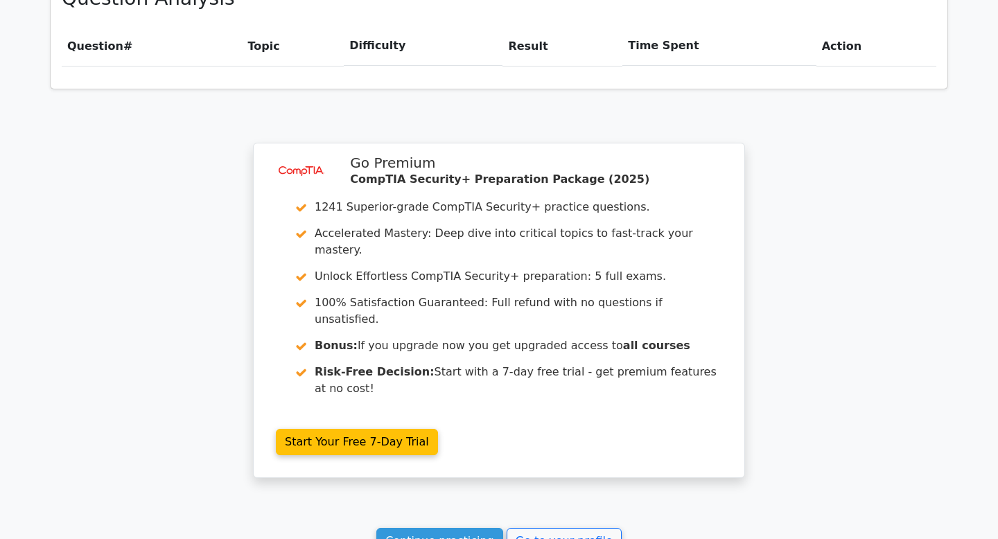
scroll to position [1140, 0]
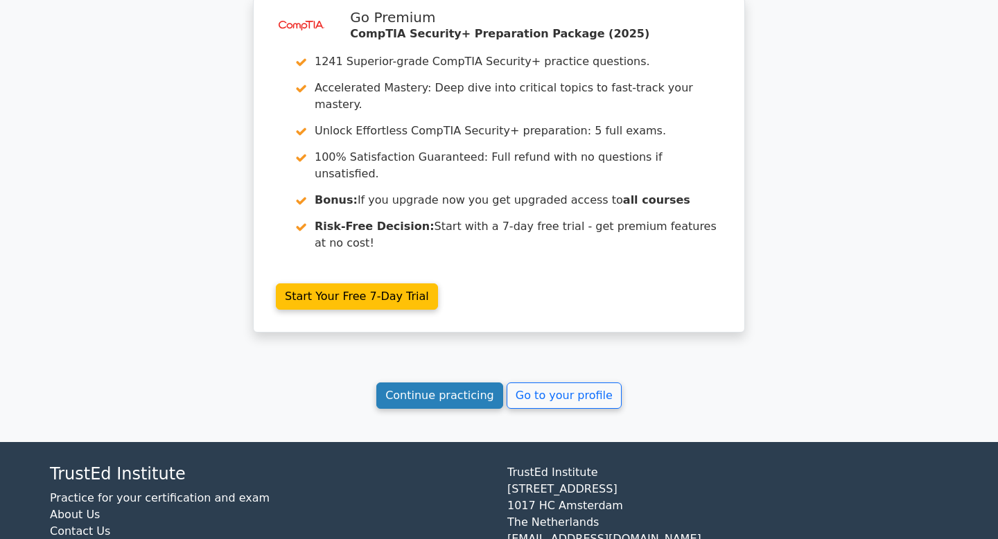
click at [432, 383] on link "Continue practicing" at bounding box center [439, 396] width 127 height 26
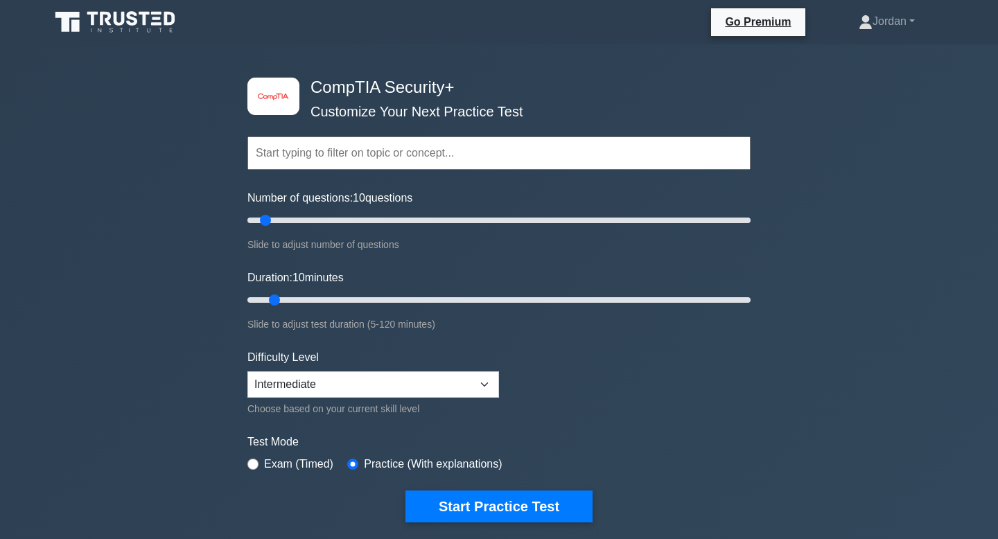
click at [419, 152] on input "text" at bounding box center [498, 153] width 503 height 33
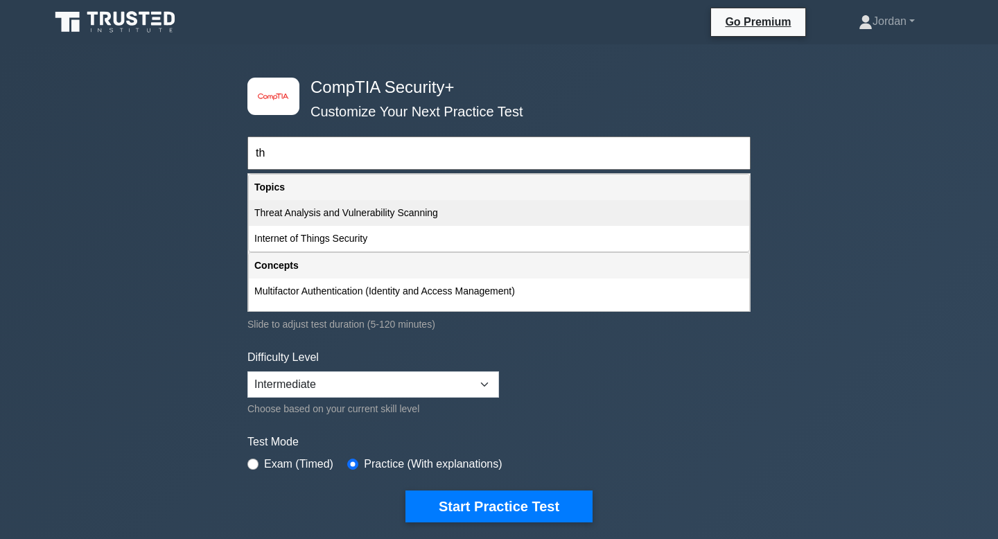
click at [325, 209] on div "Threat Analysis and Vulnerability Scanning" at bounding box center [499, 213] width 500 height 26
type input "Threat Analysis and Vulnerability Scanning"
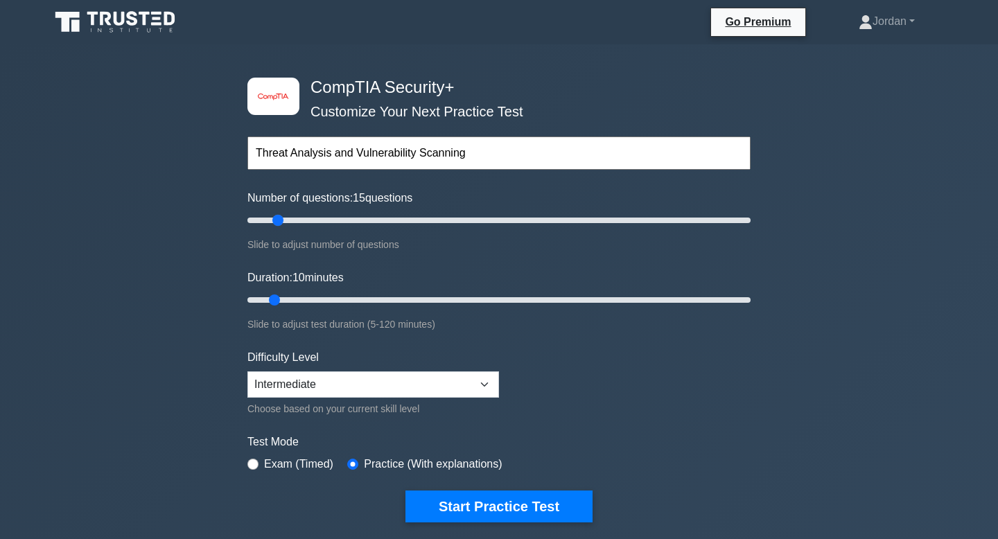
drag, startPoint x: 266, startPoint y: 221, endPoint x: 273, endPoint y: 222, distance: 7.0
type input "15"
click at [273, 222] on input "Number of questions: 15 questions" at bounding box center [498, 220] width 503 height 17
type input "15"
drag, startPoint x: 402, startPoint y: 218, endPoint x: 282, endPoint y: 220, distance: 119.9
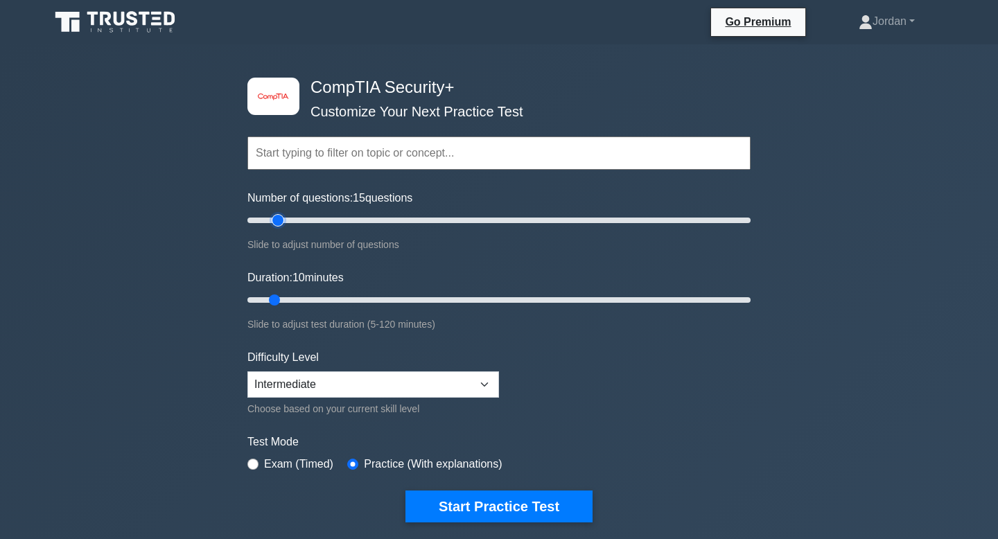
click at [282, 220] on input "Number of questions: 15 questions" at bounding box center [498, 220] width 503 height 17
drag, startPoint x: 279, startPoint y: 297, endPoint x: 310, endPoint y: 299, distance: 31.3
type input "20"
click at [310, 299] on input "Duration: 20 minutes" at bounding box center [498, 300] width 503 height 17
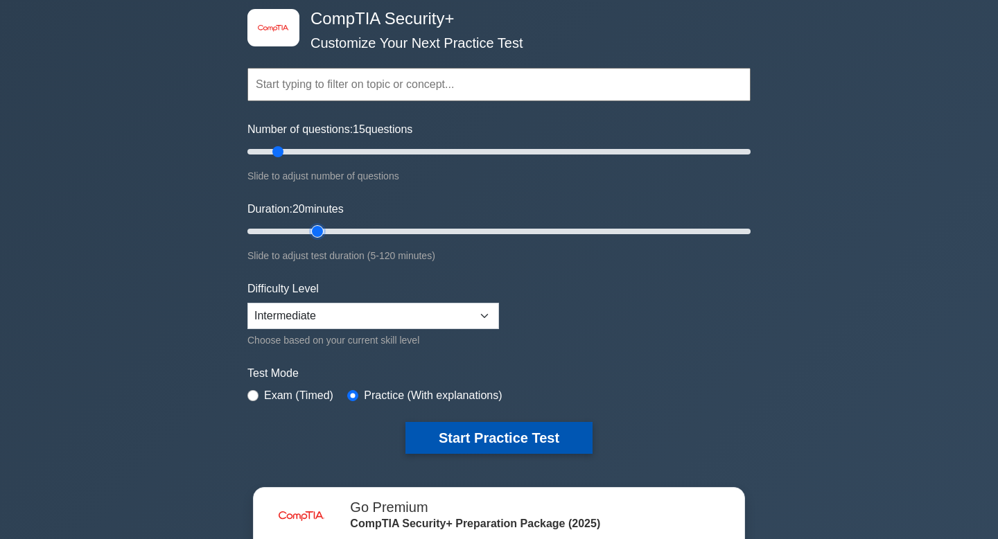
scroll to position [69, 0]
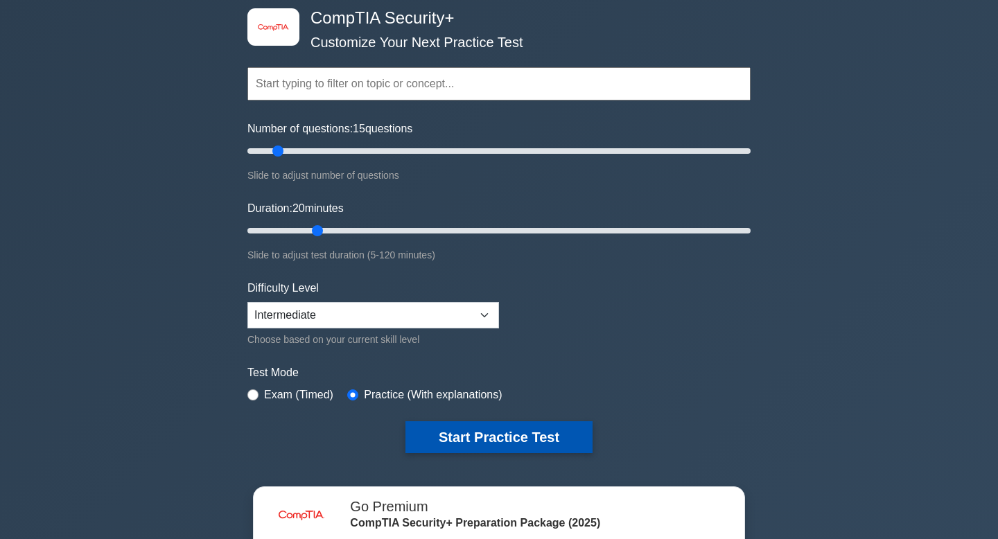
click at [473, 441] on button "Start Practice Test" at bounding box center [498, 437] width 187 height 32
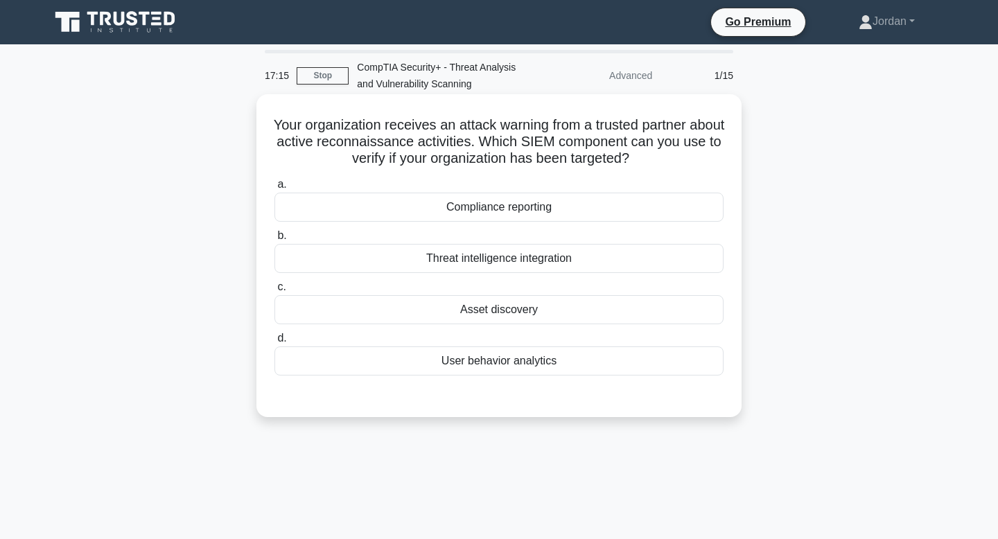
click at [483, 261] on div "Threat intelligence integration" at bounding box center [498, 258] width 449 height 29
click at [274, 241] on input "b. Threat intelligence integration" at bounding box center [274, 235] width 0 height 9
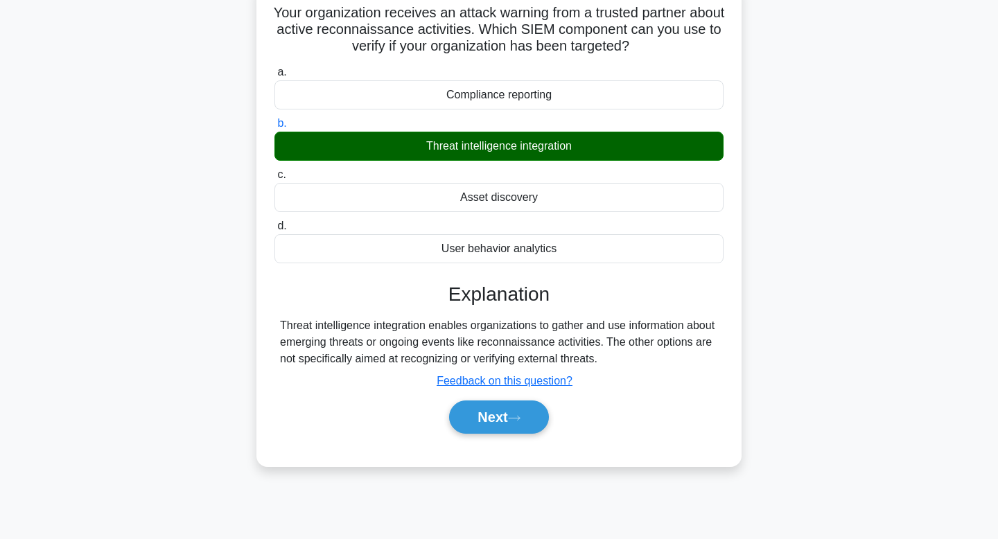
scroll to position [209, 0]
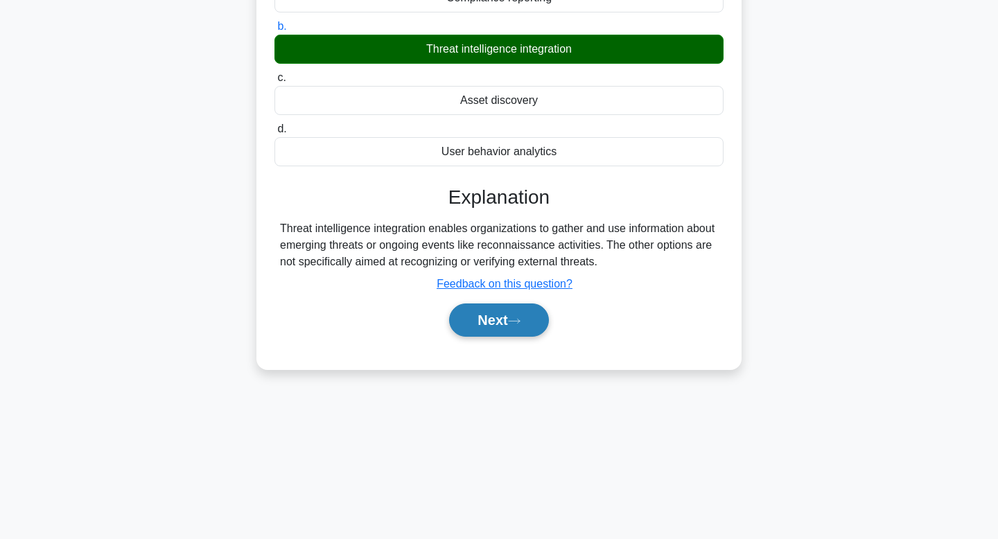
click at [480, 326] on button "Next" at bounding box center [498, 320] width 99 height 33
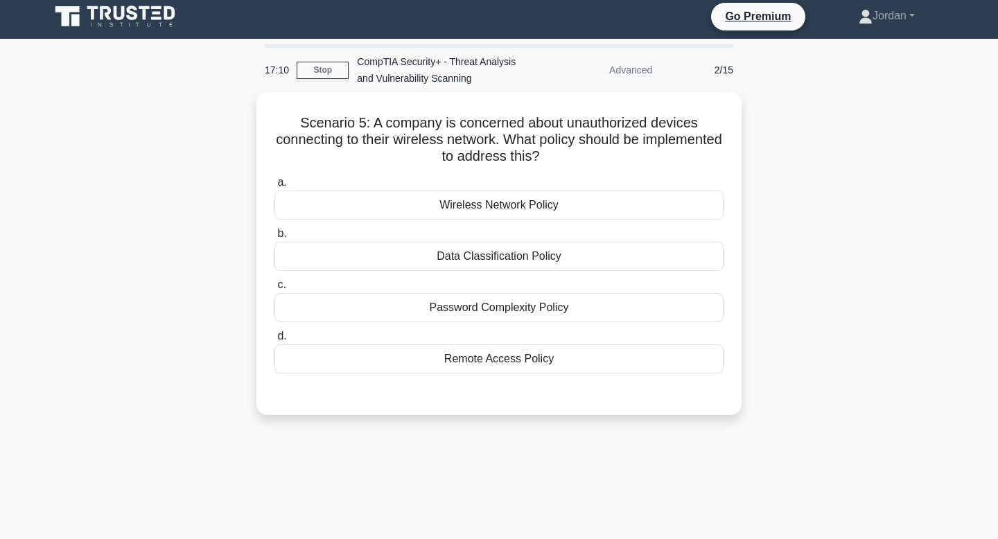
scroll to position [0, 0]
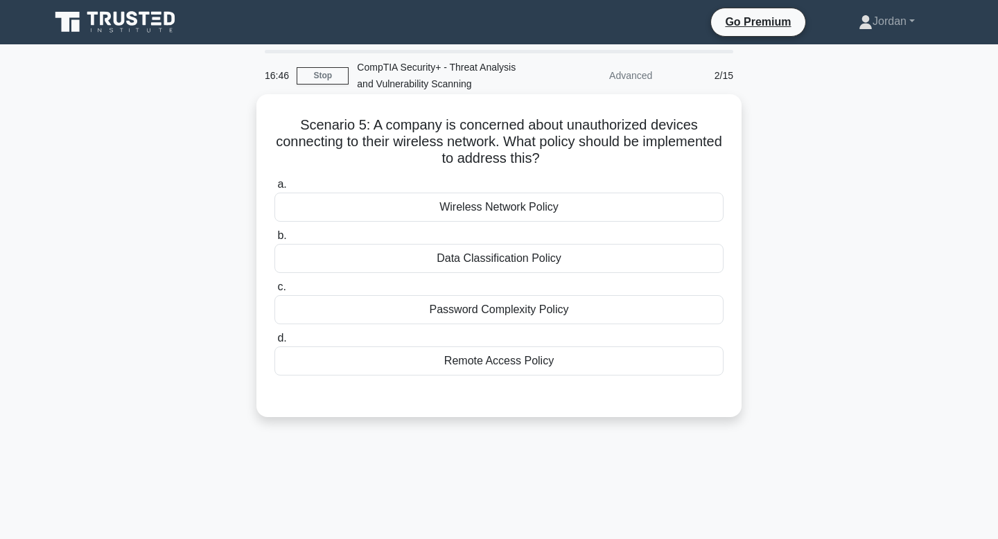
click at [487, 313] on div "Password Complexity Policy" at bounding box center [498, 309] width 449 height 29
click at [274, 292] on input "c. Password Complexity Policy" at bounding box center [274, 287] width 0 height 9
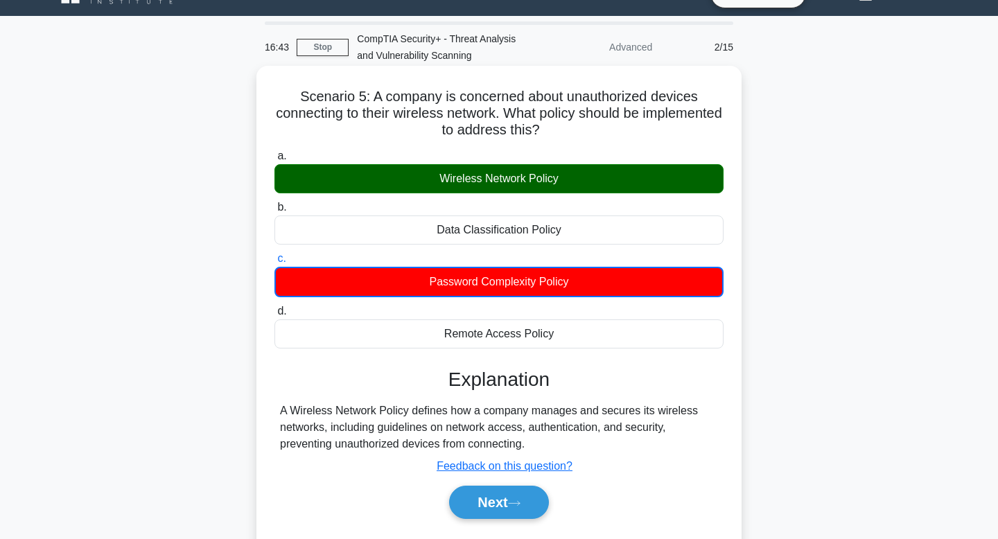
scroll to position [30, 0]
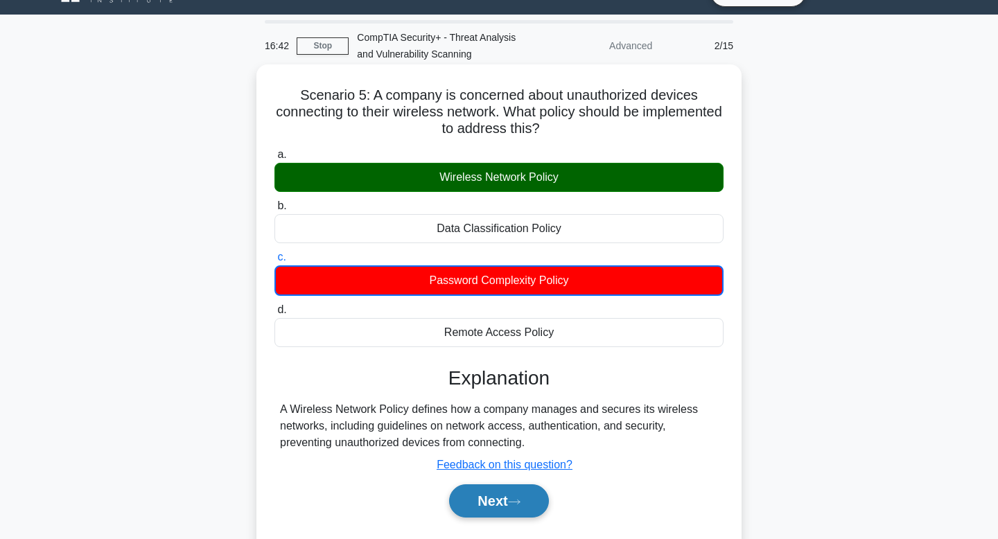
click at [484, 491] on button "Next" at bounding box center [498, 500] width 99 height 33
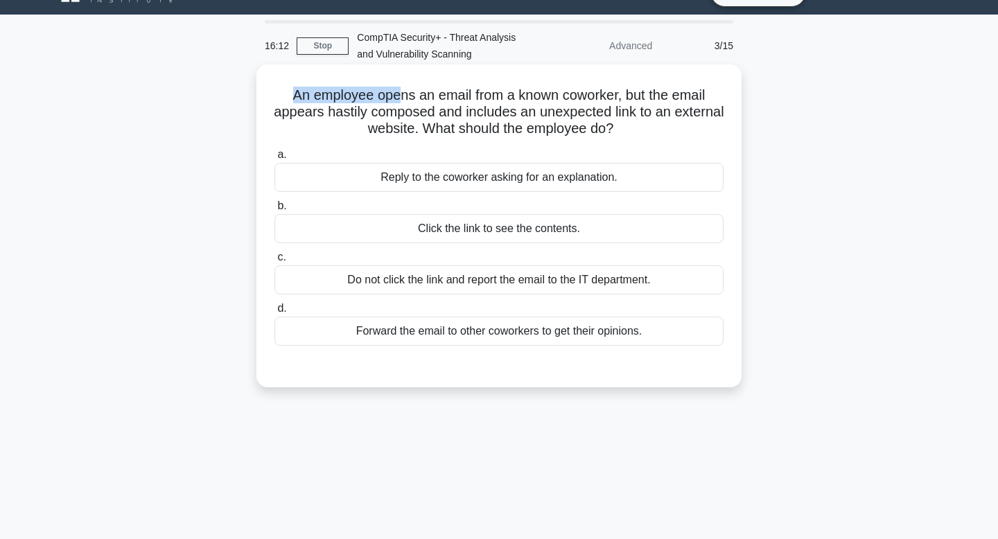
drag, startPoint x: 290, startPoint y: 94, endPoint x: 401, endPoint y: 96, distance: 110.2
click at [401, 96] on h5 "An employee opens an email from a known coworker, but the email appears hastily…" at bounding box center [499, 112] width 452 height 51
click at [366, 92] on h5 "An employee opens an email from a known coworker, but the email appears hastily…" at bounding box center [499, 112] width 452 height 51
drag, startPoint x: 293, startPoint y: 91, endPoint x: 442, endPoint y: 96, distance: 149.1
click at [442, 96] on h5 "An employee opens an email from a known coworker, but the email appears hastily…" at bounding box center [499, 112] width 452 height 51
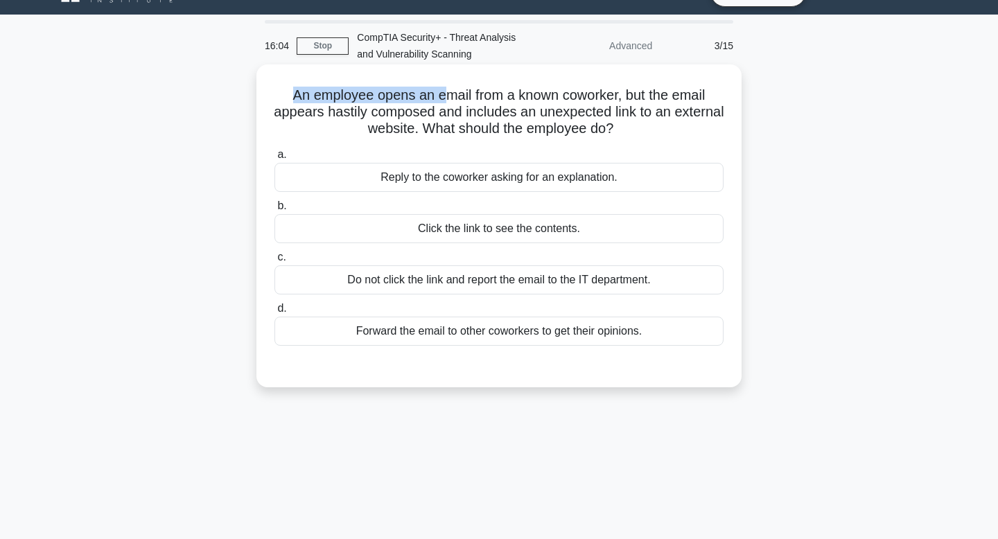
click at [442, 96] on h5 "An employee opens an email from a known coworker, but the email appears hastily…" at bounding box center [499, 112] width 452 height 51
drag, startPoint x: 294, startPoint y: 95, endPoint x: 443, endPoint y: 94, distance: 149.0
click at [443, 94] on h5 "An employee opens an email from a known coworker, but the email appears hastily…" at bounding box center [499, 112] width 452 height 51
click at [420, 96] on h5 "An employee opens an email from a known coworker, but the email appears hastily…" at bounding box center [499, 112] width 452 height 51
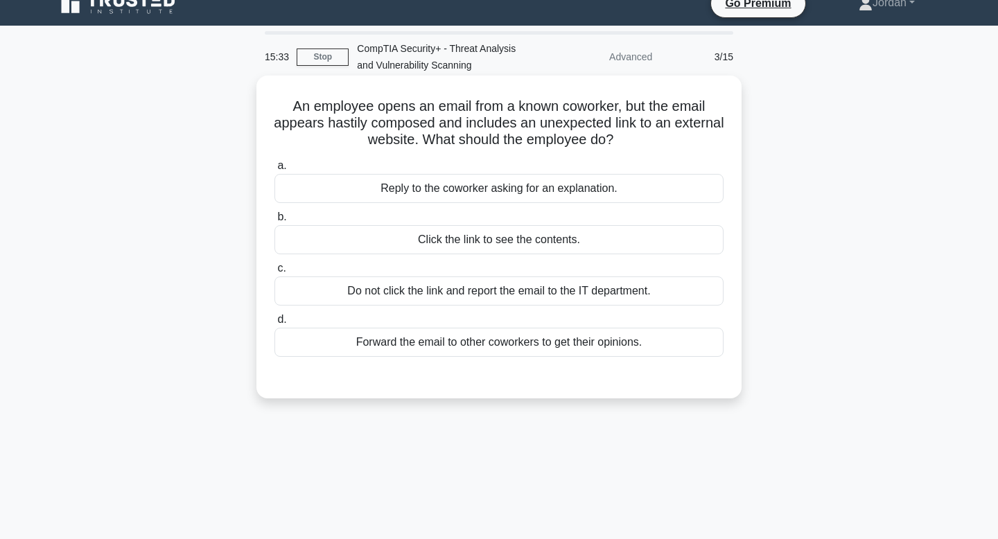
scroll to position [40, 0]
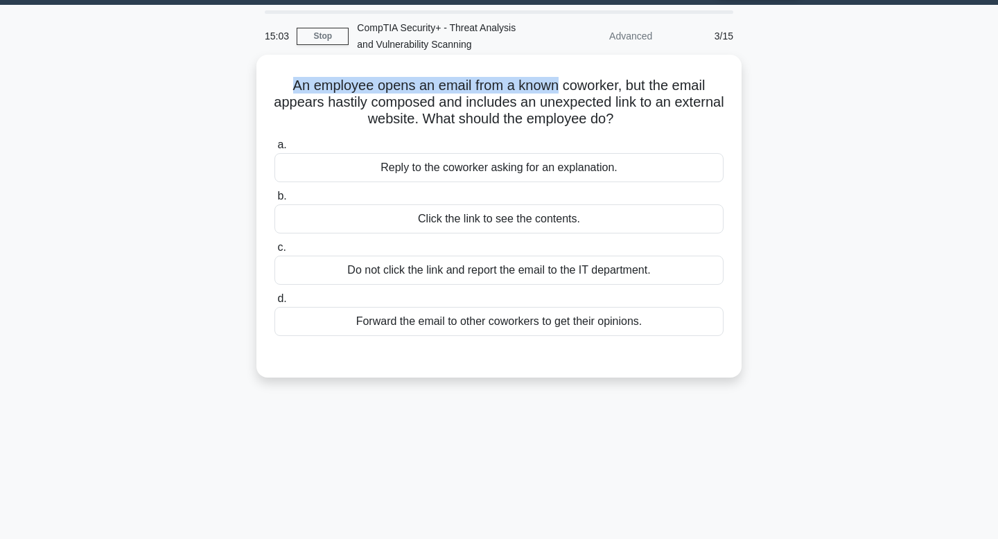
drag, startPoint x: 287, startPoint y: 79, endPoint x: 560, endPoint y: 87, distance: 273.2
click at [559, 89] on h5 "An employee opens an email from a known coworker, but the email appears hastily…" at bounding box center [499, 102] width 452 height 51
click at [560, 87] on h5 "An employee opens an email from a known coworker, but the email appears hastily…" at bounding box center [499, 102] width 452 height 51
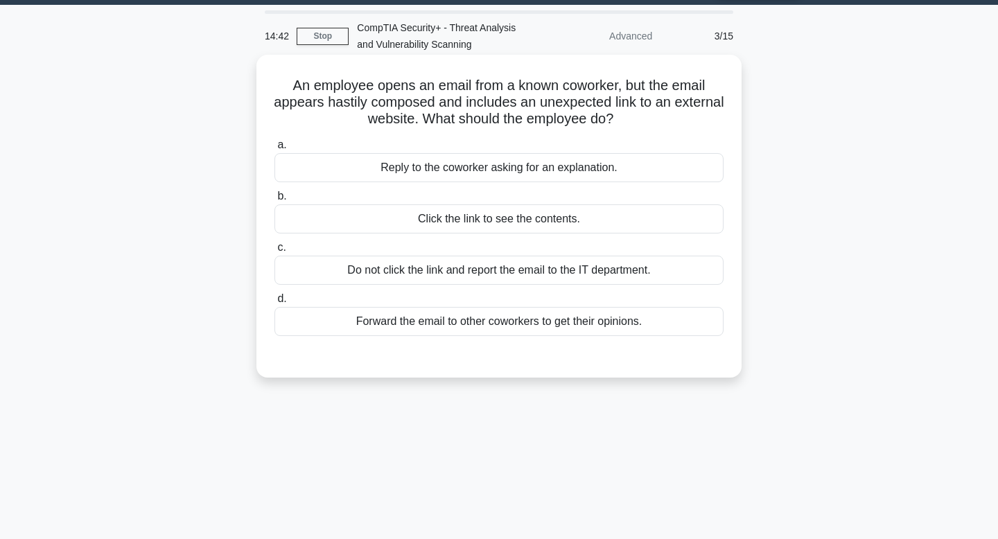
click at [522, 271] on div "Do not click the link and report the email to the IT department." at bounding box center [498, 270] width 449 height 29
click at [274, 252] on input "c. Do not click the link and report the email to the IT department." at bounding box center [274, 247] width 0 height 9
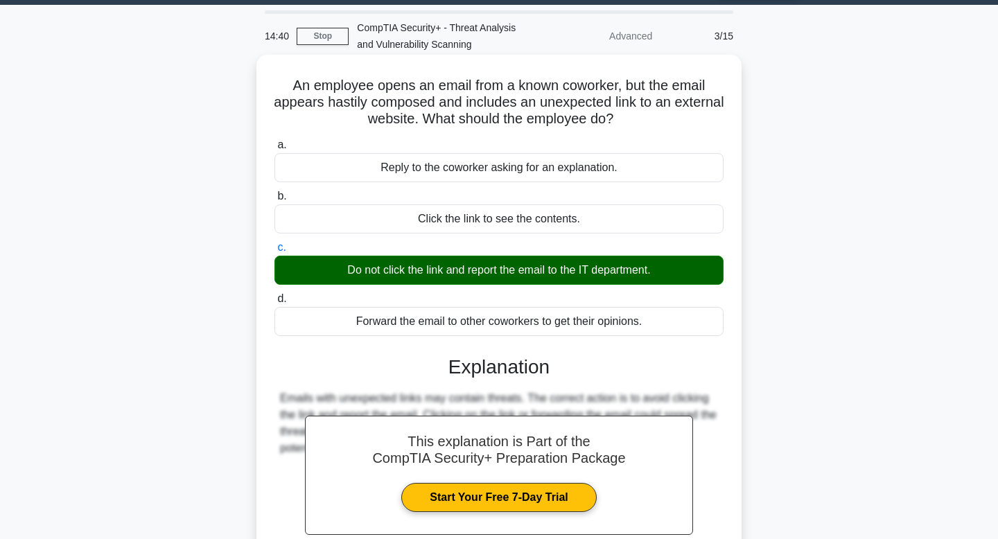
scroll to position [209, 0]
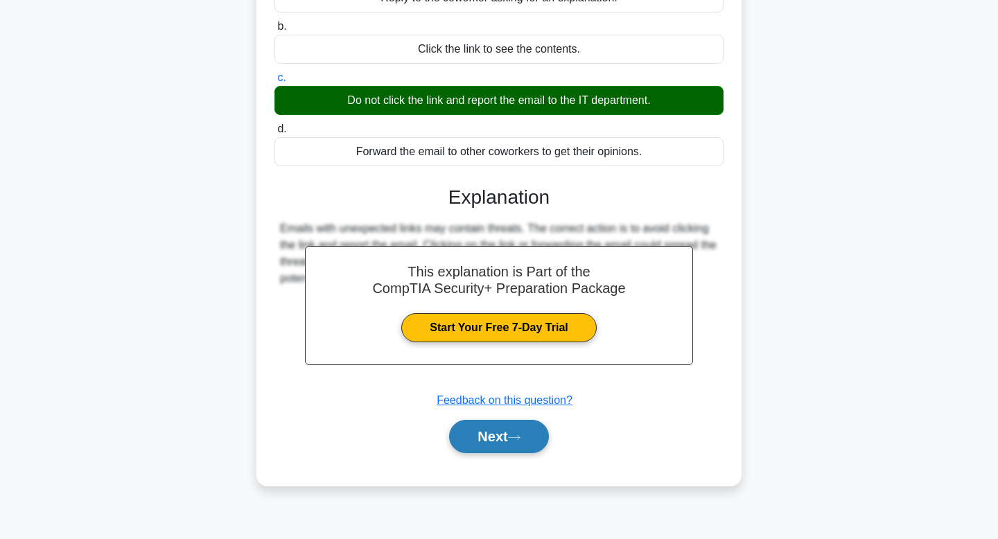
click at [464, 432] on button "Next" at bounding box center [498, 436] width 99 height 33
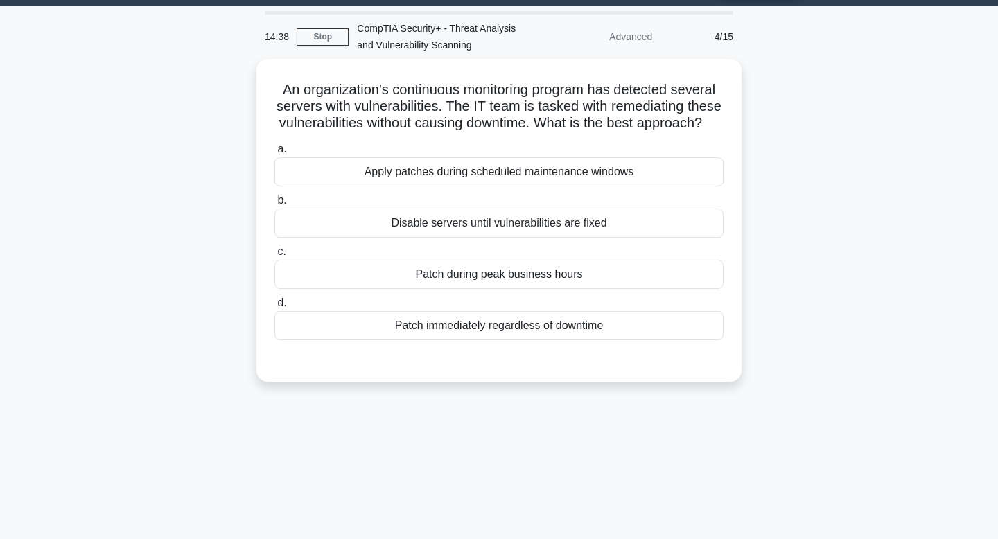
scroll to position [0, 0]
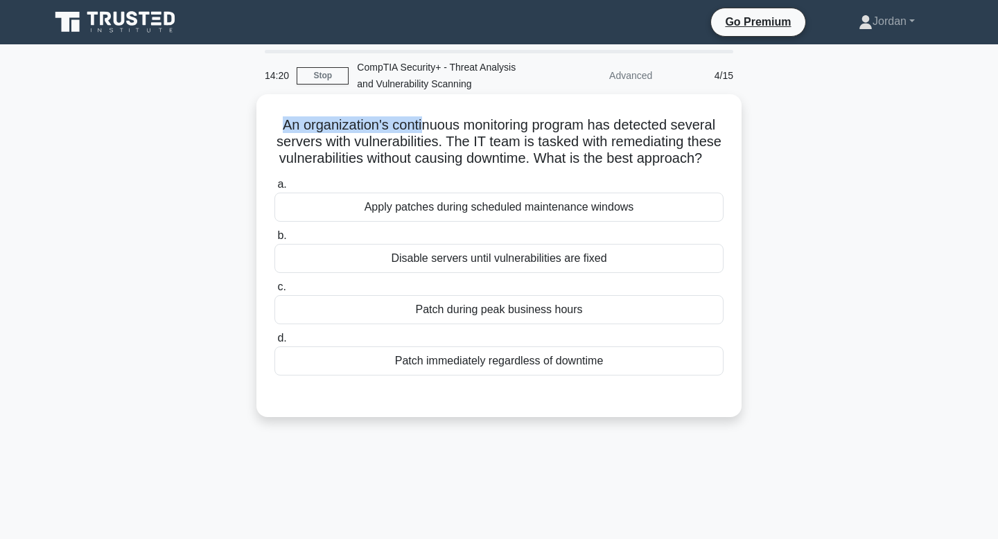
drag, startPoint x: 284, startPoint y: 122, endPoint x: 428, endPoint y: 124, distance: 143.5
click at [427, 124] on h5 "An organization's continuous monitoring program has detected several servers wi…" at bounding box center [499, 141] width 452 height 51
click at [428, 125] on h5 "An organization's continuous monitoring program has detected several servers wi…" at bounding box center [499, 141] width 452 height 51
click at [509, 209] on div "Apply patches during scheduled maintenance windows" at bounding box center [498, 207] width 449 height 29
click at [274, 189] on input "a. Apply patches during scheduled maintenance windows" at bounding box center [274, 184] width 0 height 9
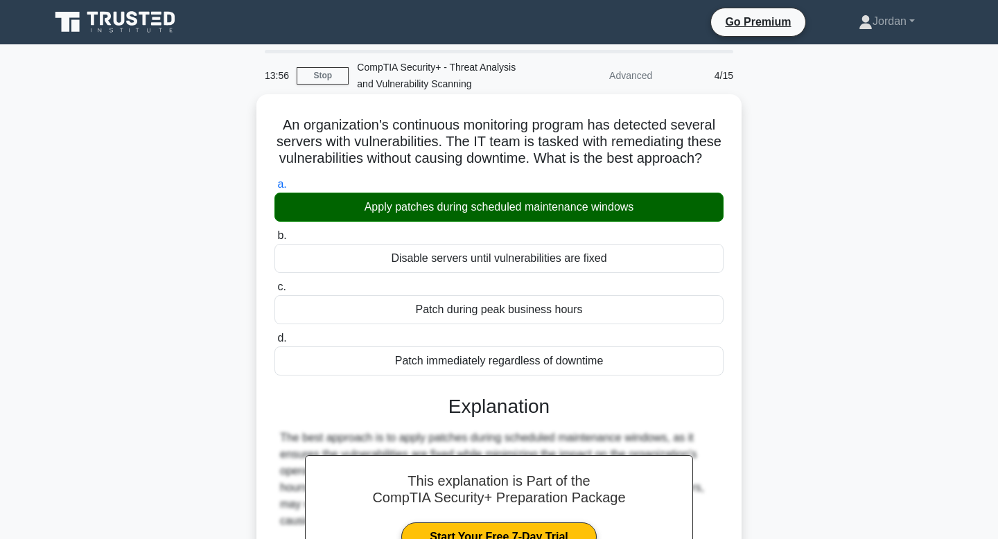
scroll to position [209, 0]
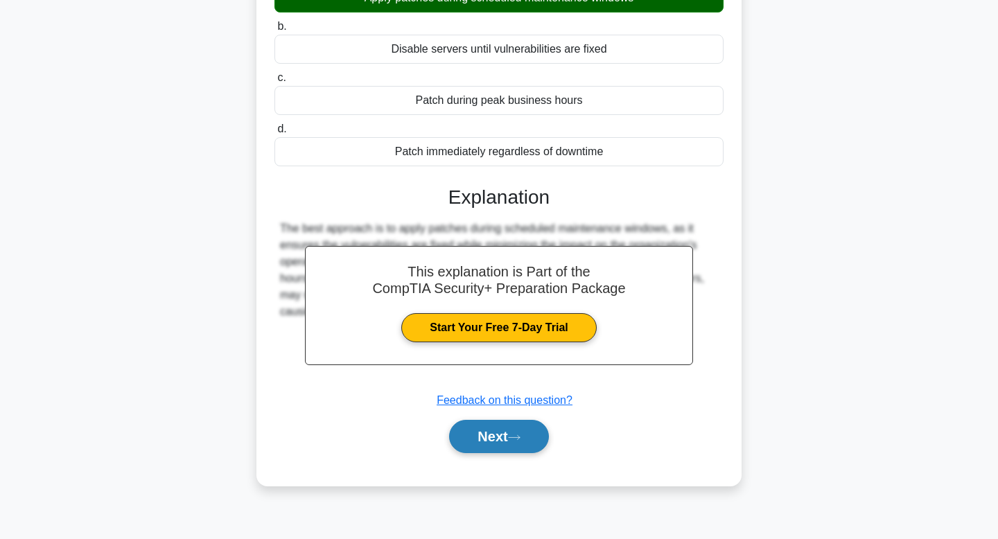
click at [493, 437] on button "Next" at bounding box center [498, 436] width 99 height 33
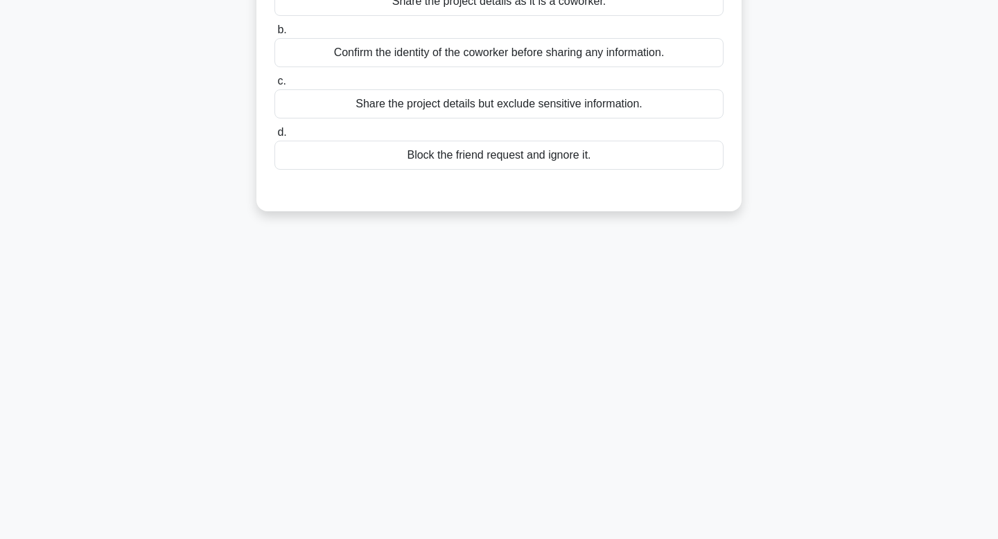
scroll to position [0, 0]
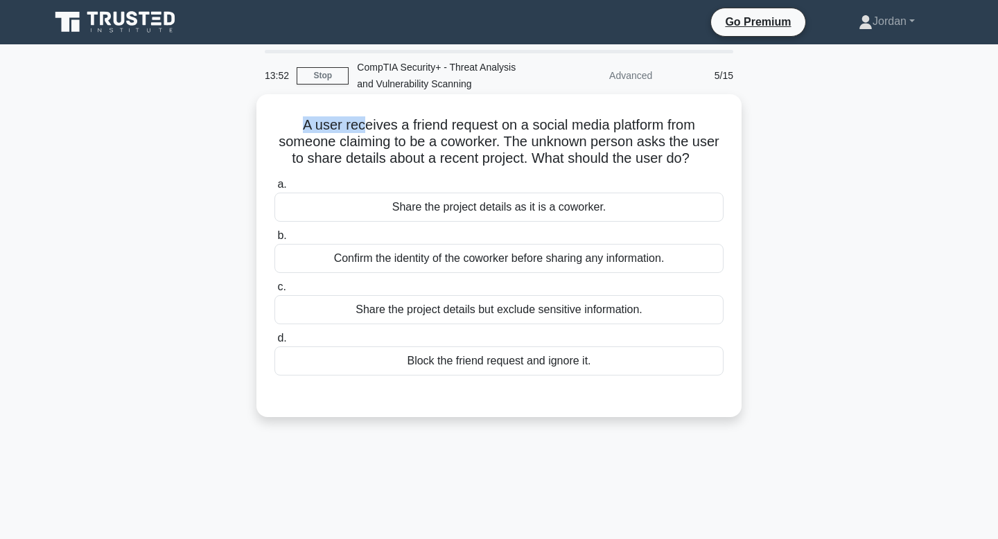
drag, startPoint x: 298, startPoint y: 125, endPoint x: 365, endPoint y: 121, distance: 67.4
click at [365, 121] on h5 "A user receives a friend request on a social media platform from someone claimi…" at bounding box center [499, 141] width 452 height 51
click at [509, 362] on div "Block the friend request and ignore it." at bounding box center [498, 361] width 449 height 29
click at [274, 343] on input "d. [PERSON_NAME] the friend request and ignore it." at bounding box center [274, 338] width 0 height 9
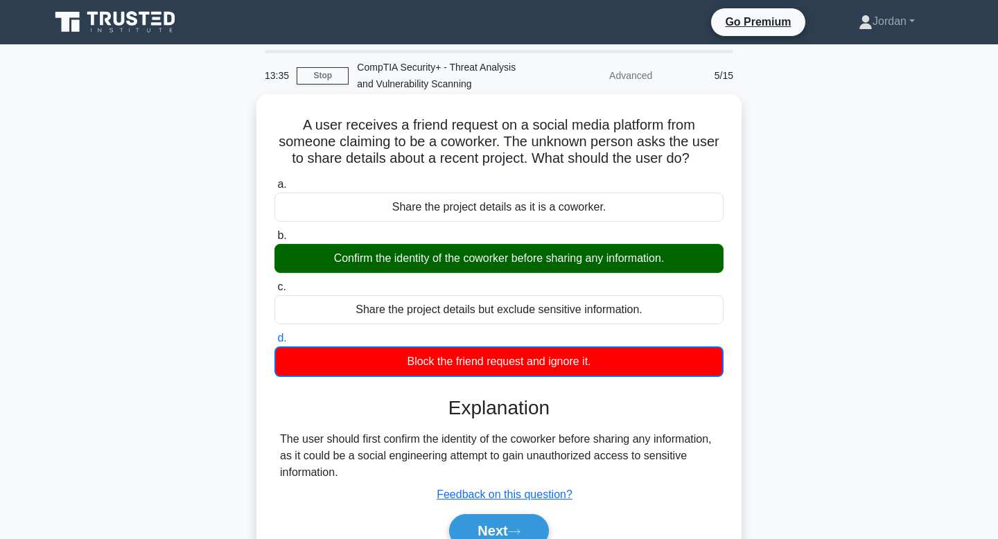
drag, startPoint x: 366, startPoint y: 253, endPoint x: 470, endPoint y: 253, distance: 104.0
click at [470, 253] on div "Confirm the identity of the coworker before sharing any information." at bounding box center [498, 258] width 449 height 29
click at [471, 253] on div "Confirm the identity of the coworker before sharing any information." at bounding box center [498, 258] width 449 height 29
click at [274, 241] on input "b. Confirm the identity of the coworker before sharing any information." at bounding box center [274, 235] width 0 height 9
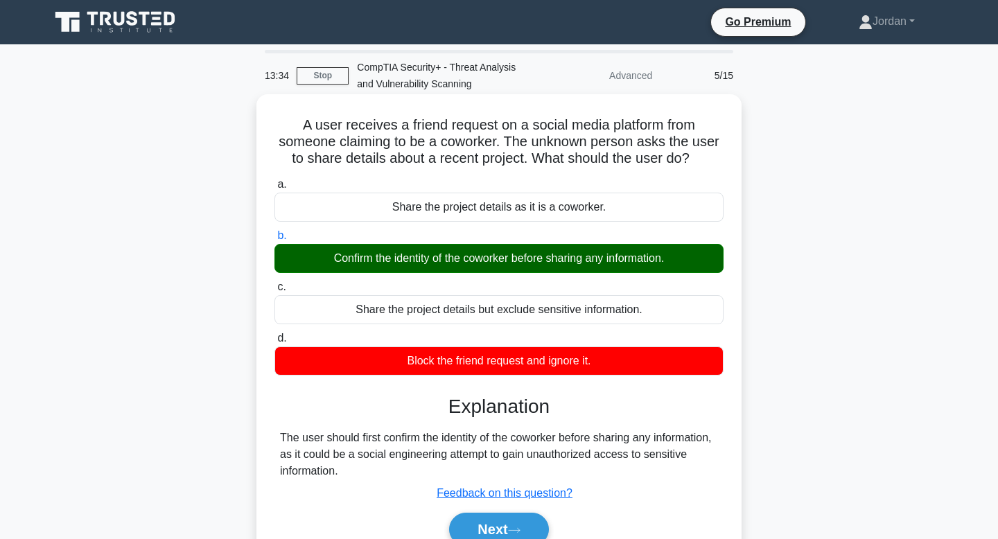
scroll to position [209, 0]
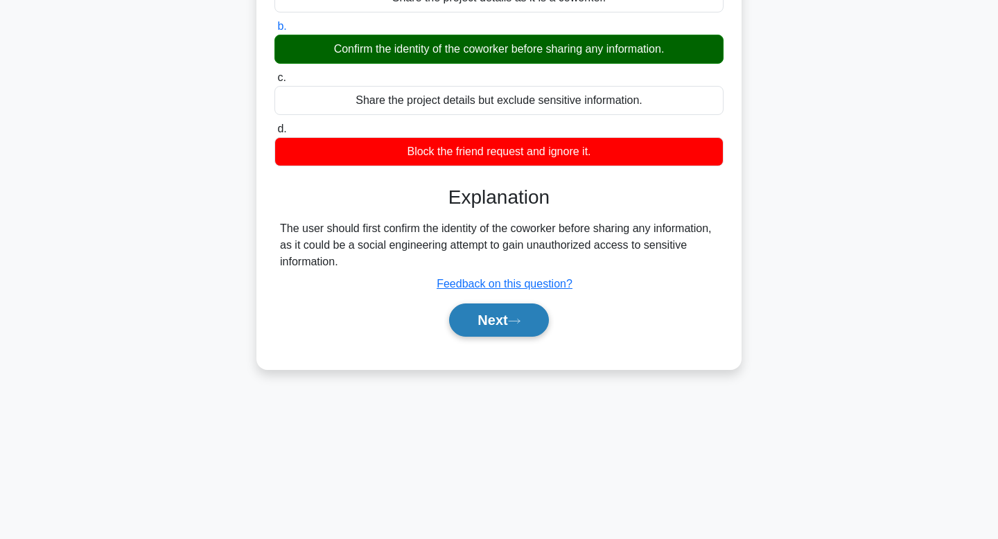
click at [498, 335] on button "Next" at bounding box center [498, 320] width 99 height 33
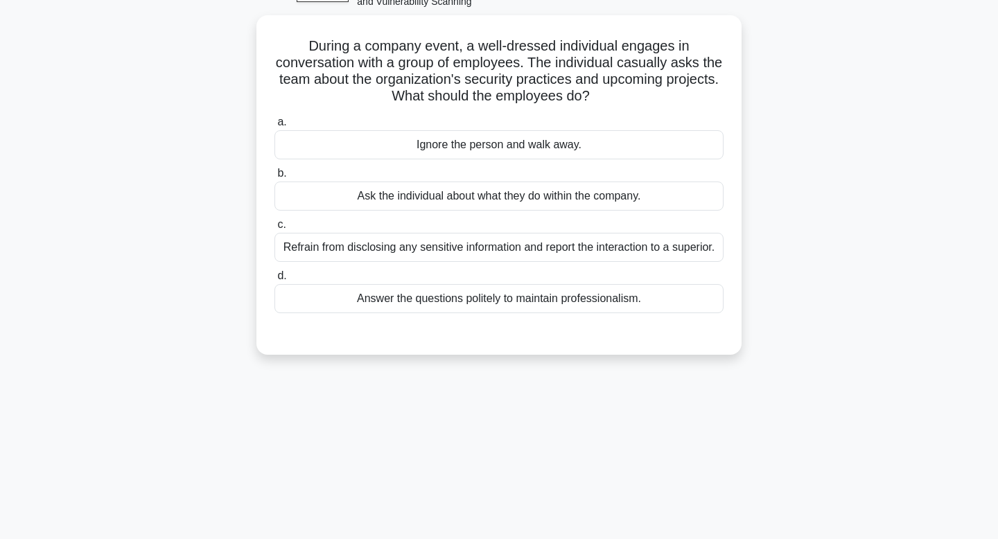
scroll to position [0, 0]
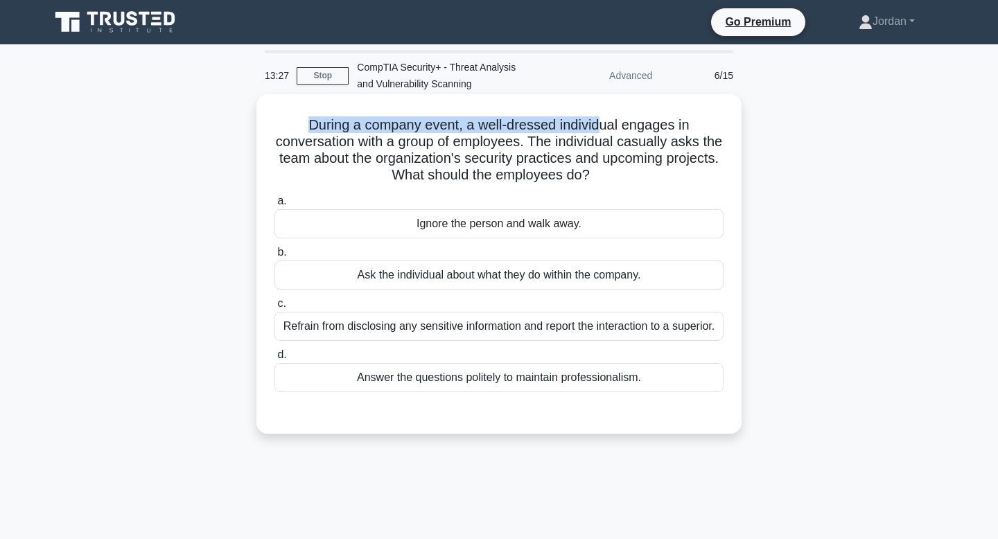
drag, startPoint x: 309, startPoint y: 120, endPoint x: 596, endPoint y: 131, distance: 287.2
click at [596, 131] on h5 "During a company event, a well-dressed individual engages in conversation with …" at bounding box center [499, 150] width 452 height 68
click at [527, 326] on div "Refrain from disclosing any sensitive information and report the interaction to…" at bounding box center [498, 326] width 449 height 29
click at [274, 308] on input "c. Refrain from disclosing any sensitive information and report the interaction…" at bounding box center [274, 303] width 0 height 9
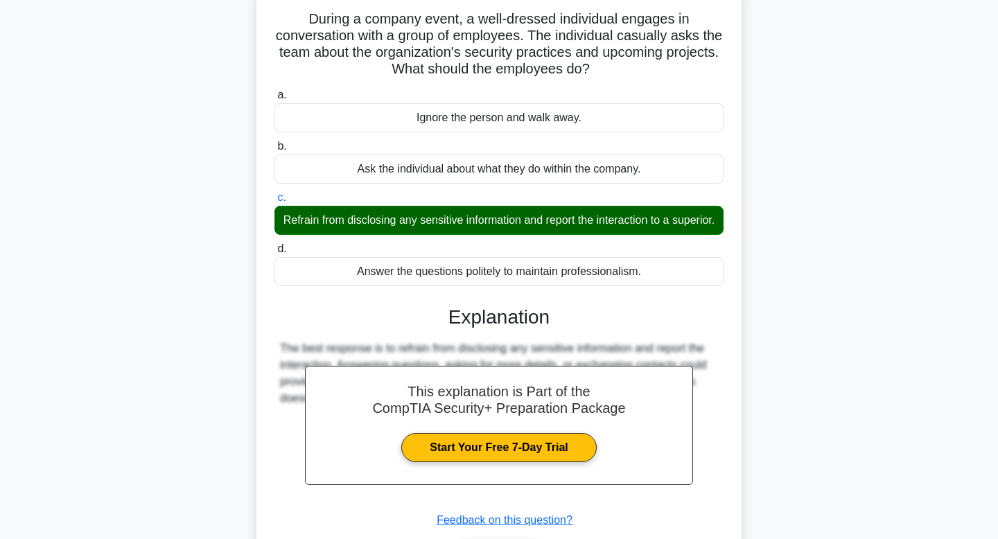
scroll to position [209, 0]
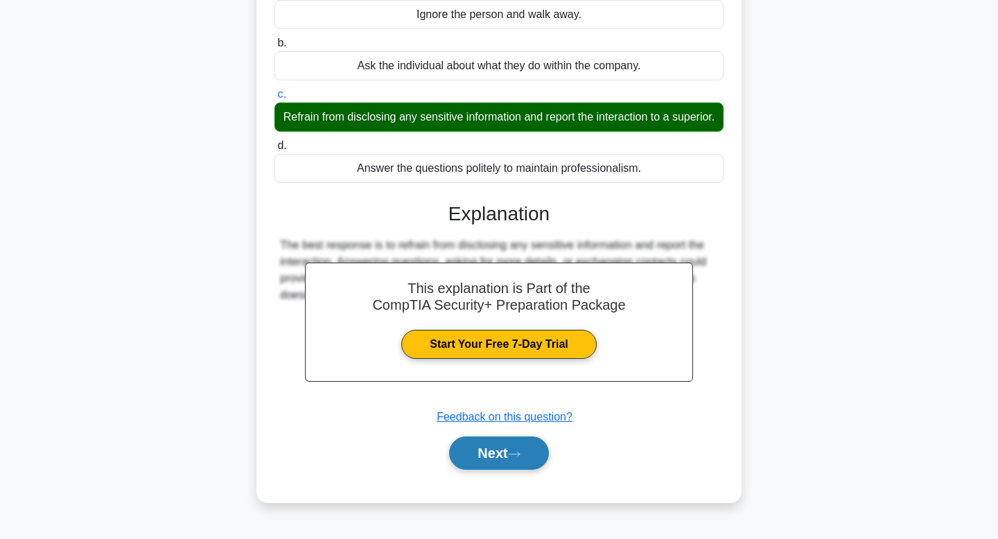
click at [493, 465] on button "Next" at bounding box center [498, 453] width 99 height 33
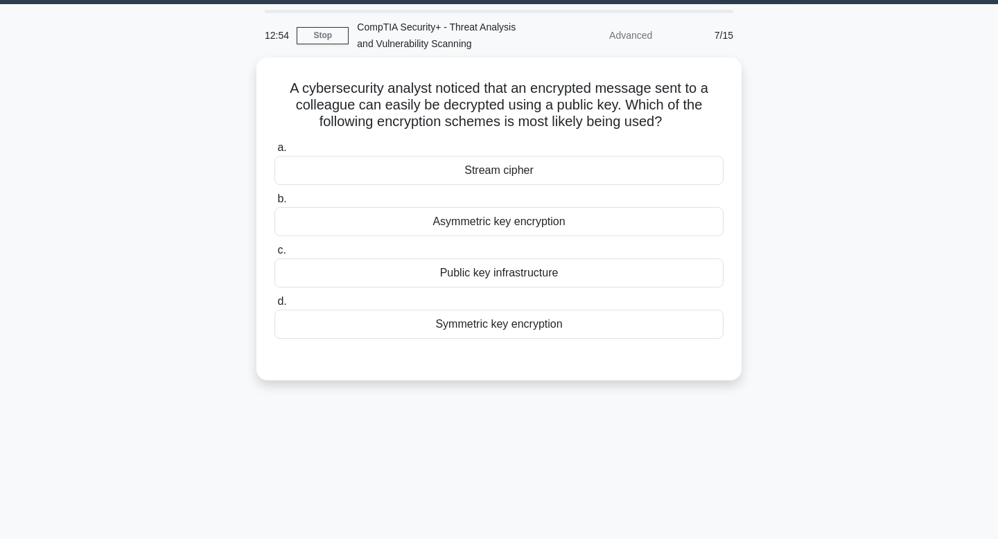
scroll to position [0, 0]
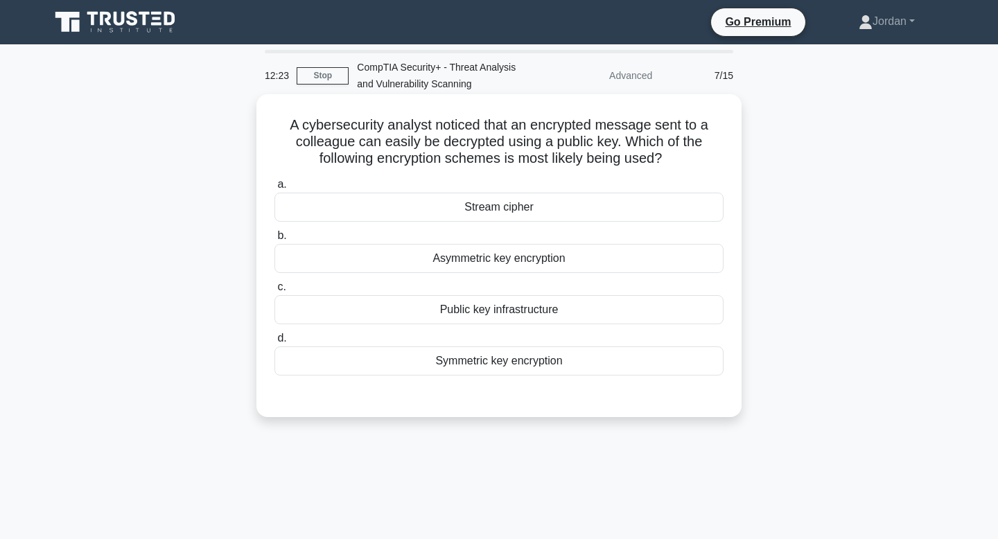
click at [466, 259] on div "Asymmetric key encryption" at bounding box center [498, 258] width 449 height 29
click at [274, 241] on input "b. Asymmetric key encryption" at bounding box center [274, 235] width 0 height 9
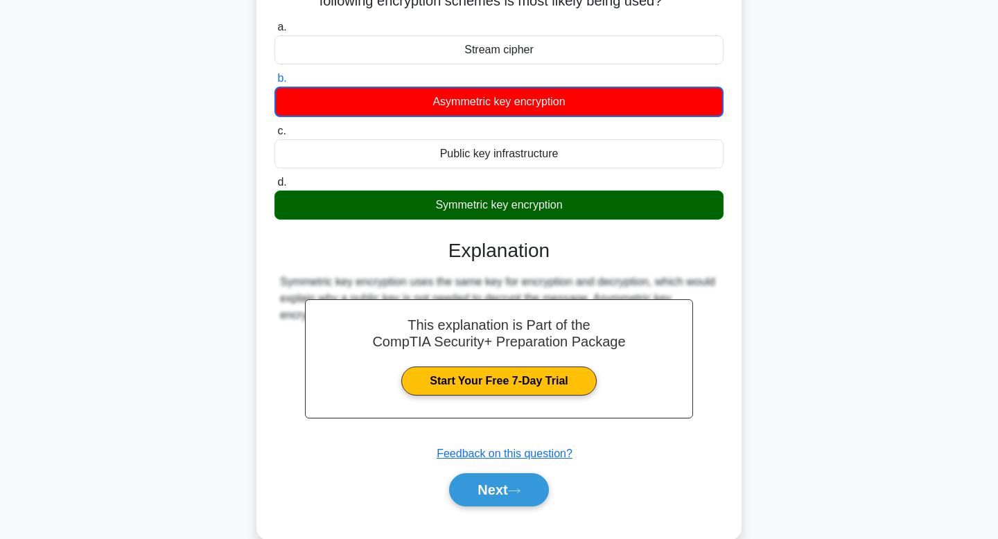
scroll to position [209, 0]
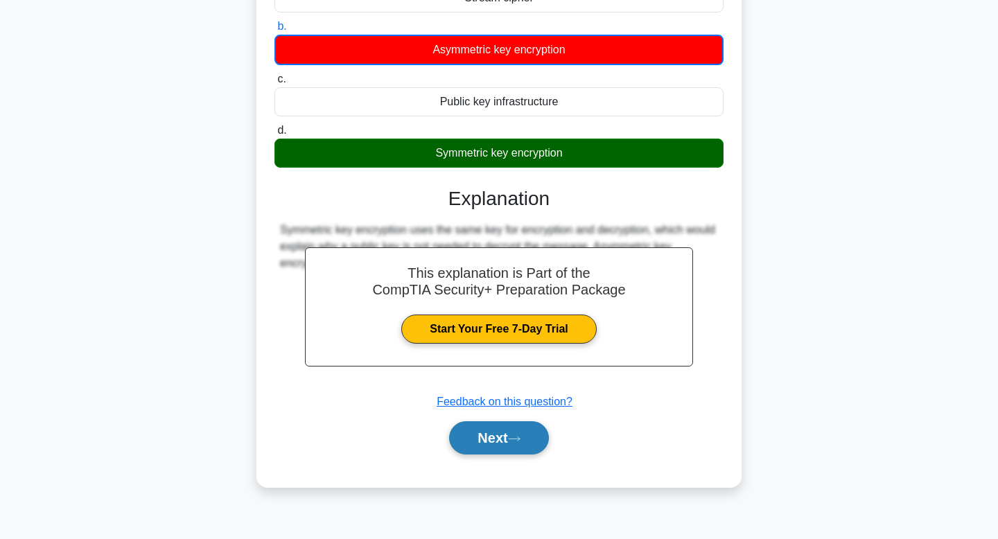
click at [487, 428] on button "Next" at bounding box center [498, 437] width 99 height 33
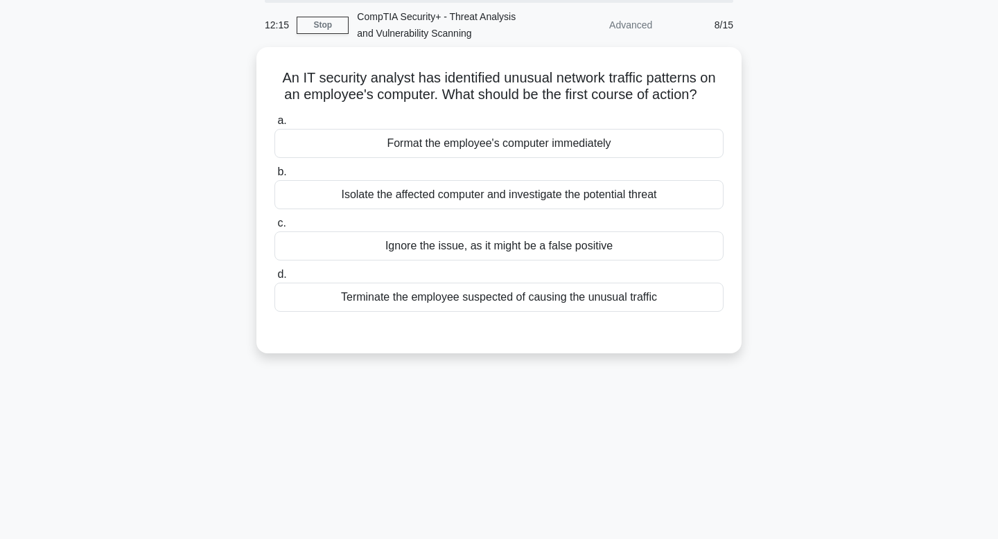
scroll to position [0, 0]
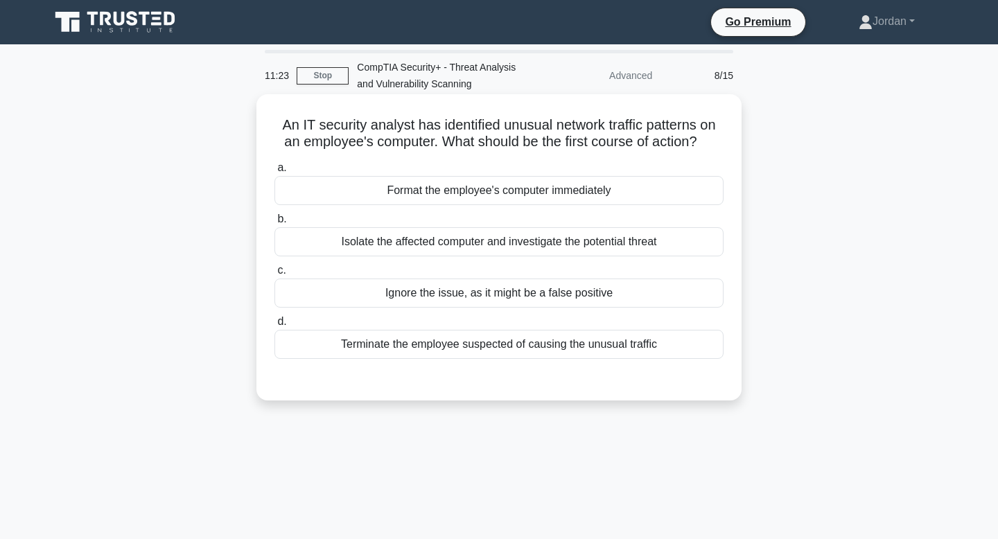
click at [507, 241] on div "Isolate the affected computer and investigate the potential threat" at bounding box center [498, 241] width 449 height 29
click at [274, 224] on input "b. Isolate the affected computer and investigate the potential threat" at bounding box center [274, 219] width 0 height 9
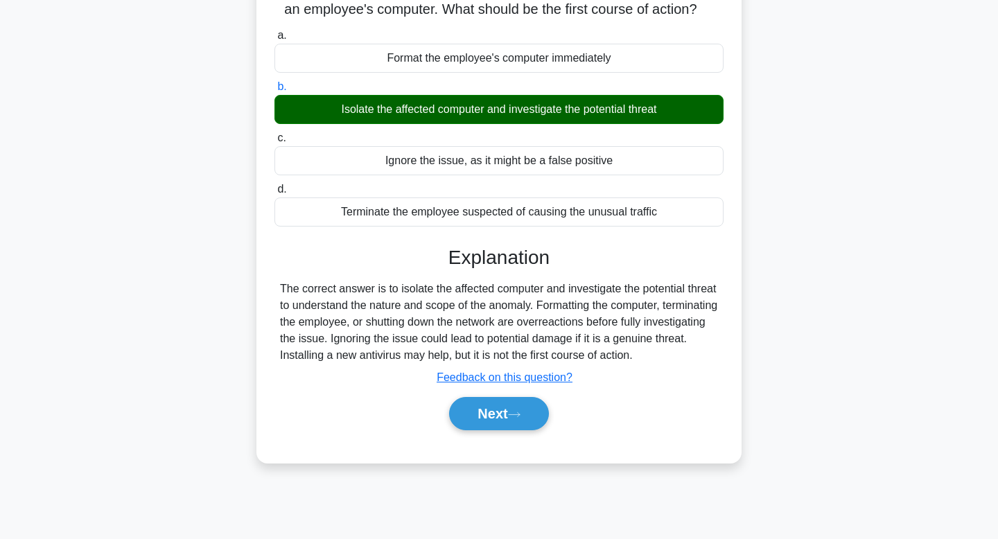
scroll to position [209, 0]
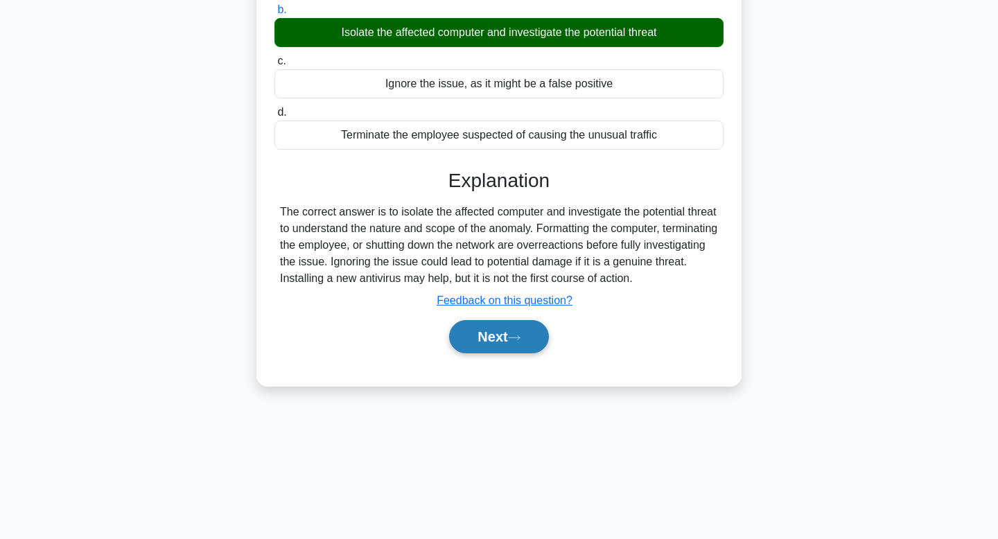
click at [499, 341] on button "Next" at bounding box center [498, 336] width 99 height 33
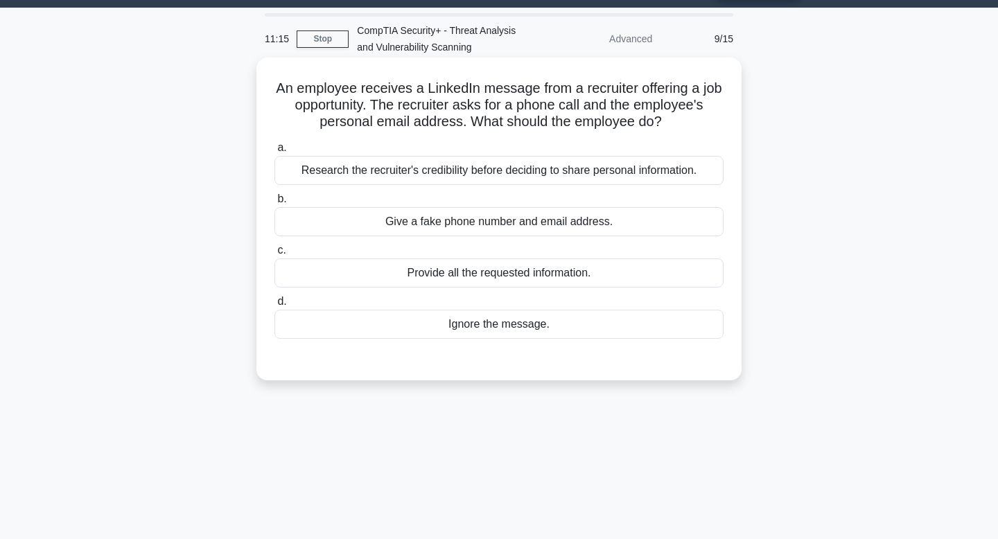
scroll to position [0, 0]
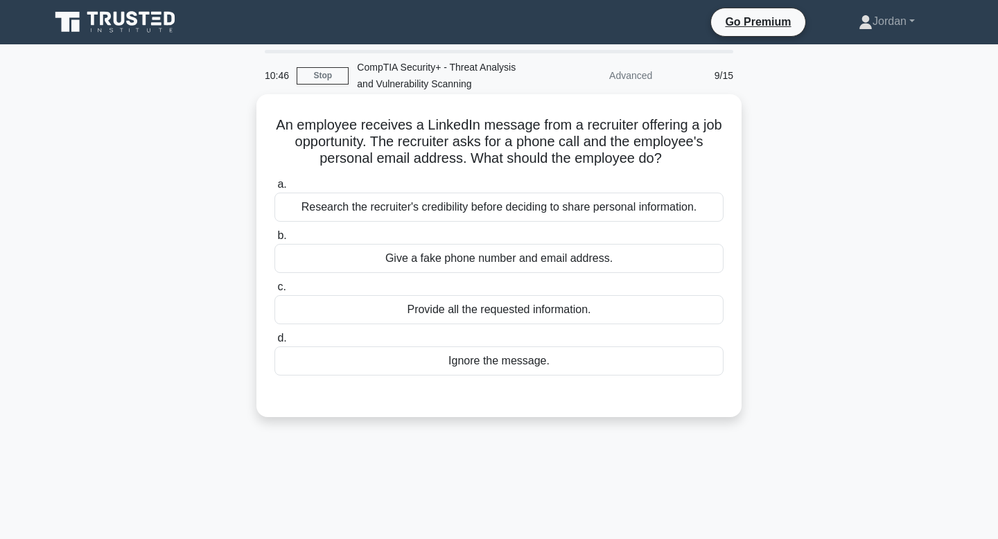
click at [400, 206] on div "Research the recruiter's credibility before deciding to share personal informat…" at bounding box center [498, 207] width 449 height 29
click at [274, 189] on input "a. Research the recruiter's credibility before deciding to share personal infor…" at bounding box center [274, 184] width 0 height 9
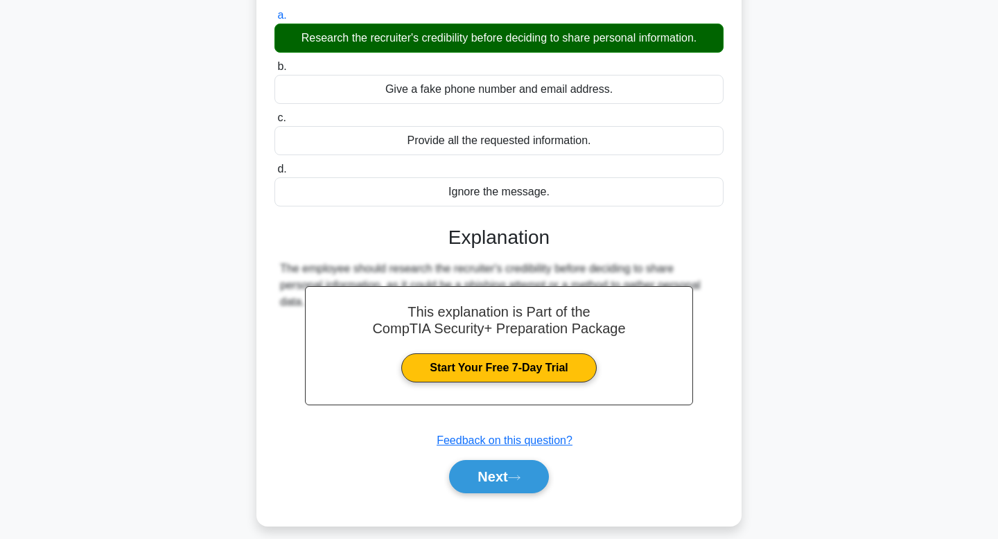
scroll to position [209, 0]
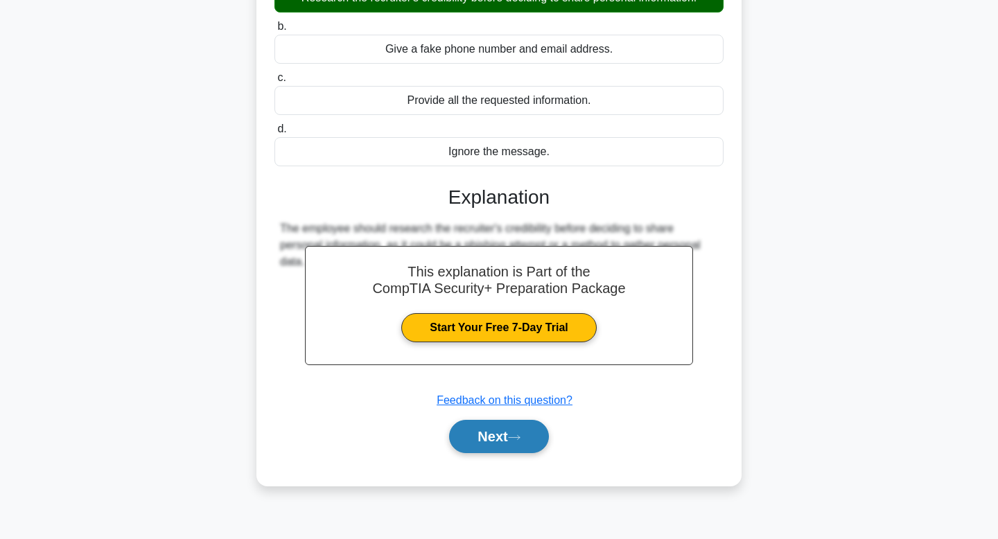
click at [482, 428] on button "Next" at bounding box center [498, 436] width 99 height 33
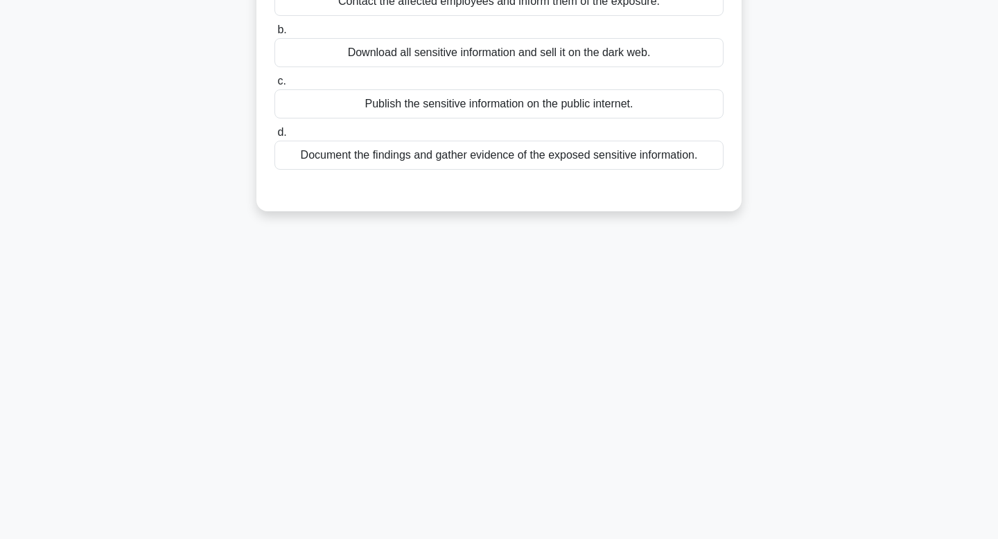
scroll to position [0, 0]
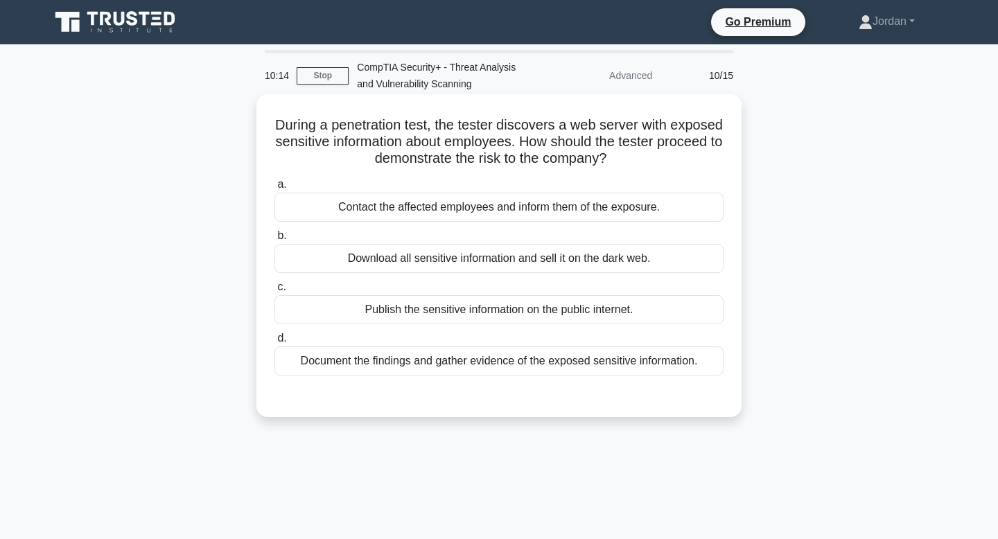
click at [518, 360] on div "Document the findings and gather evidence of the exposed sensitive information." at bounding box center [498, 361] width 449 height 29
click at [274, 343] on input "d. Document the findings and gather evidence of the exposed sensitive informati…" at bounding box center [274, 338] width 0 height 9
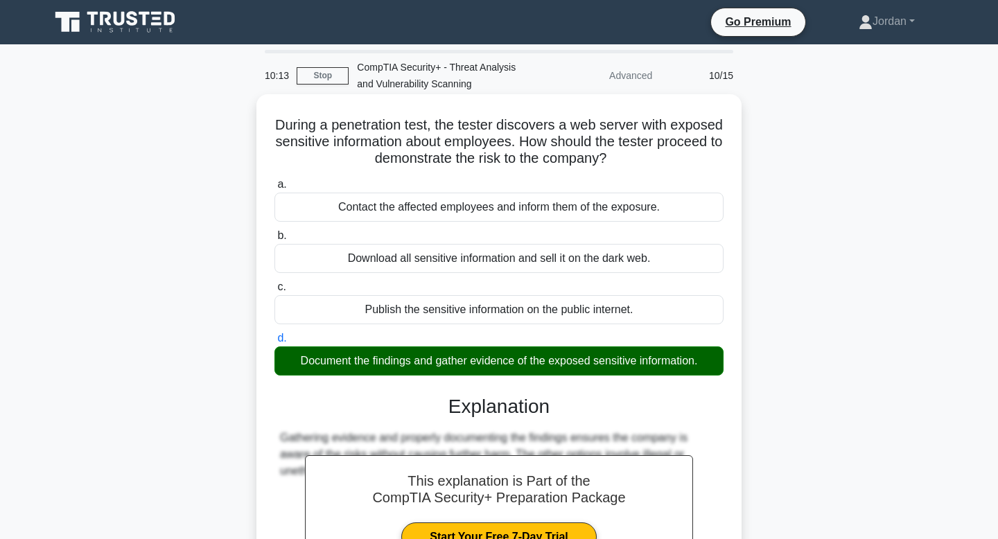
scroll to position [209, 0]
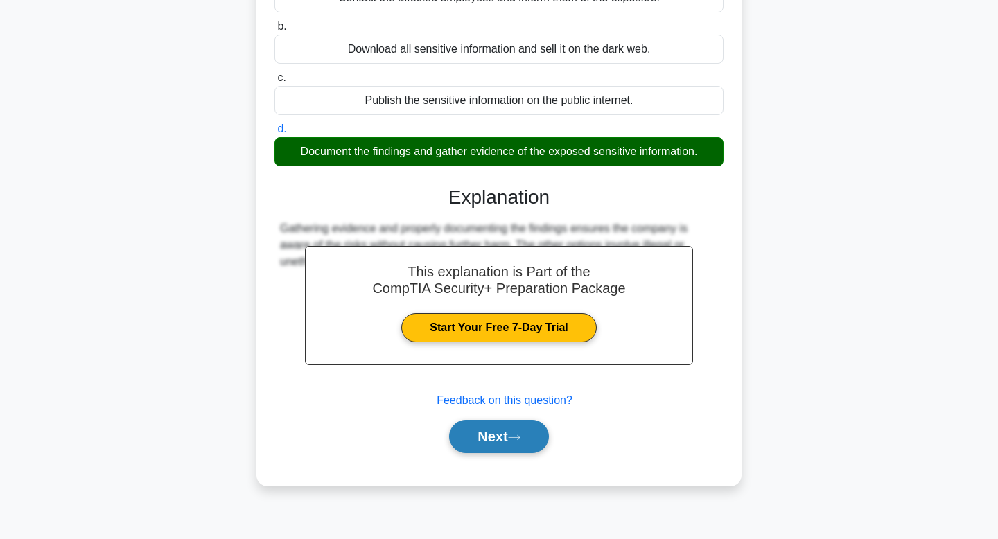
click at [482, 446] on button "Next" at bounding box center [498, 436] width 99 height 33
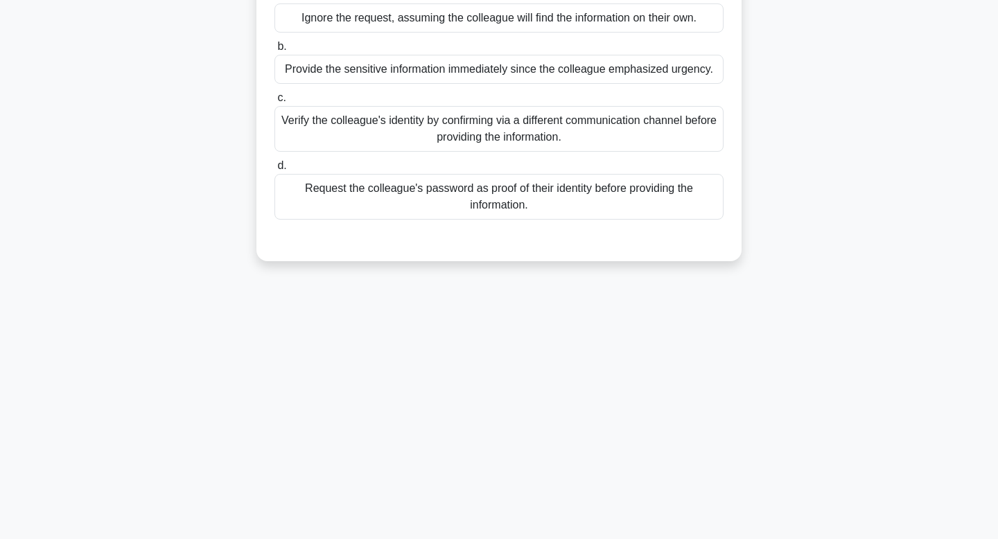
scroll to position [0, 0]
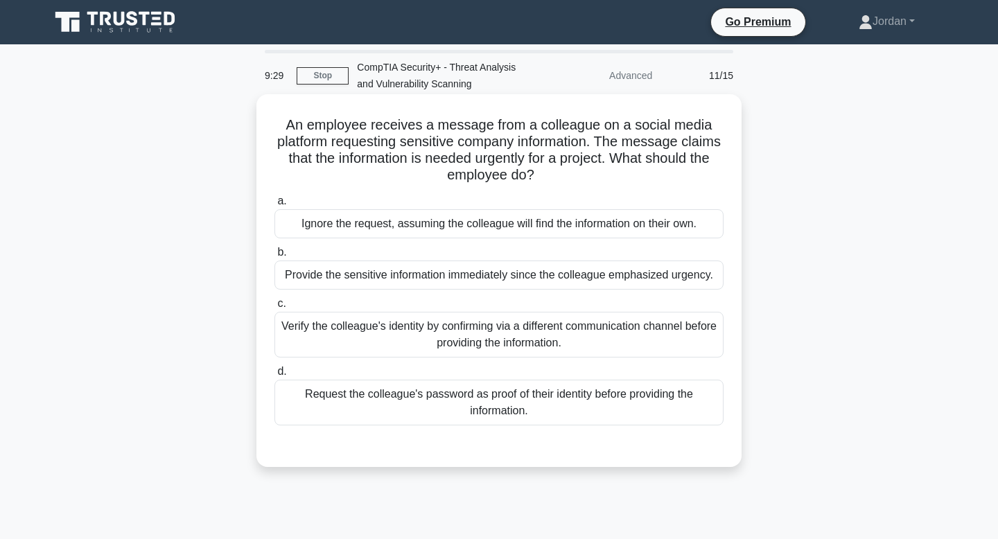
click at [498, 329] on div "Verify the colleague's identity by confirming via a different communication cha…" at bounding box center [498, 335] width 449 height 46
click at [274, 308] on input "c. Verify the colleague's identity by confirming via a different communication …" at bounding box center [274, 303] width 0 height 9
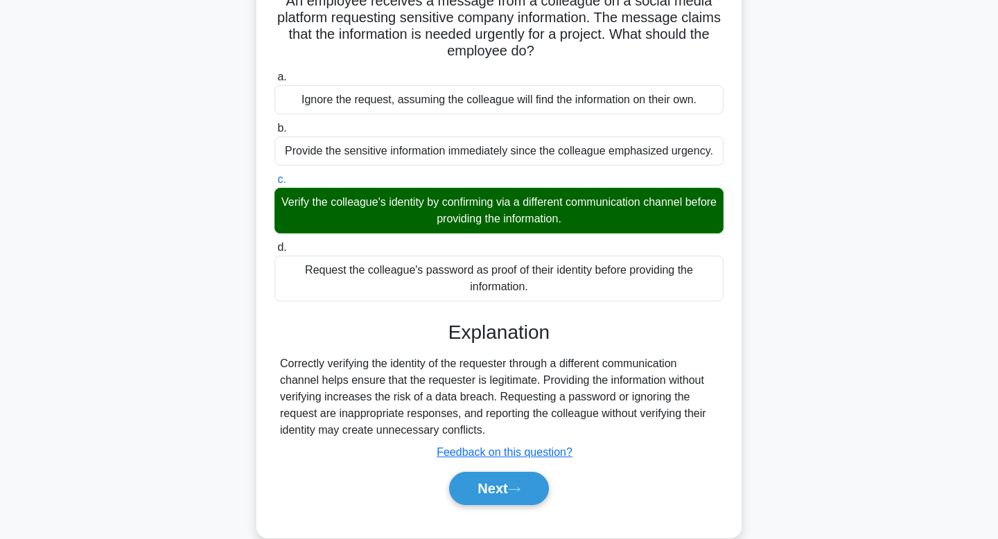
scroll to position [209, 0]
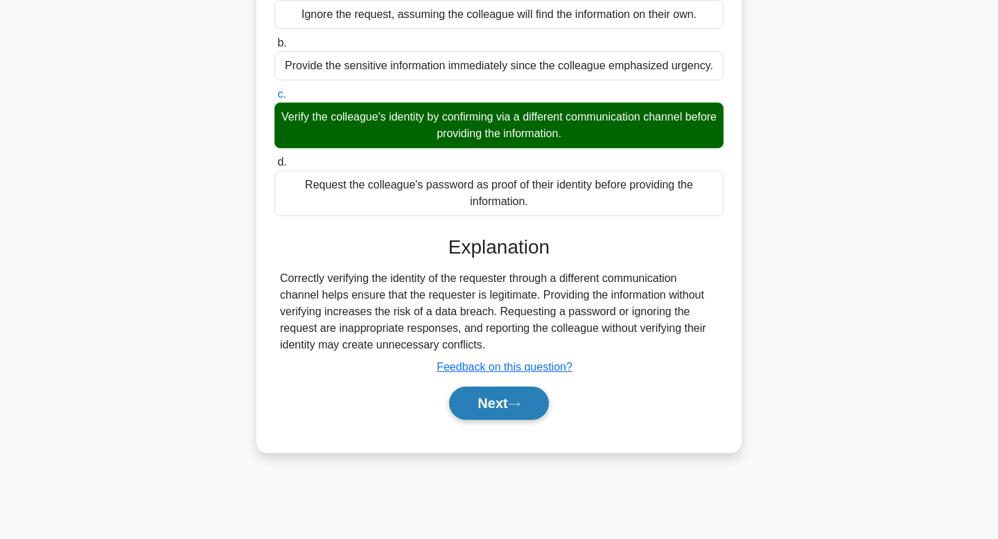
click at [489, 405] on button "Next" at bounding box center [498, 403] width 99 height 33
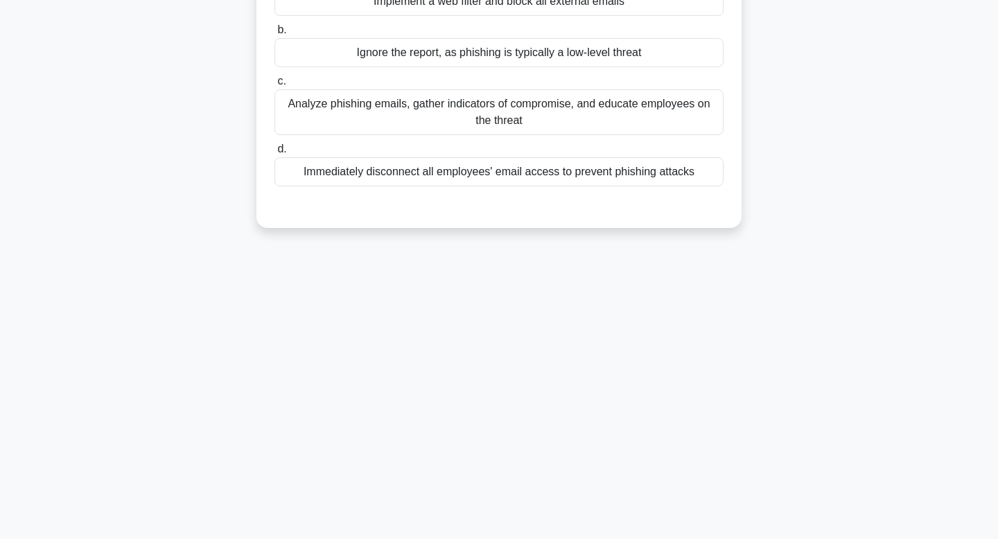
scroll to position [0, 0]
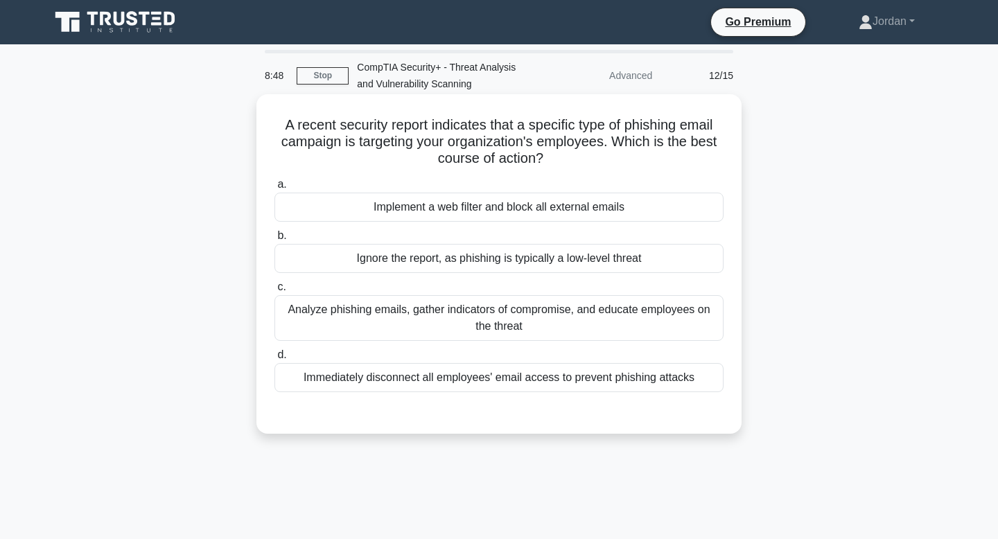
click at [493, 315] on div "Analyze phishing emails, gather indicators of compromise, and educate employees…" at bounding box center [498, 318] width 449 height 46
click at [274, 292] on input "c. Analyze phishing emails, gather indicators of compromise, and educate employ…" at bounding box center [274, 287] width 0 height 9
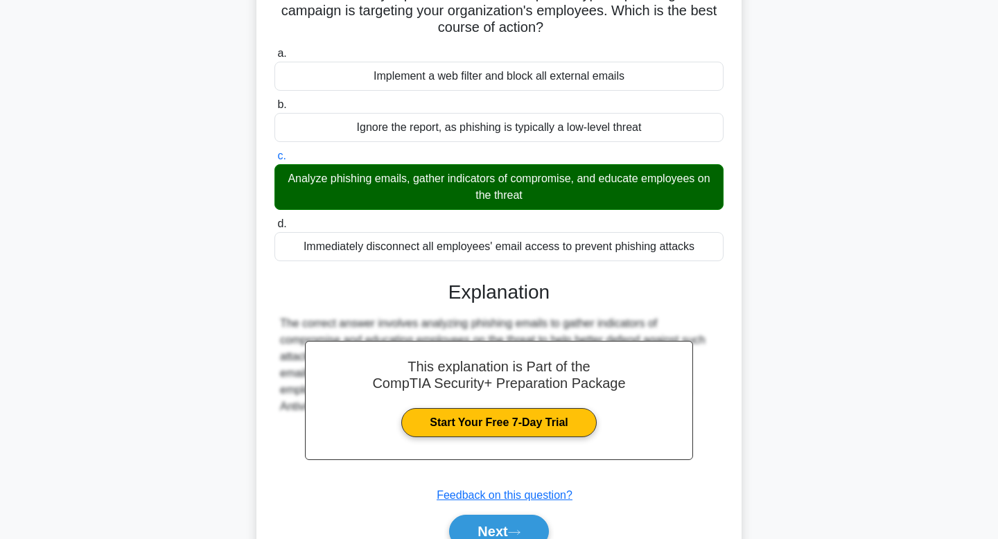
scroll to position [209, 0]
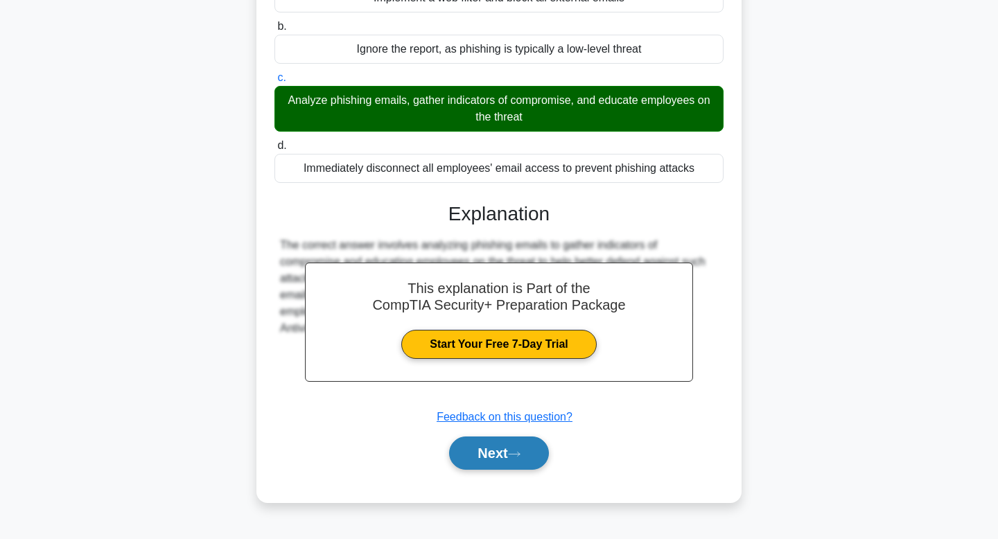
click at [472, 453] on button "Next" at bounding box center [498, 453] width 99 height 33
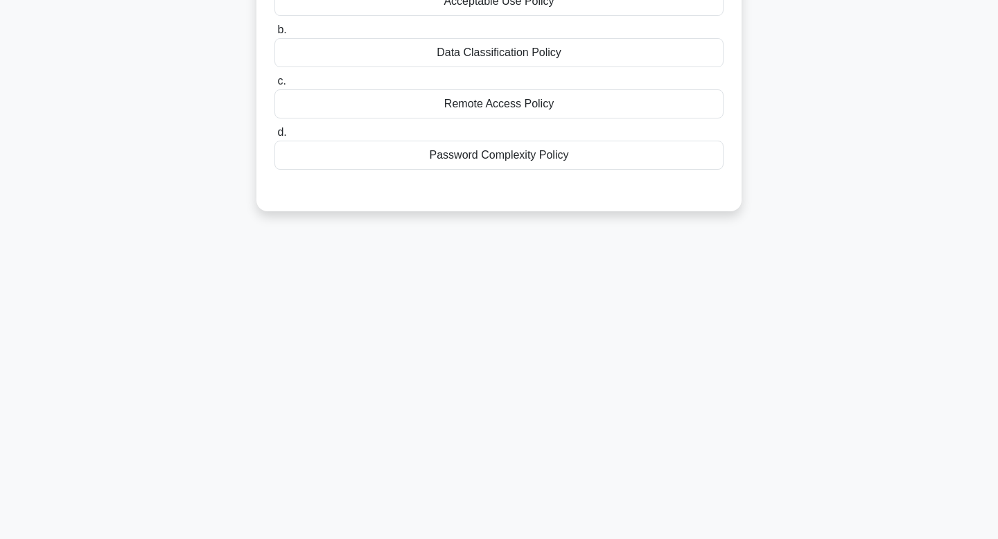
scroll to position [0, 0]
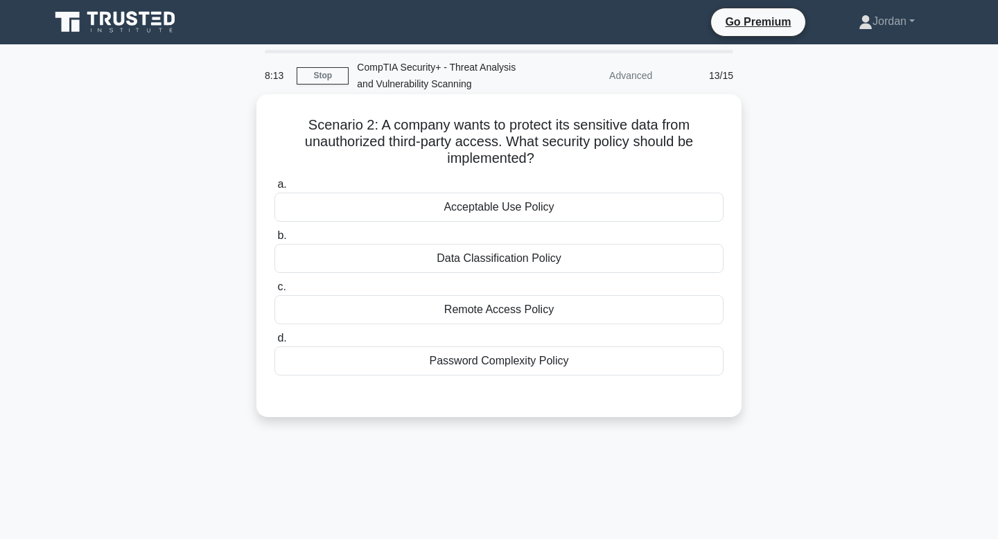
click at [482, 259] on div "Data Classification Policy" at bounding box center [498, 258] width 449 height 29
click at [274, 241] on input "b. Data Classification Policy" at bounding box center [274, 235] width 0 height 9
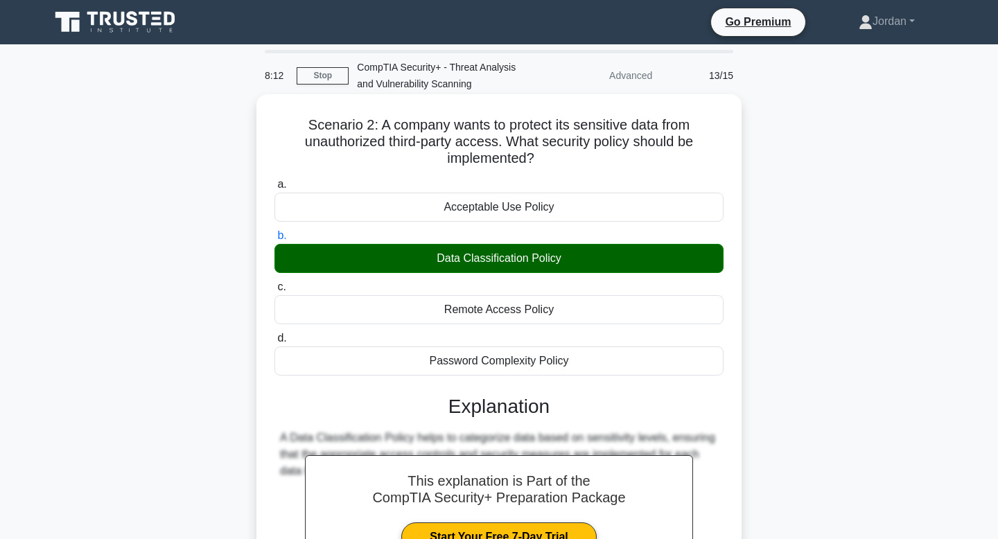
scroll to position [209, 0]
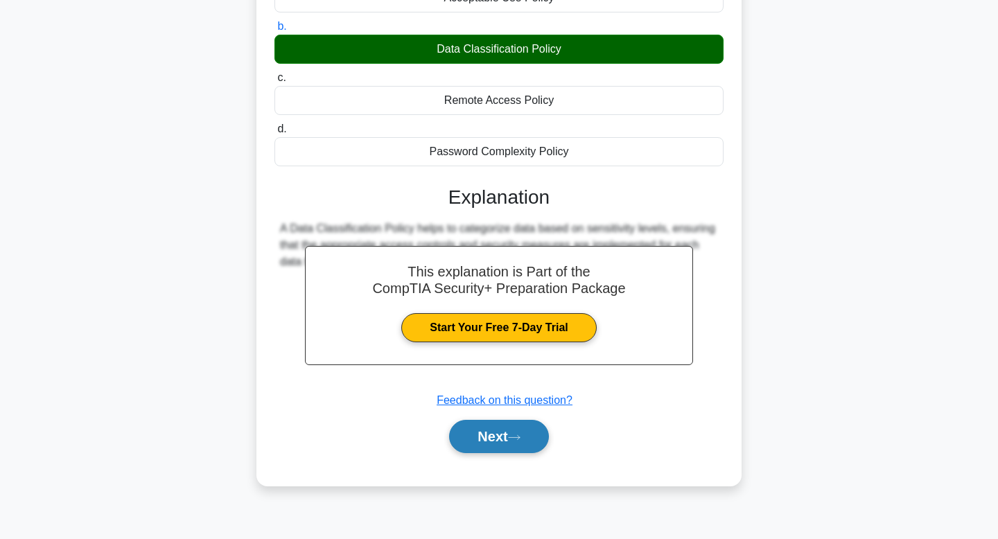
click at [503, 437] on button "Next" at bounding box center [498, 436] width 99 height 33
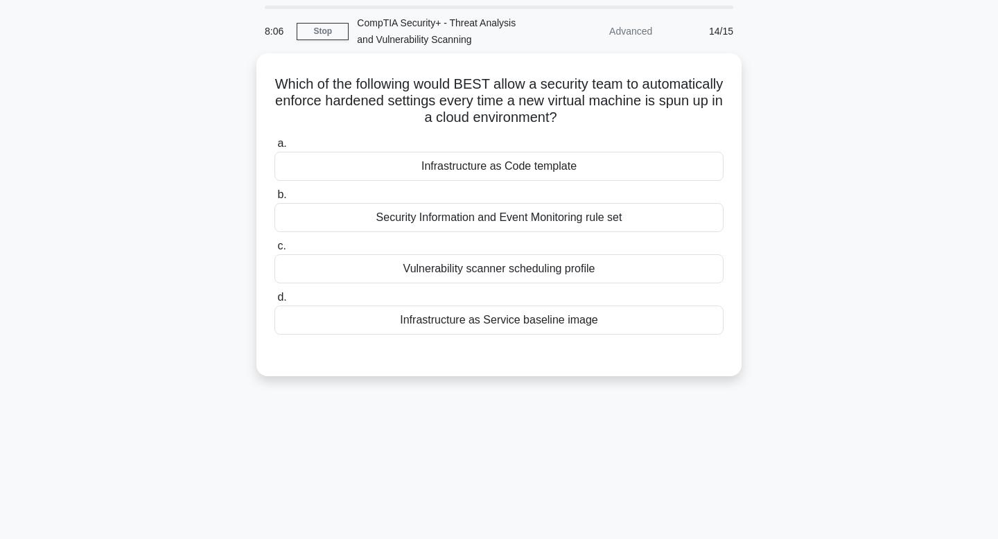
scroll to position [0, 0]
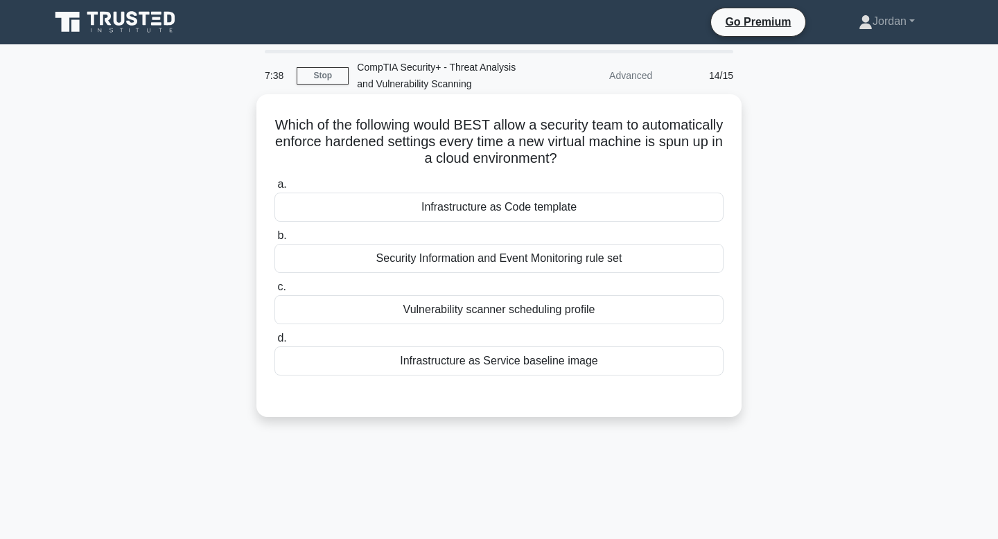
click at [586, 259] on div "Security Information and Event Monitoring rule set" at bounding box center [498, 258] width 449 height 29
click at [274, 241] on input "b. Security Information and Event Monitoring rule set" at bounding box center [274, 235] width 0 height 9
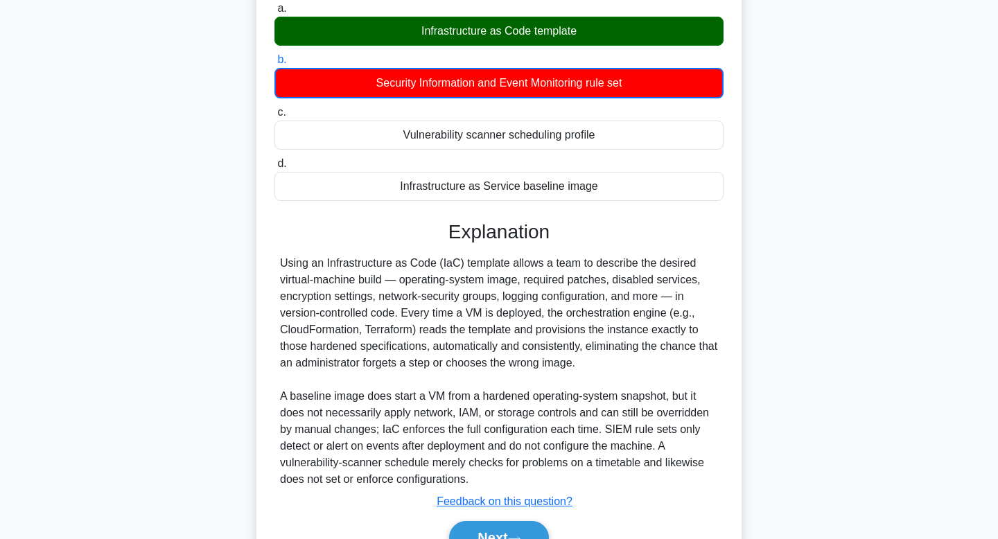
scroll to position [250, 0]
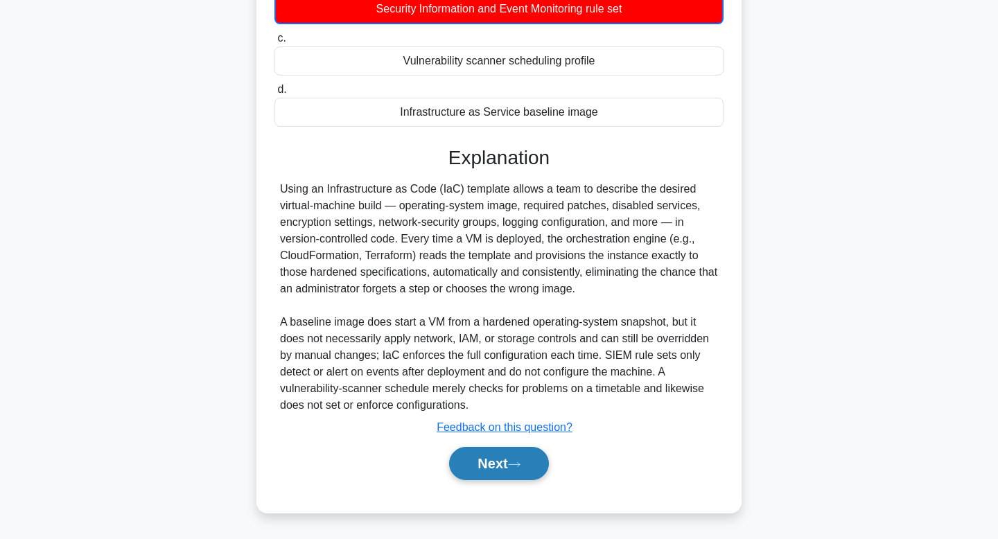
click at [489, 465] on button "Next" at bounding box center [498, 463] width 99 height 33
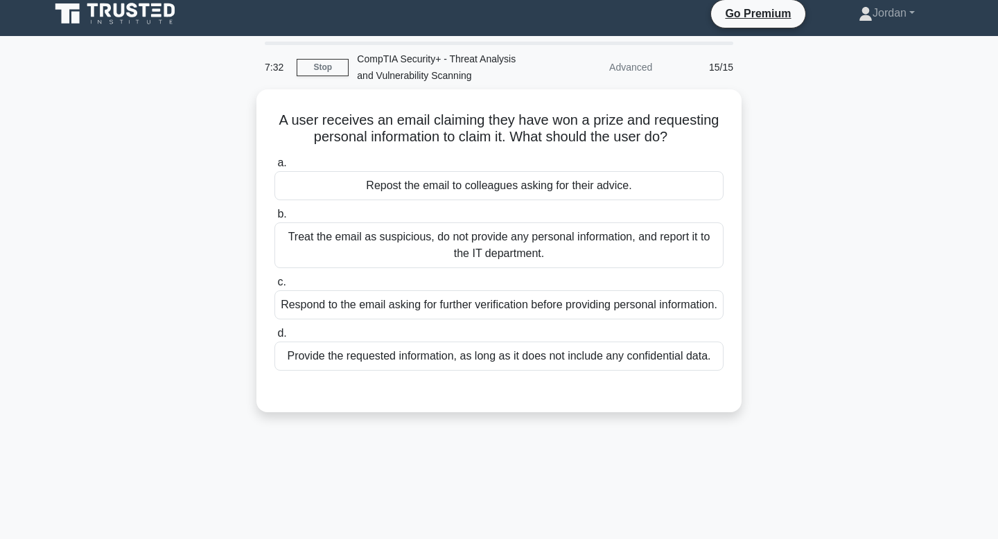
scroll to position [0, 0]
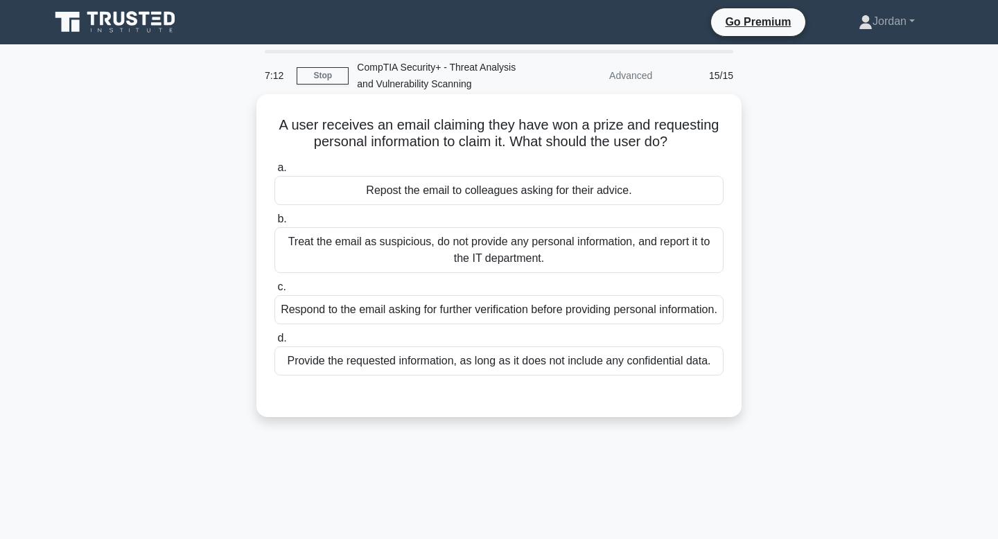
click at [509, 254] on div "Treat the email as suspicious, do not provide any personal information, and rep…" at bounding box center [498, 250] width 449 height 46
click at [274, 224] on input "b. Treat the email as suspicious, do not provide any personal information, and …" at bounding box center [274, 219] width 0 height 9
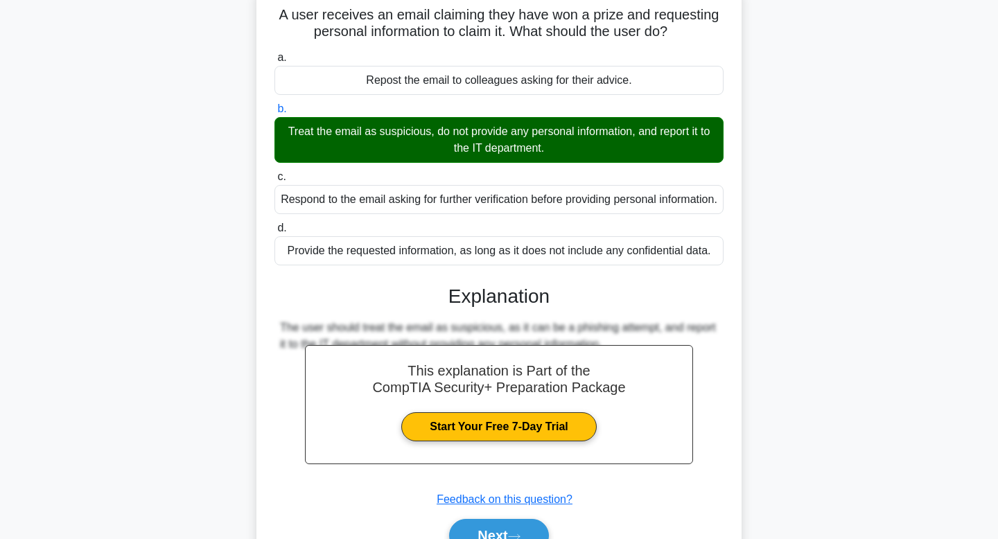
scroll to position [209, 0]
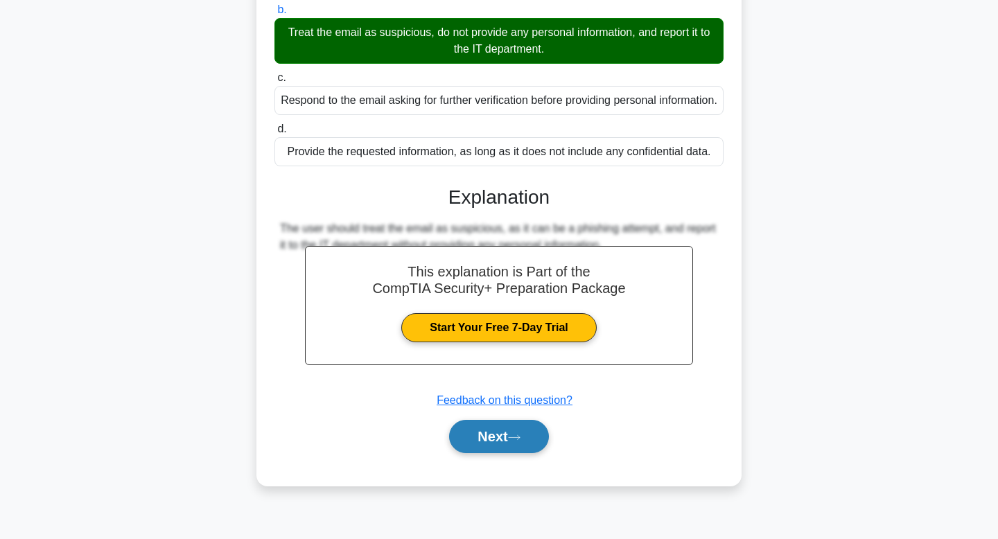
click at [490, 453] on button "Next" at bounding box center [498, 436] width 99 height 33
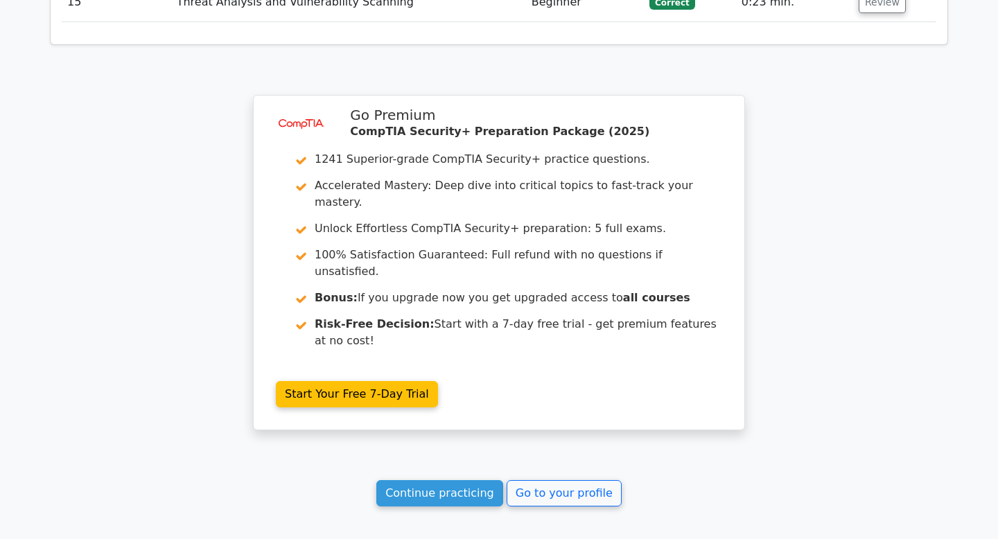
scroll to position [2133, 0]
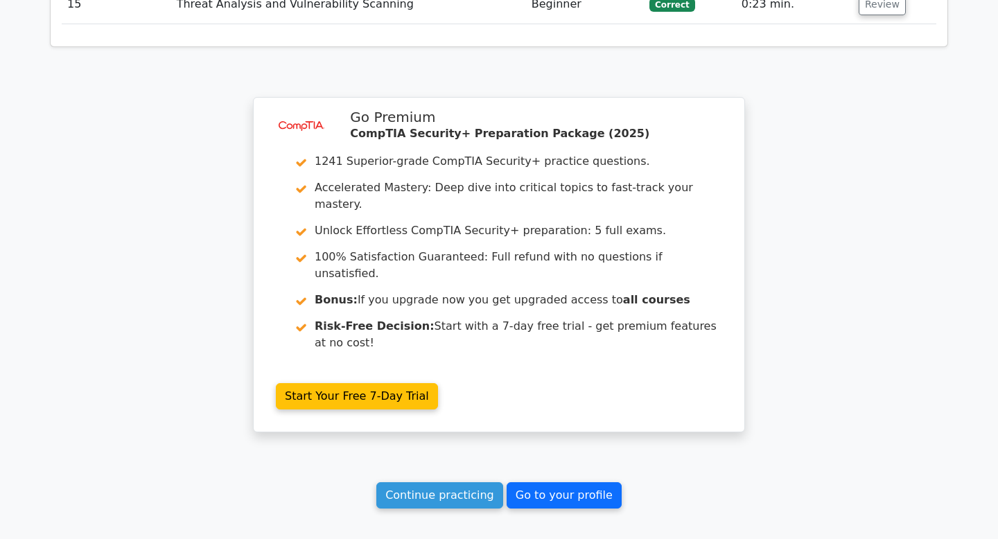
click at [545, 482] on link "Go to your profile" at bounding box center [564, 495] width 115 height 26
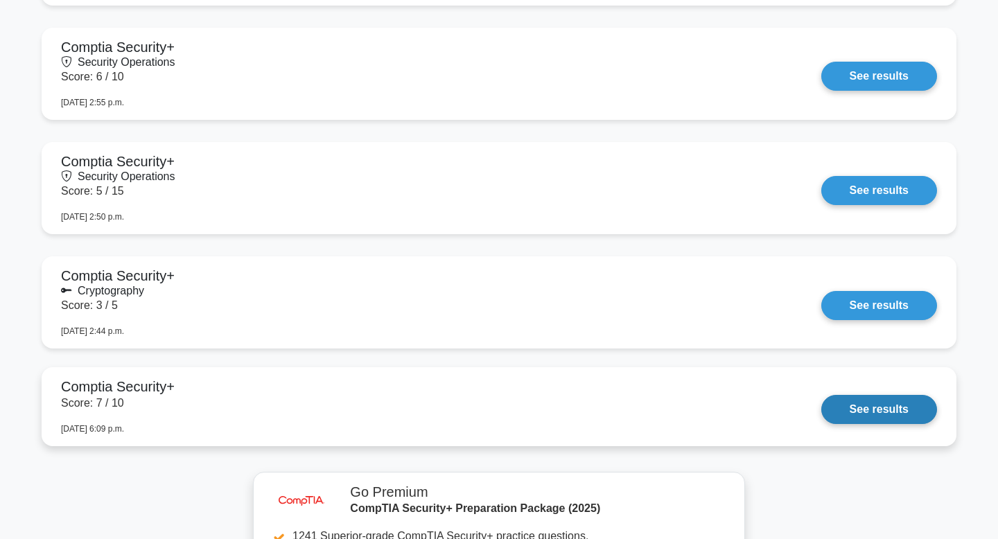
scroll to position [1335, 0]
click at [821, 408] on link "See results" at bounding box center [879, 408] width 116 height 29
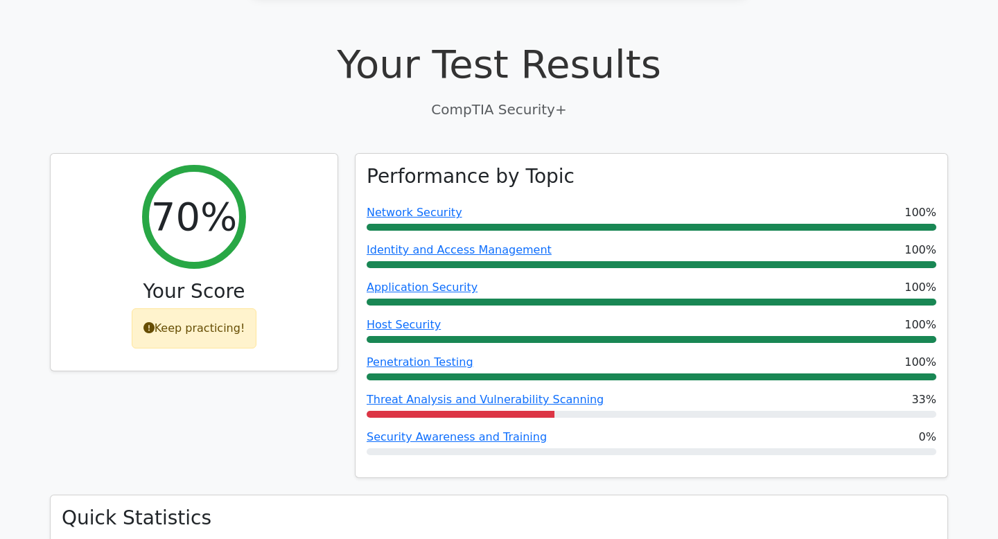
scroll to position [412, 0]
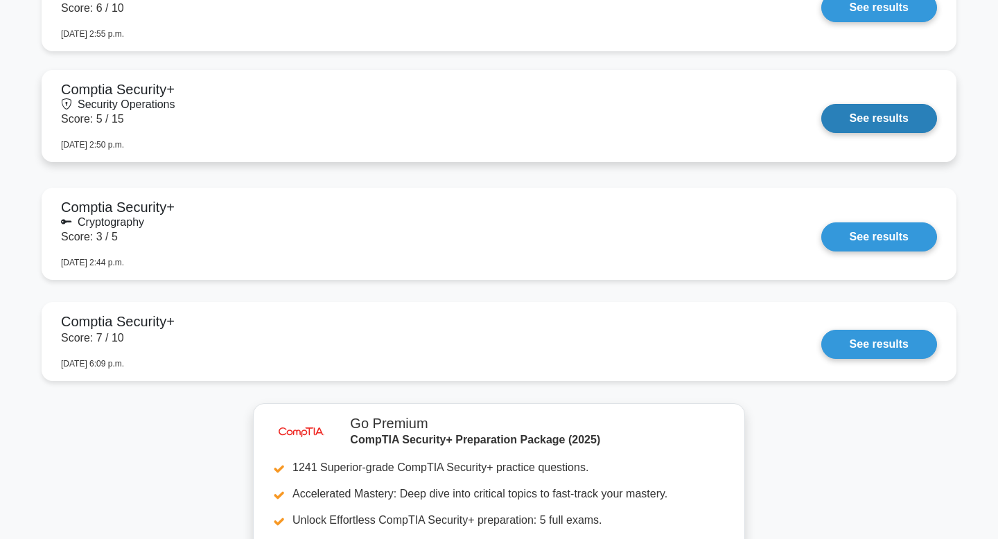
scroll to position [1400, 0]
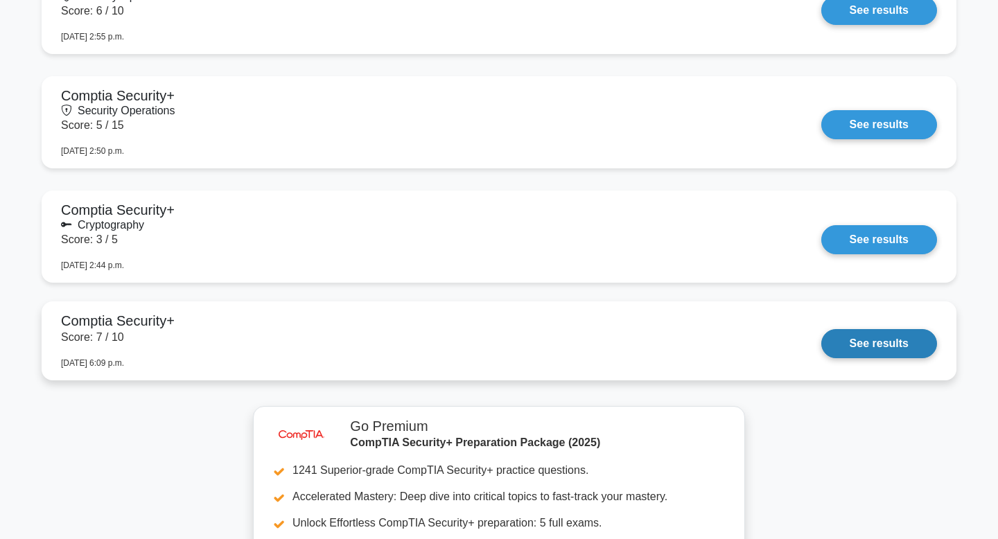
click at [845, 349] on link "See results" at bounding box center [879, 343] width 116 height 29
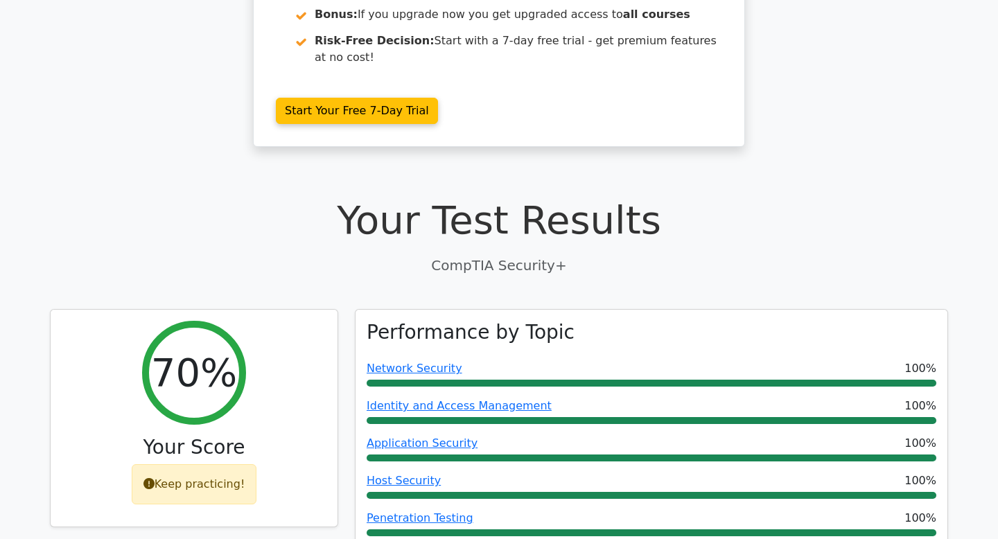
scroll to position [265, 0]
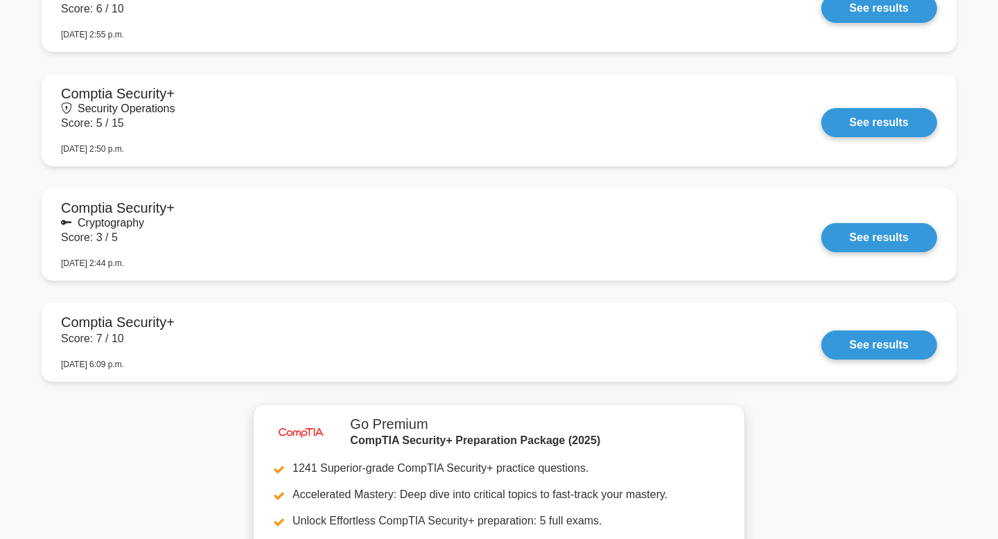
scroll to position [1367, 0]
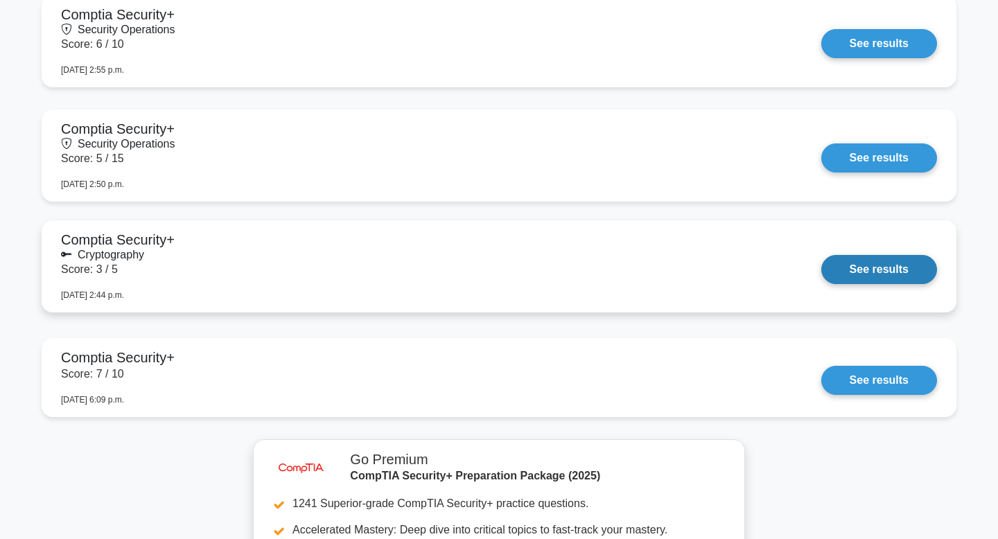
click at [868, 278] on link "See results" at bounding box center [879, 269] width 116 height 29
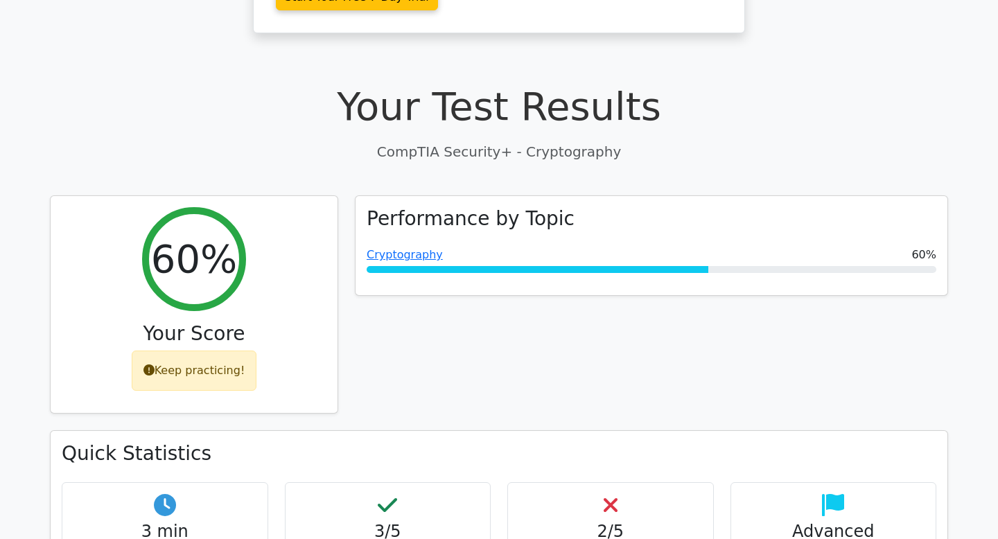
scroll to position [366, 0]
